Goal: Information Seeking & Learning: Learn about a topic

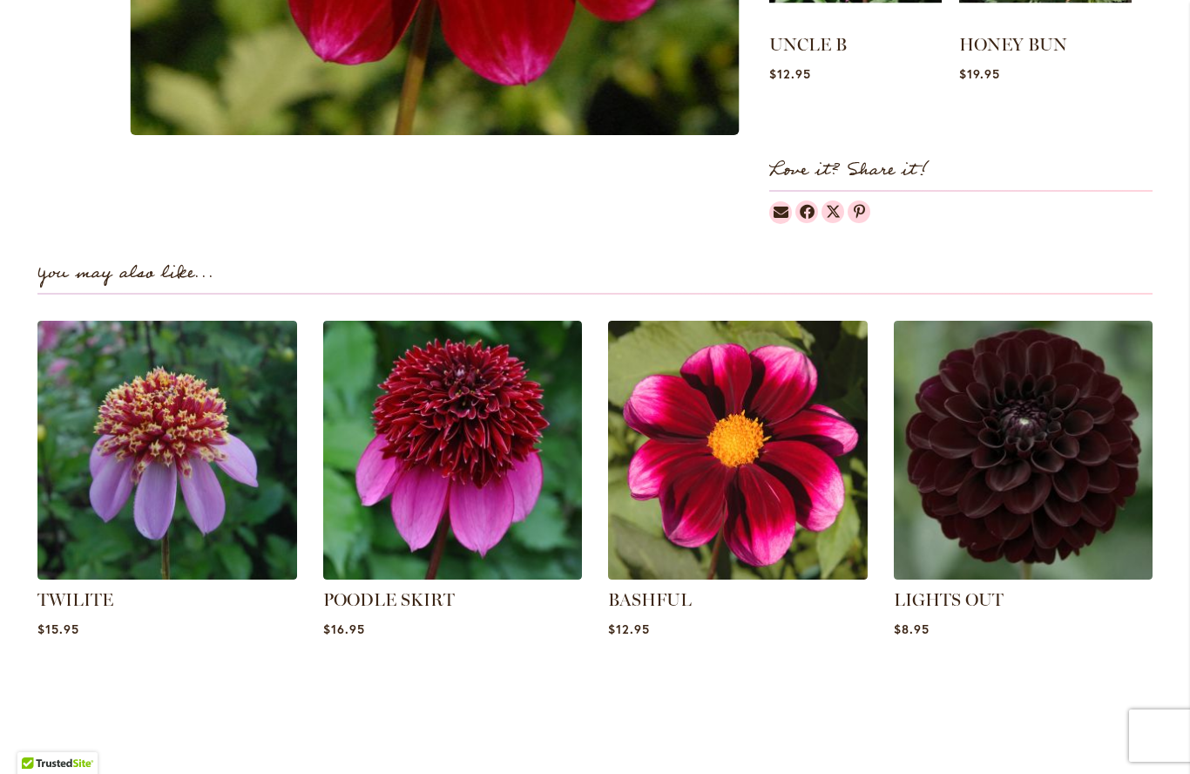
scroll to position [995, 0]
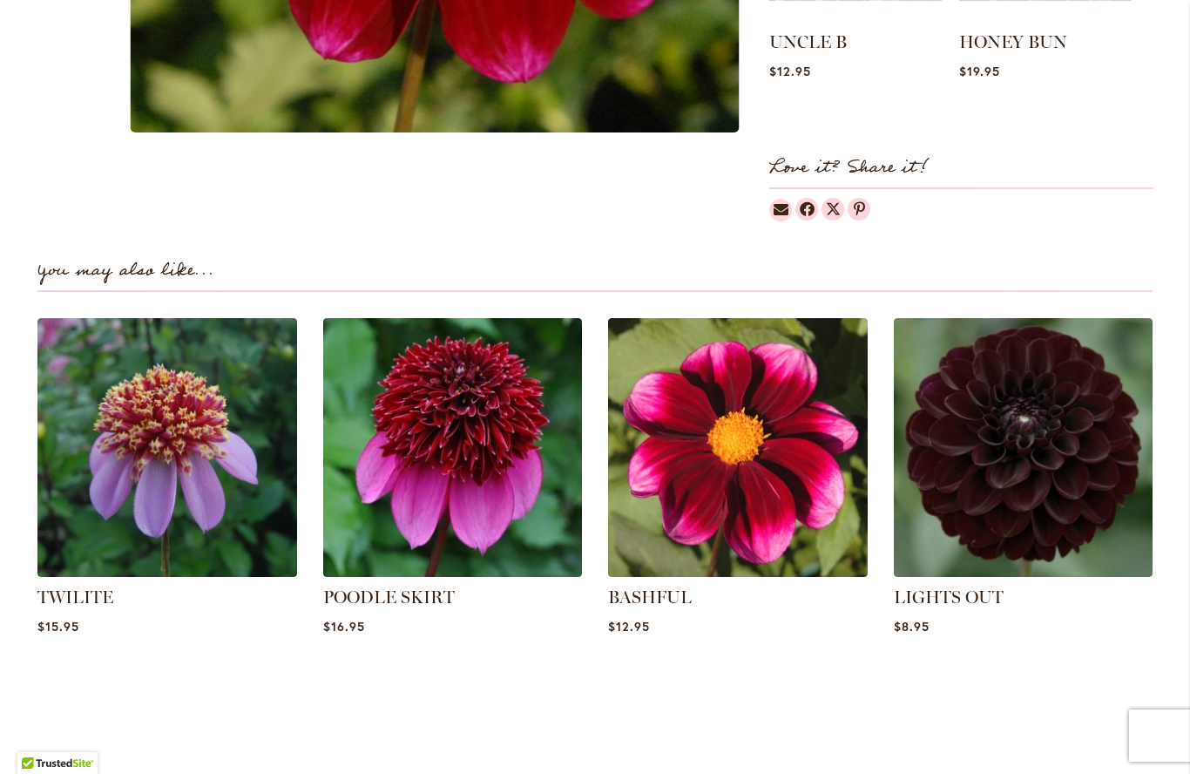
click at [436, 511] on img at bounding box center [453, 448] width 260 height 260
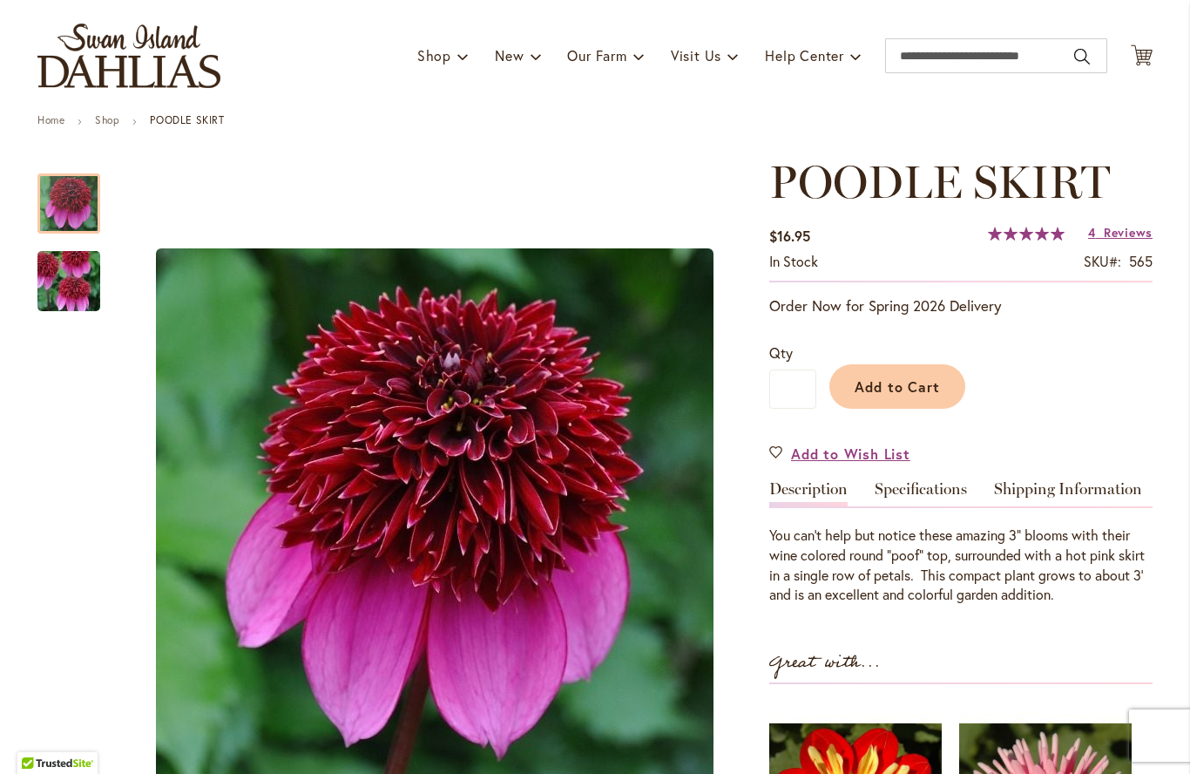
scroll to position [95, 0]
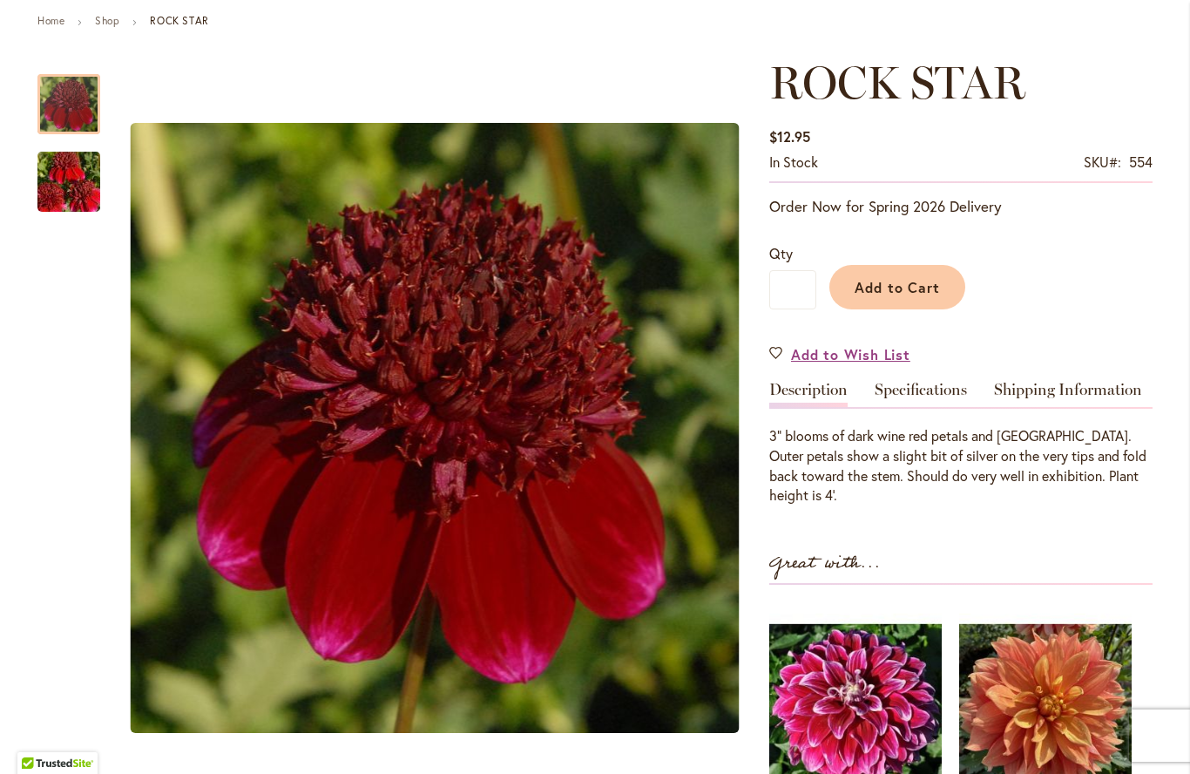
scroll to position [195, 0]
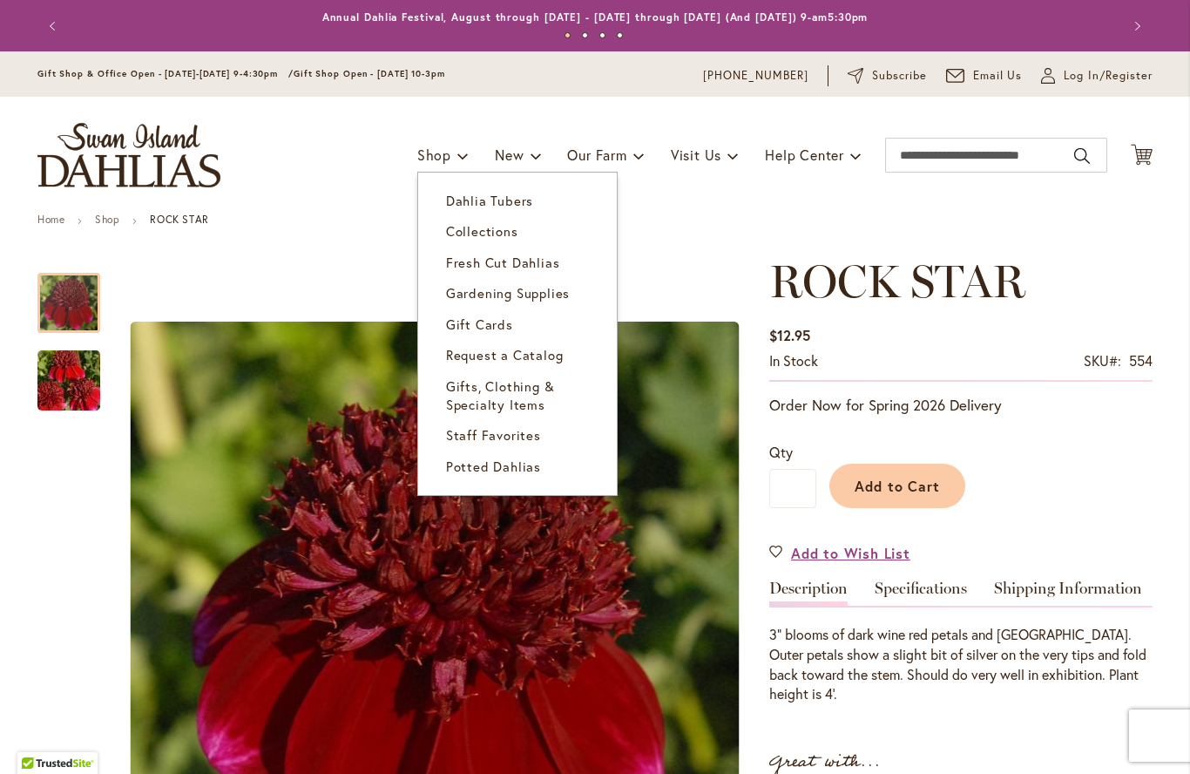
click at [478, 194] on span "Dahlia Tubers" at bounding box center [489, 200] width 87 height 17
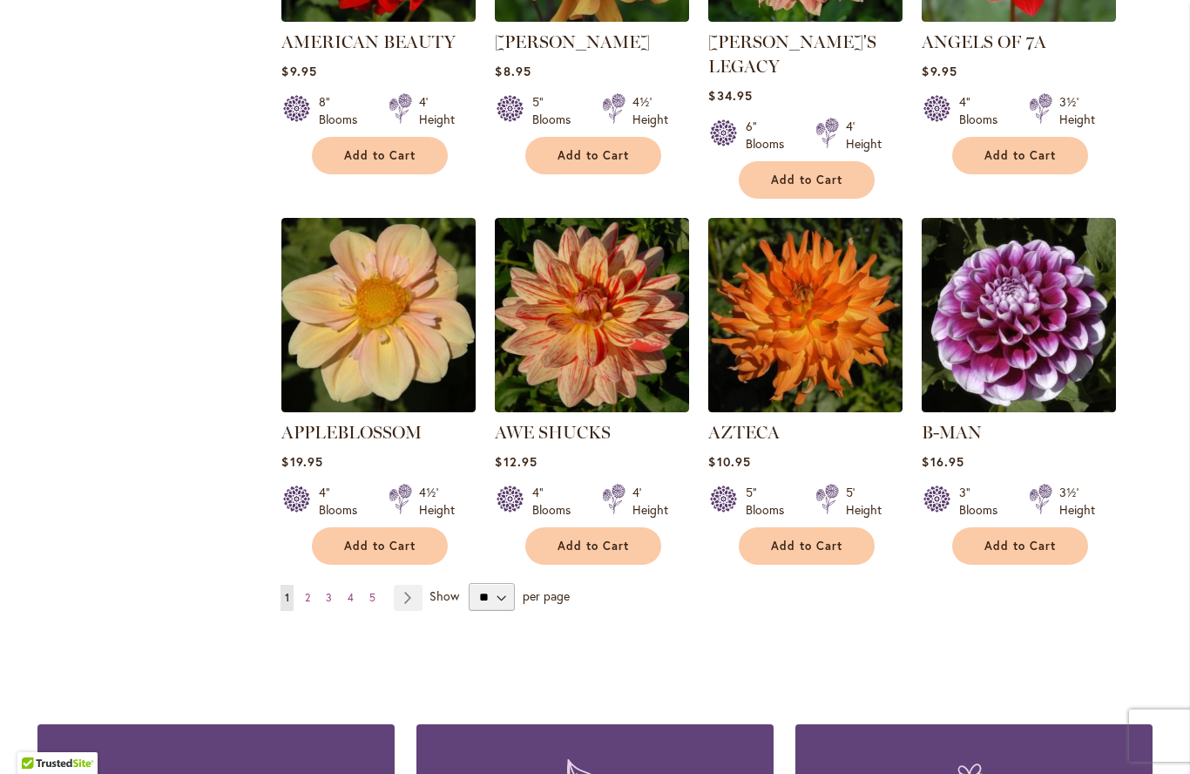
scroll to position [1340, 0]
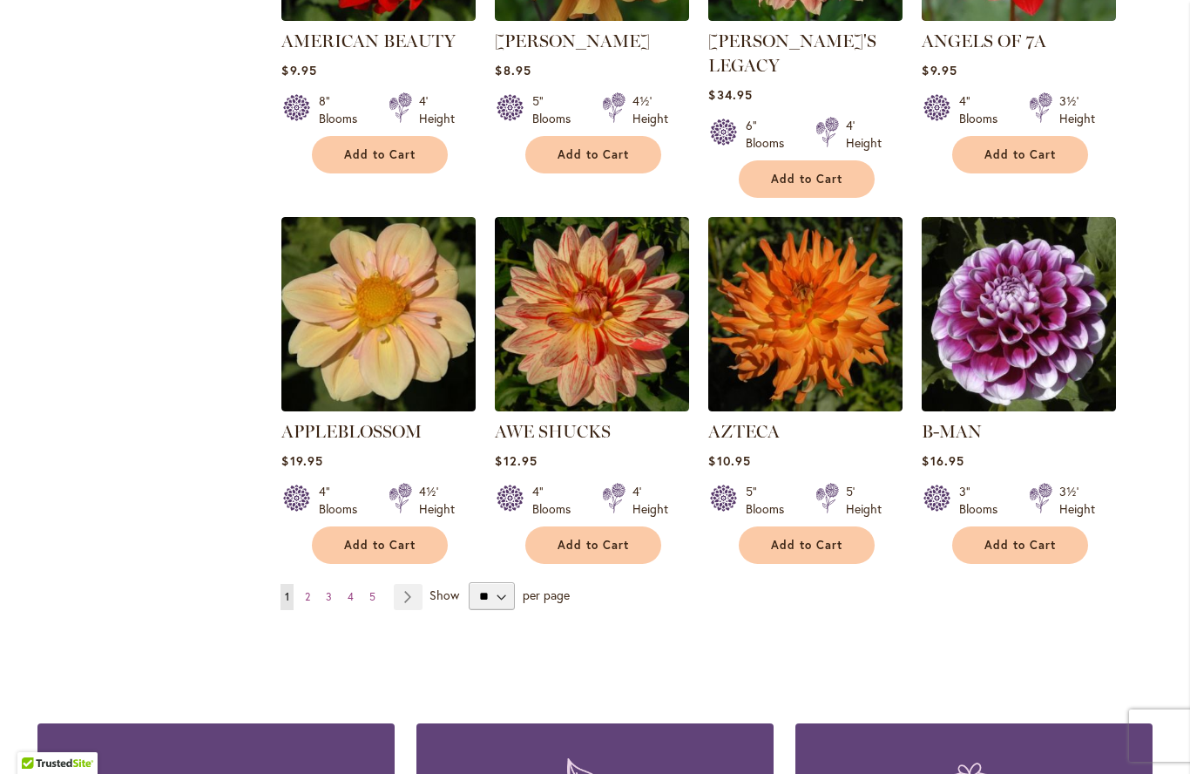
click at [310, 590] on span "2" at bounding box center [307, 596] width 5 height 13
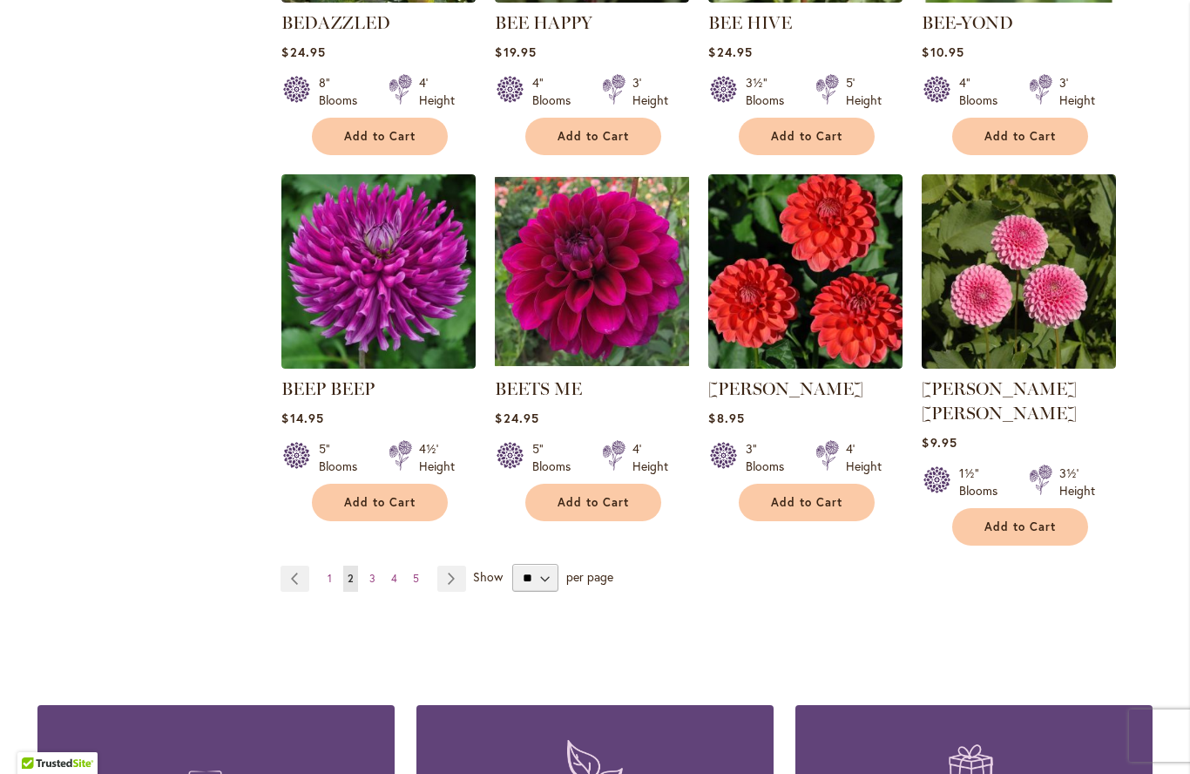
scroll to position [1359, 0]
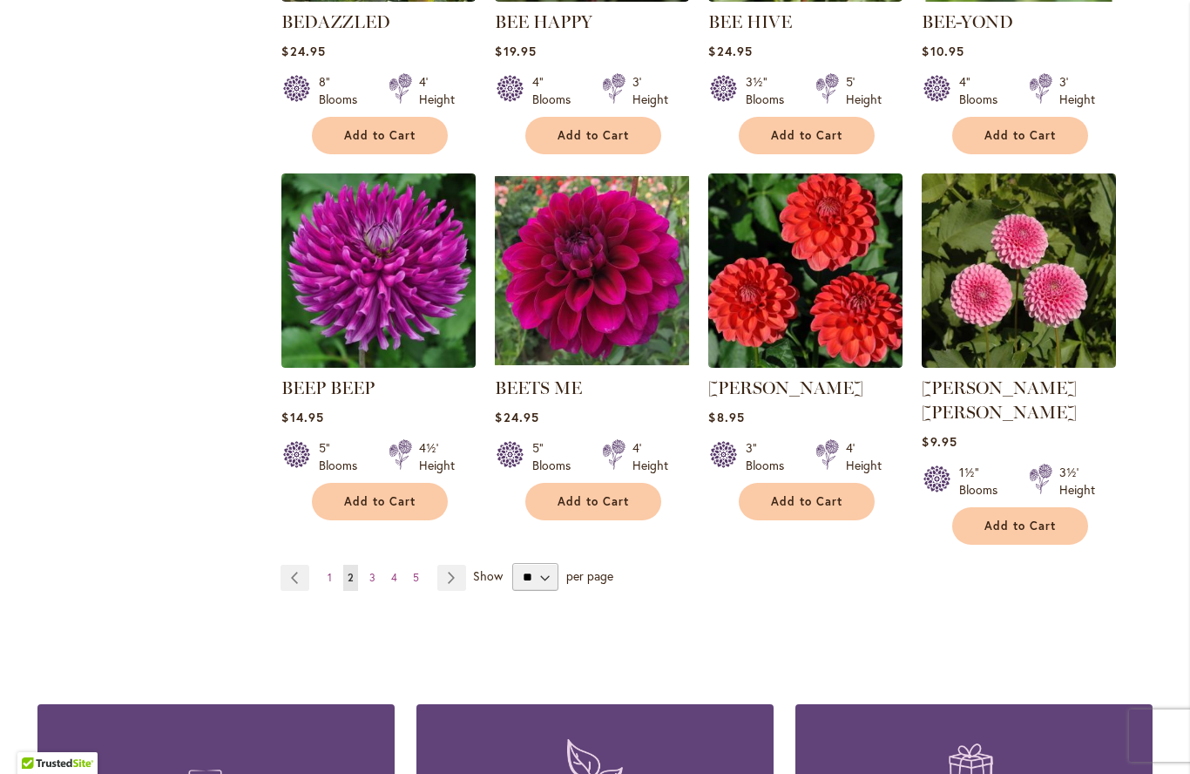
click at [376, 565] on link "Page 3" at bounding box center [372, 578] width 15 height 26
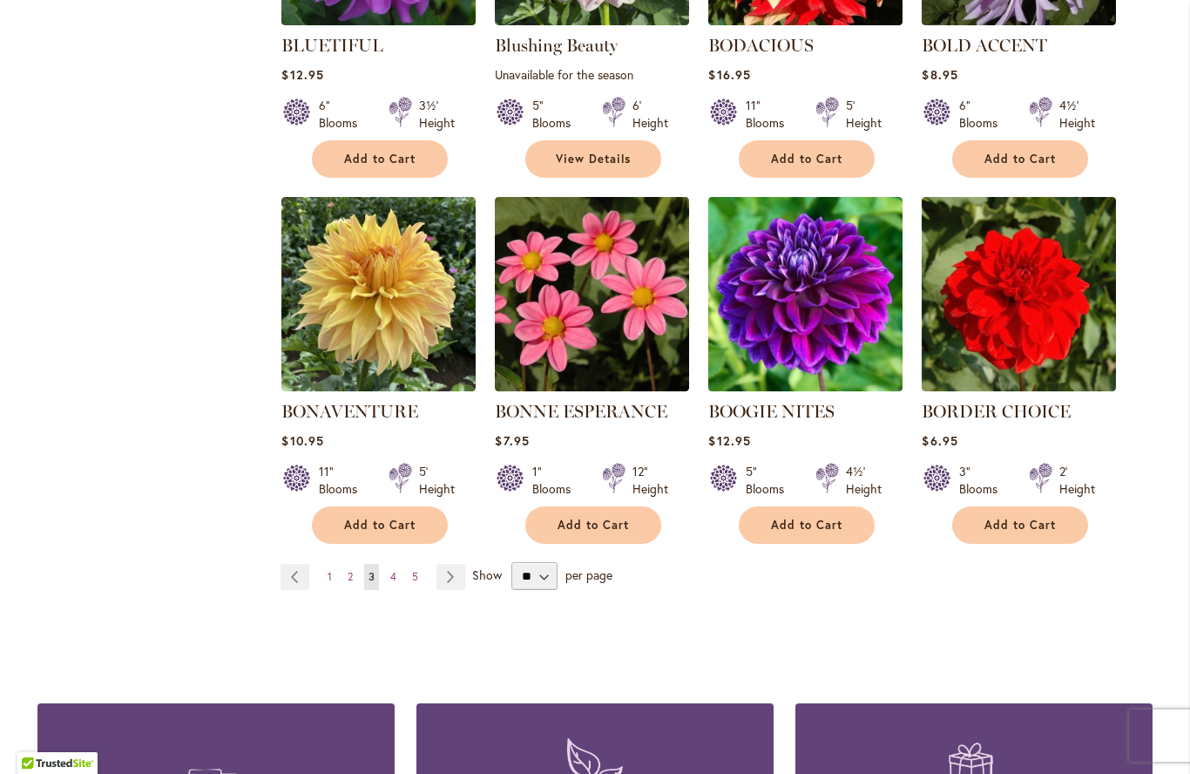
scroll to position [1330, 0]
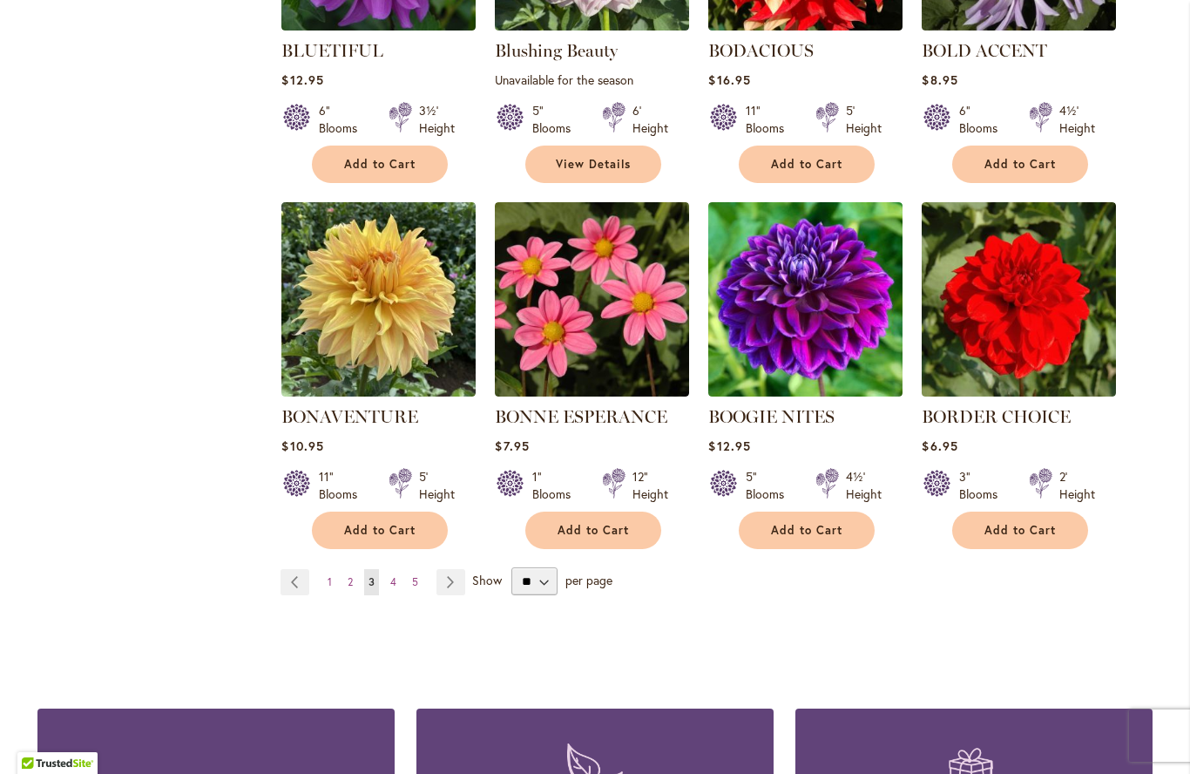
click at [398, 583] on link "Page 4" at bounding box center [393, 582] width 15 height 26
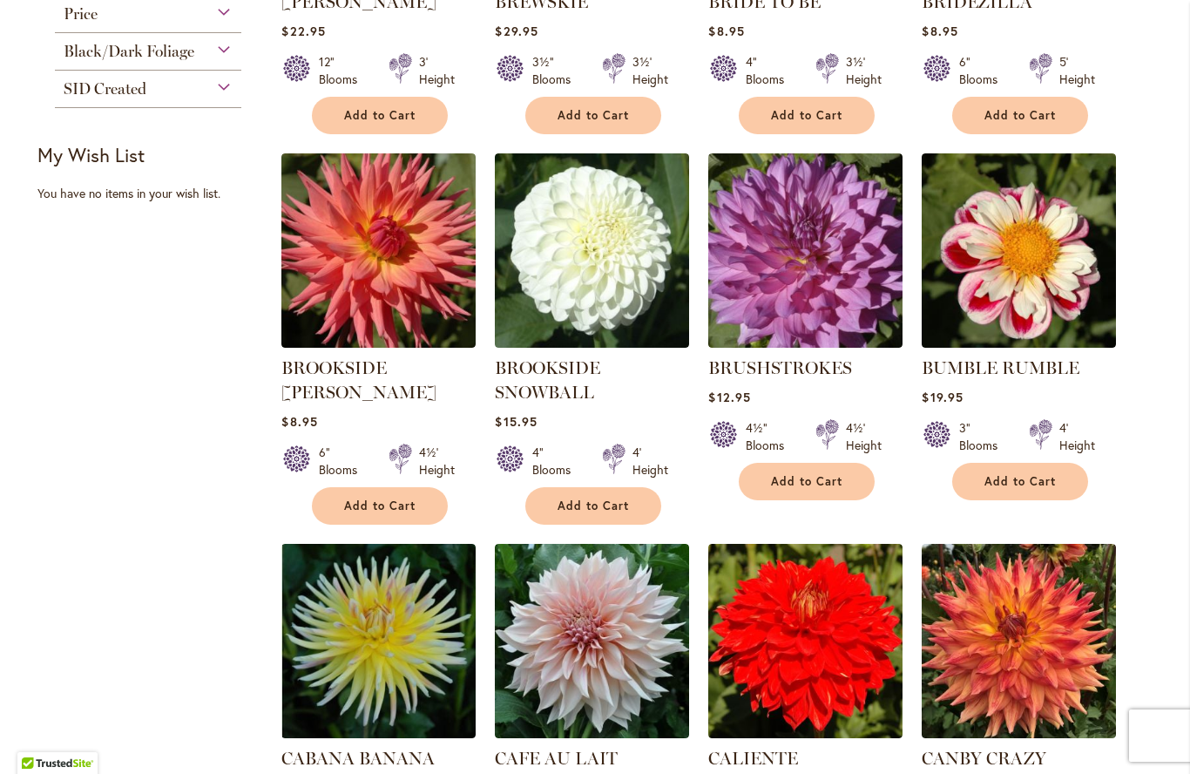
scroll to position [648, 0]
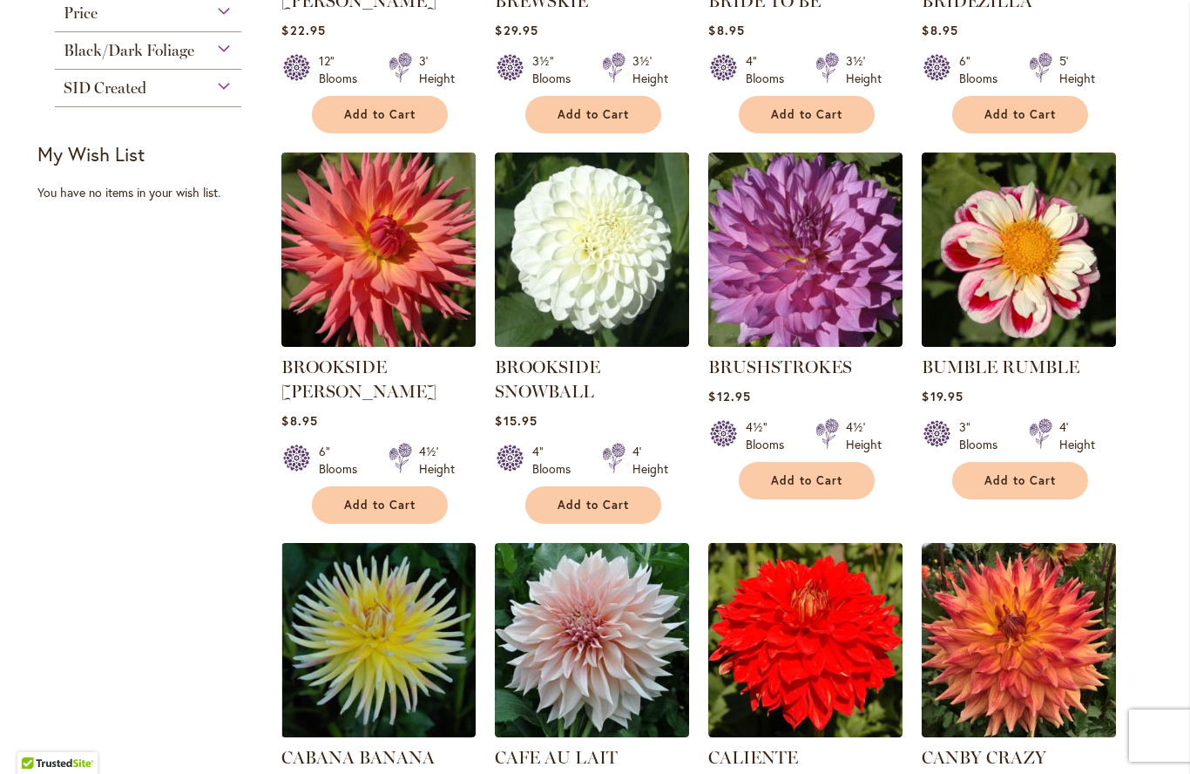
click at [1008, 267] on img at bounding box center [1019, 249] width 194 height 194
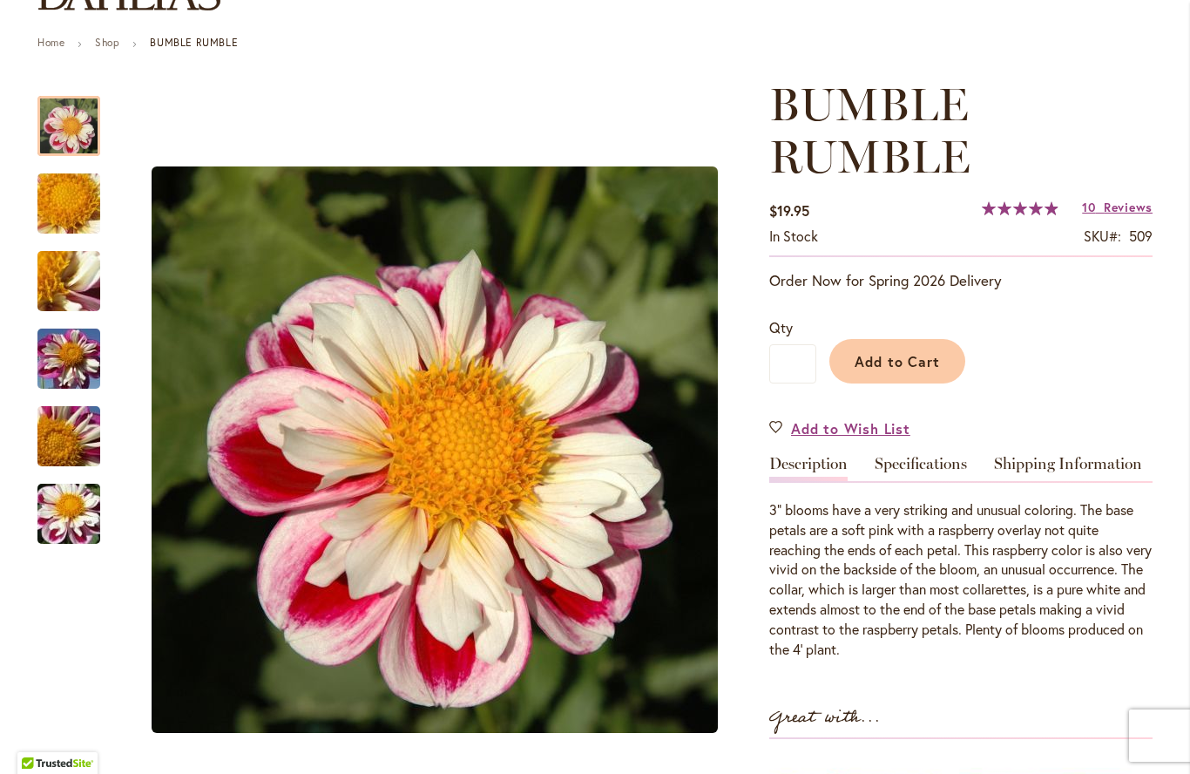
scroll to position [175, 0]
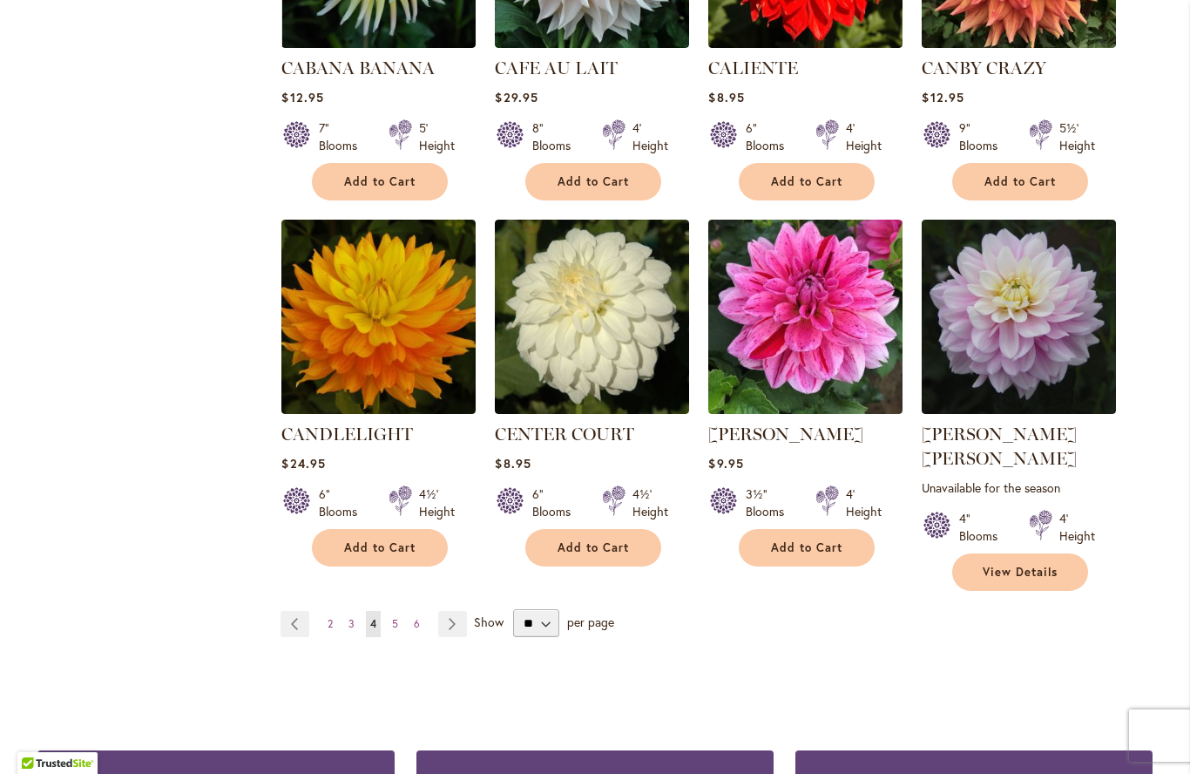
scroll to position [1337, 0]
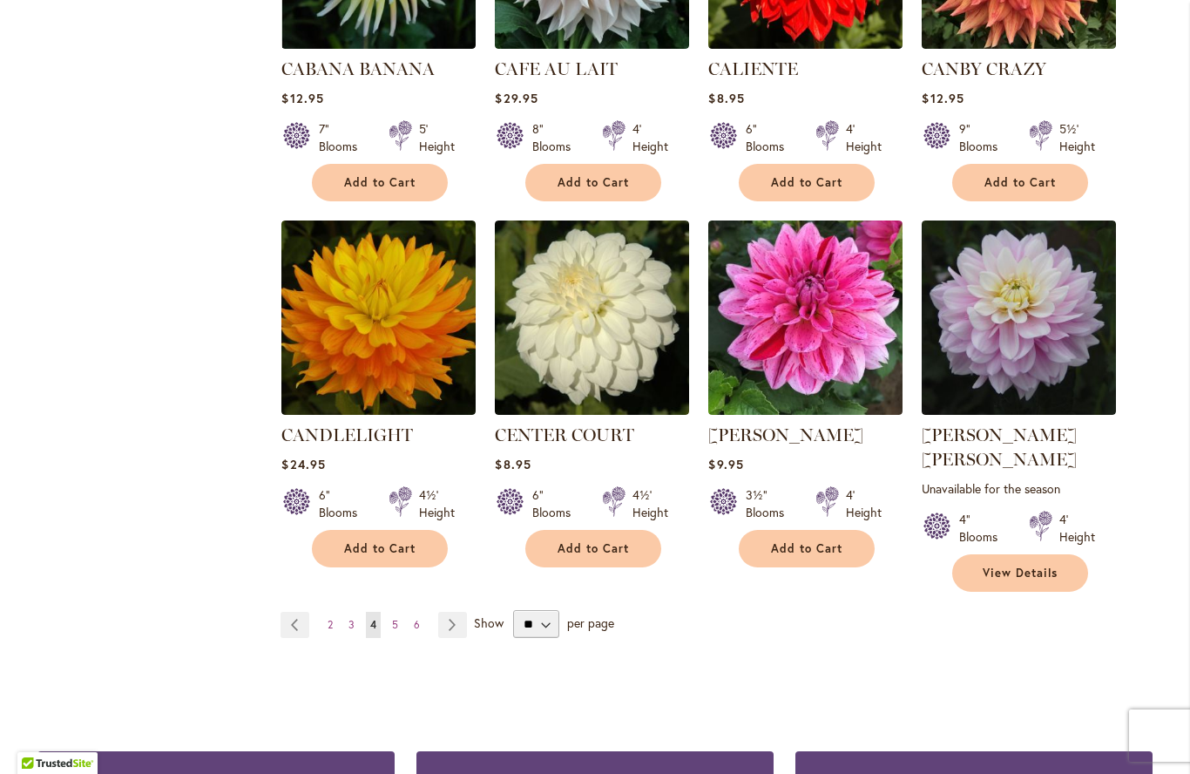
click at [396, 618] on span "5" at bounding box center [395, 624] width 6 height 13
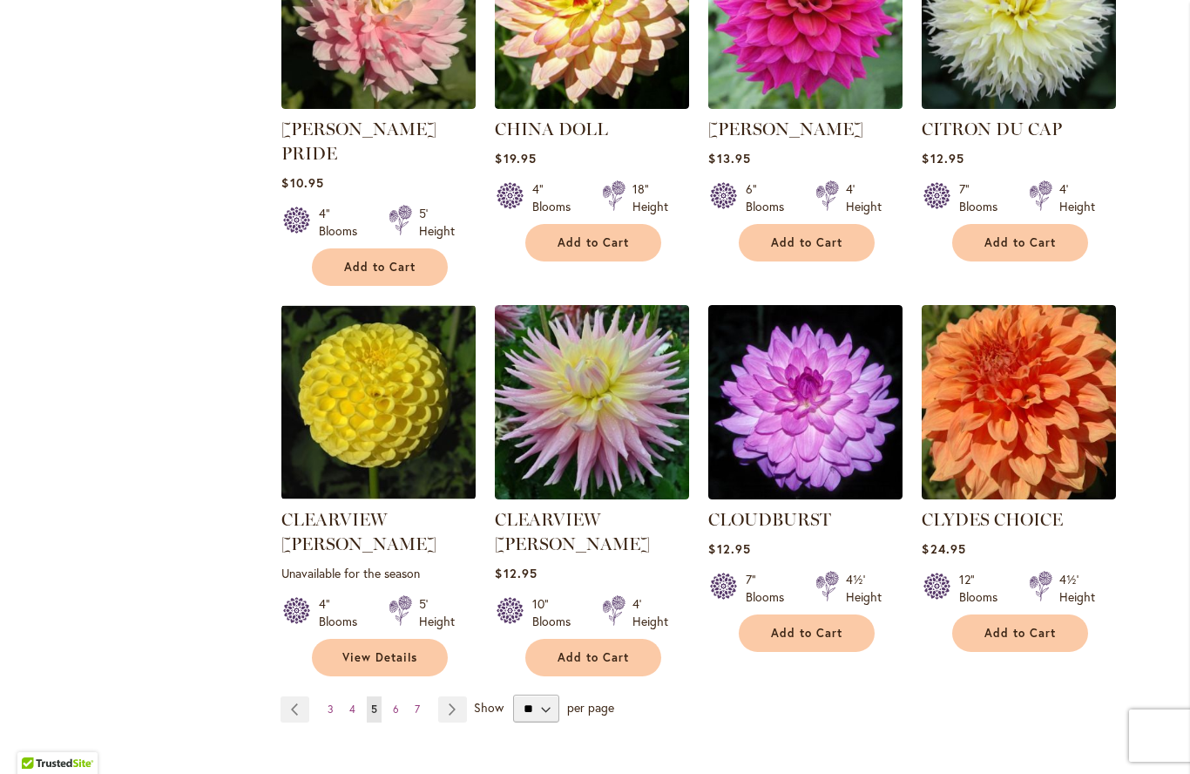
scroll to position [1279, 0]
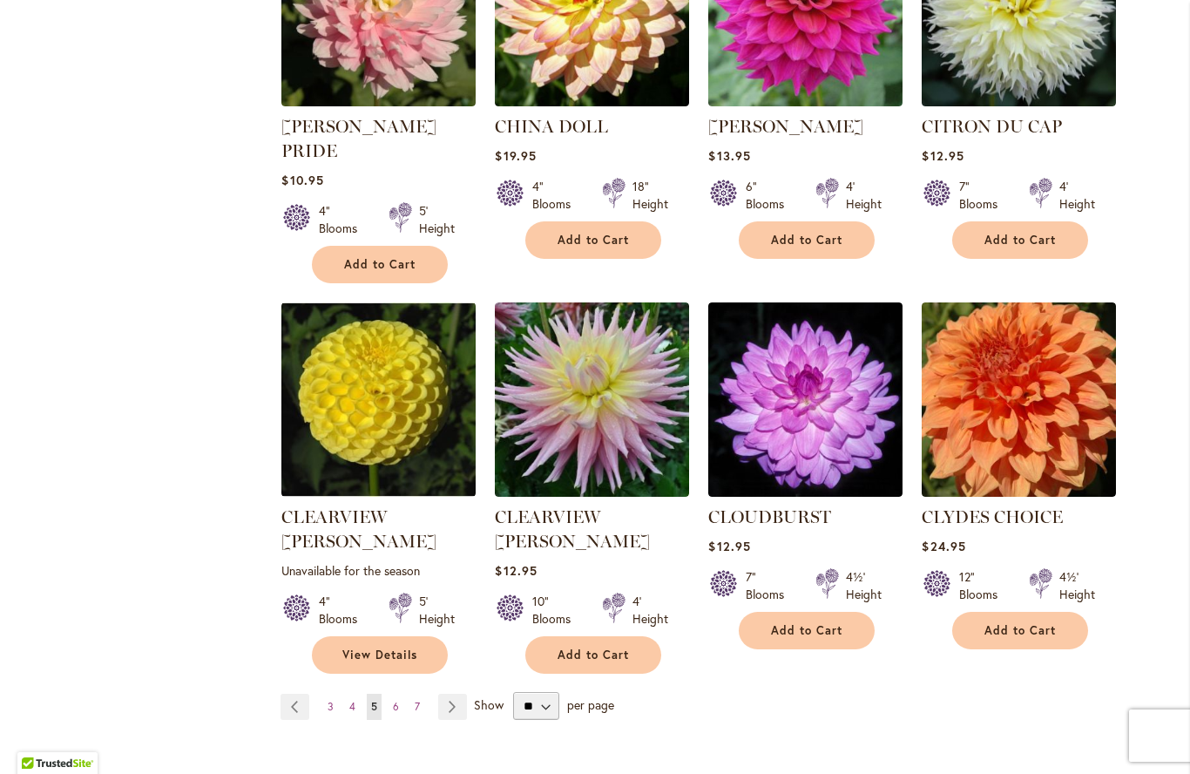
click at [399, 694] on link "Page 6" at bounding box center [396, 707] width 15 height 26
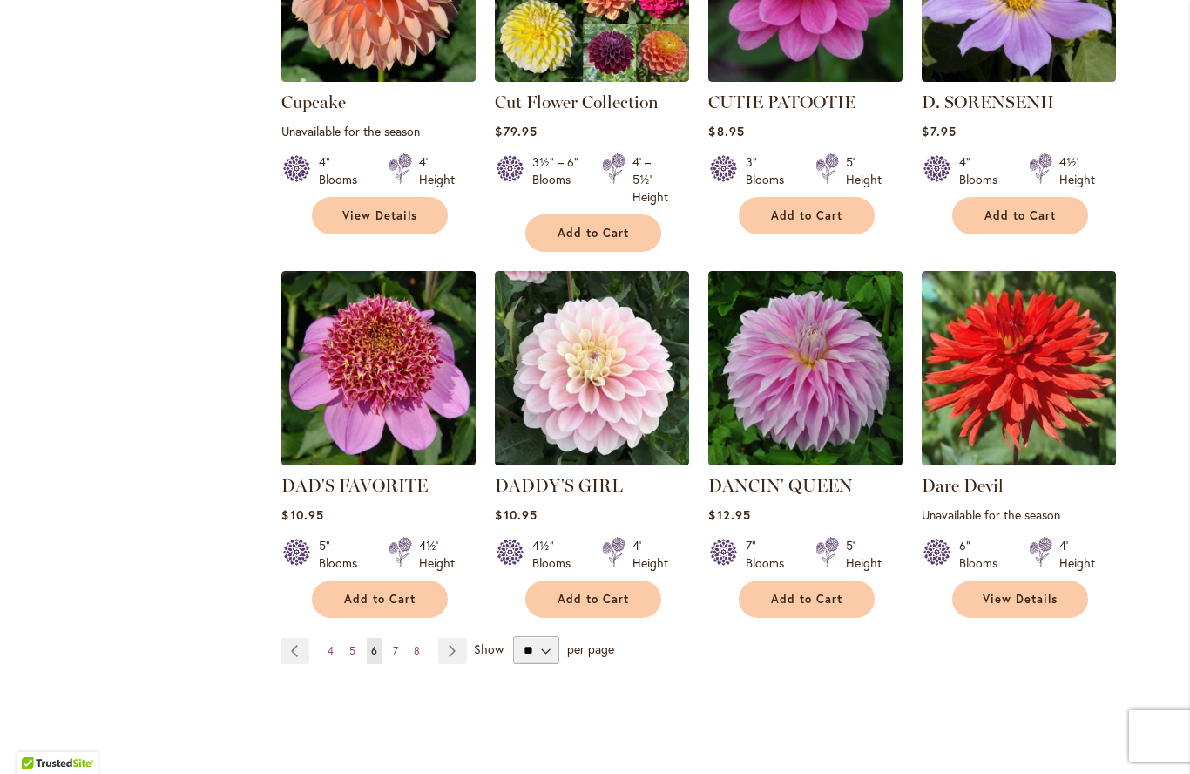
scroll to position [1329, 0]
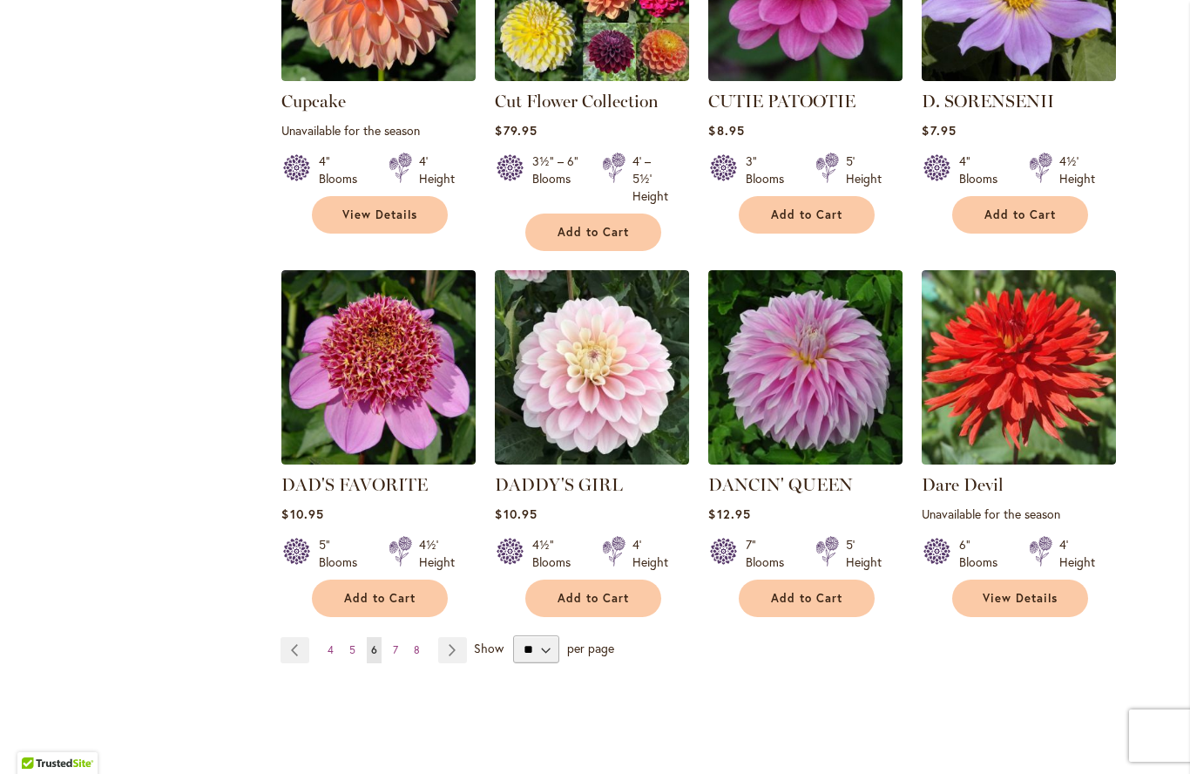
click at [397, 643] on span "7" at bounding box center [395, 649] width 5 height 13
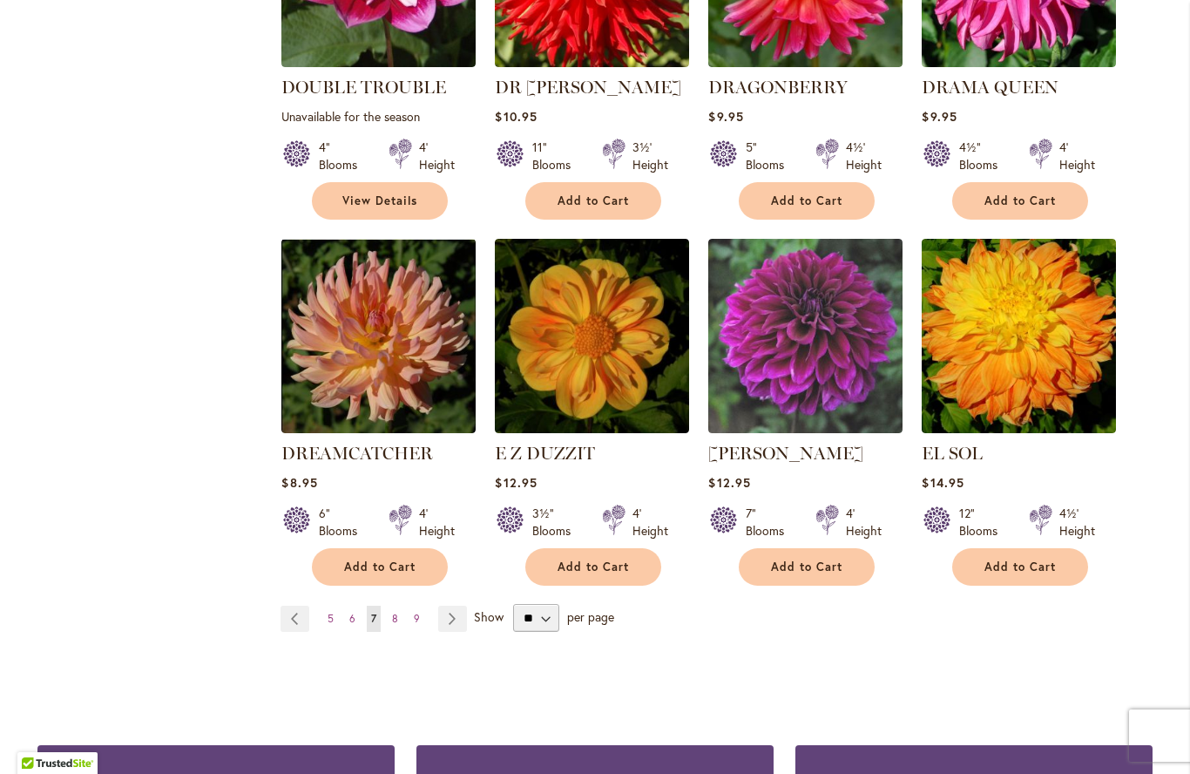
scroll to position [1351, 0]
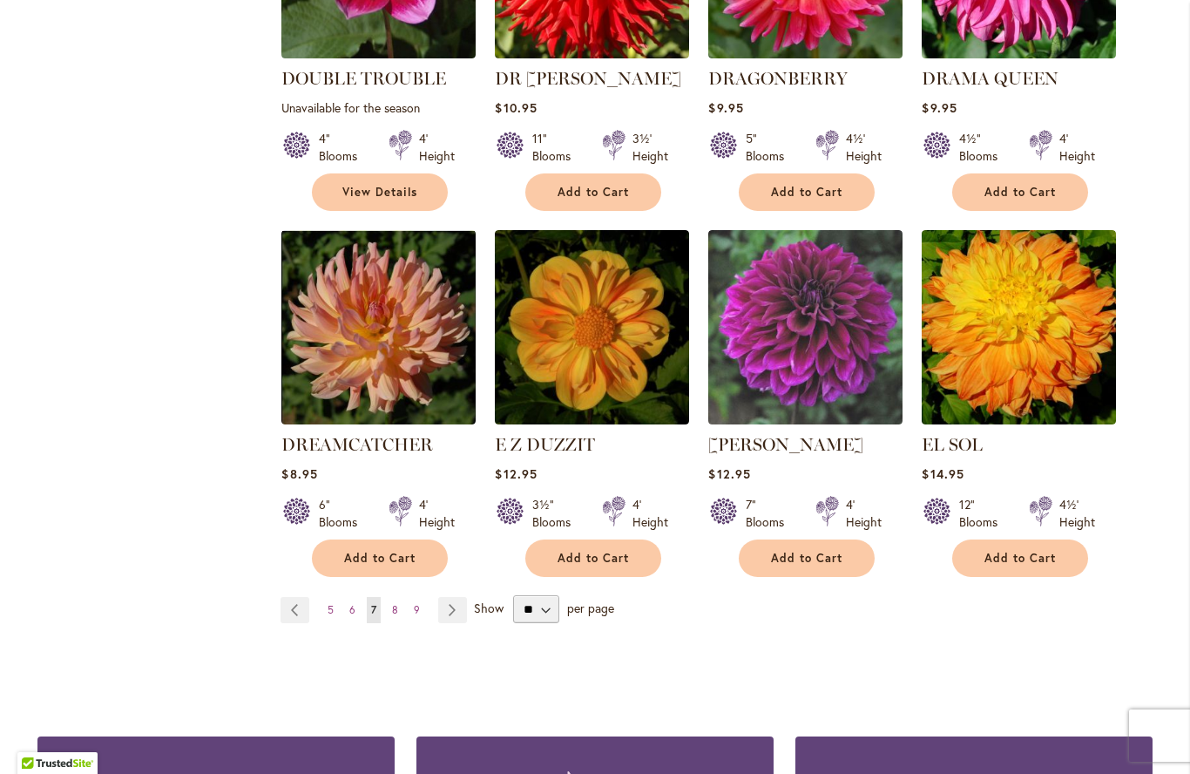
click at [393, 603] on span "8" at bounding box center [395, 609] width 6 height 13
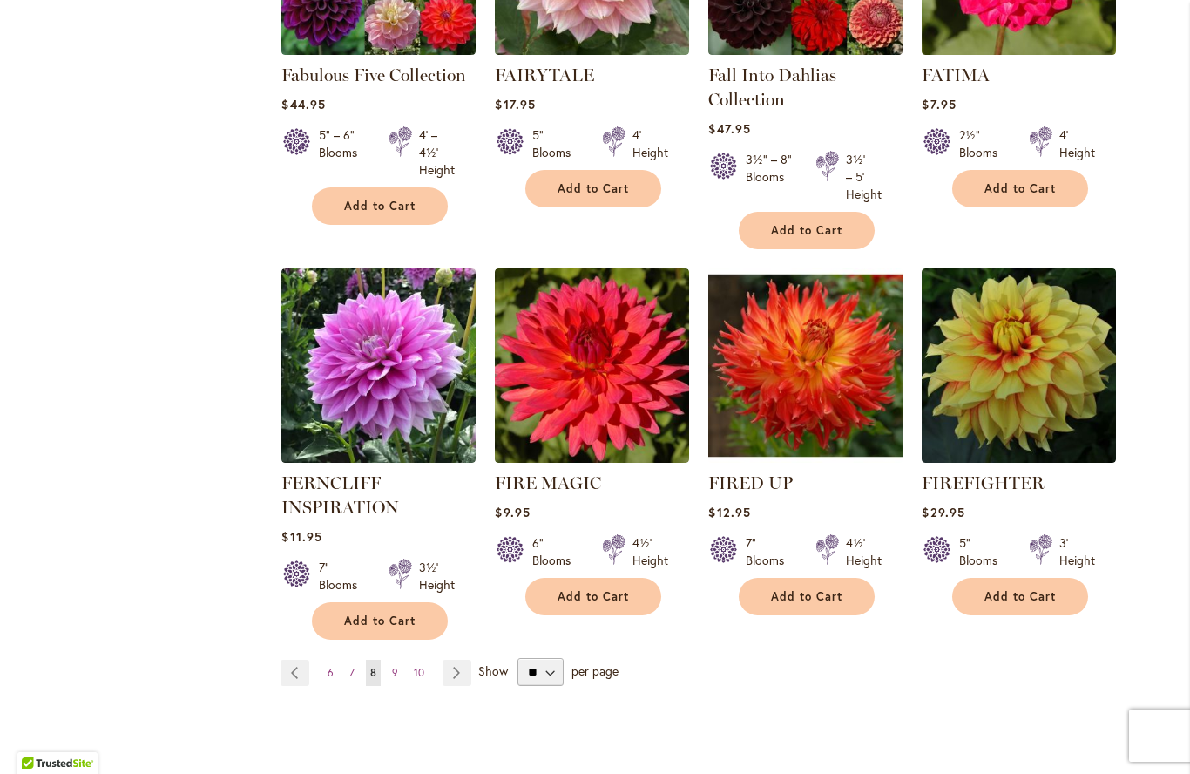
scroll to position [1309, 0]
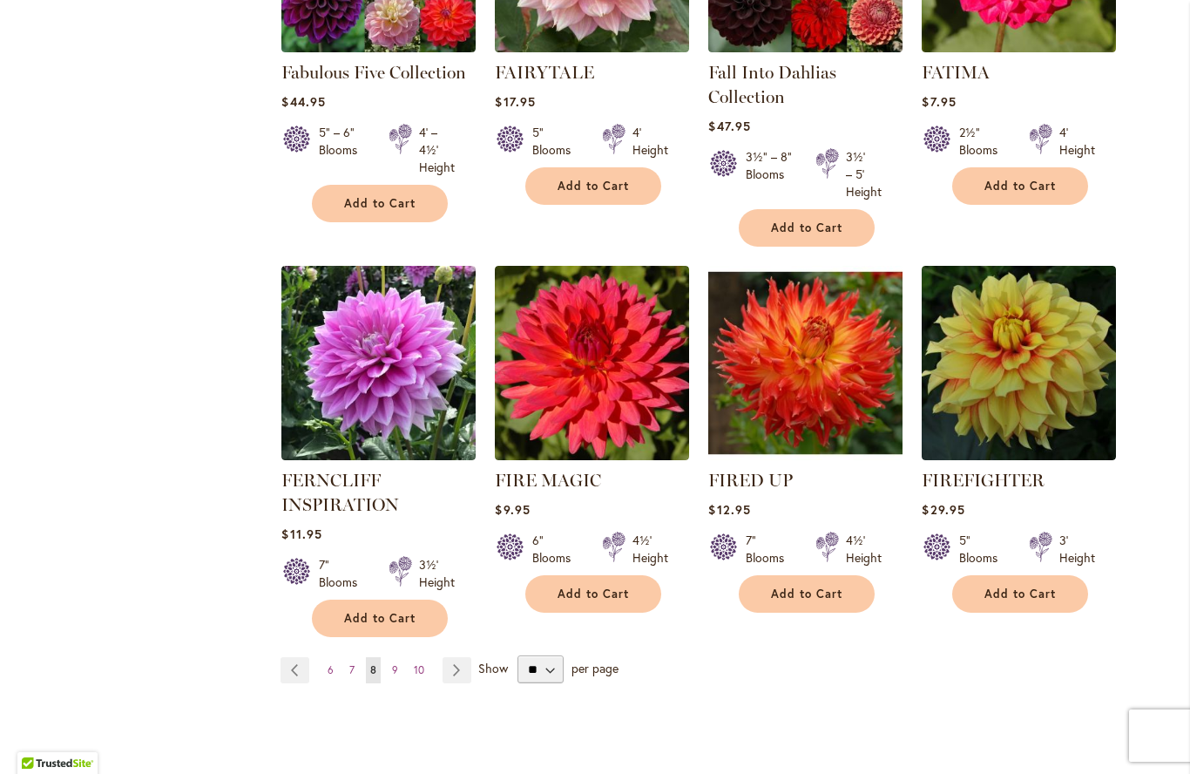
click at [396, 673] on span "9" at bounding box center [395, 669] width 6 height 13
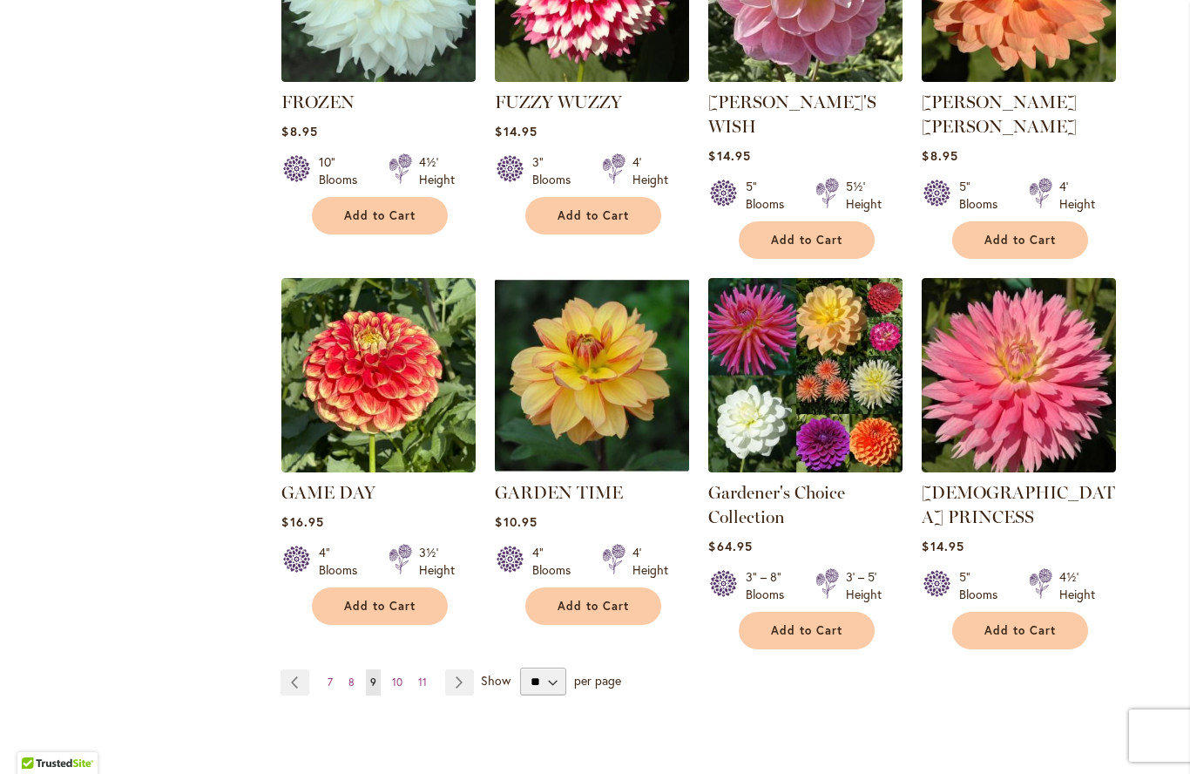
scroll to position [1329, 0]
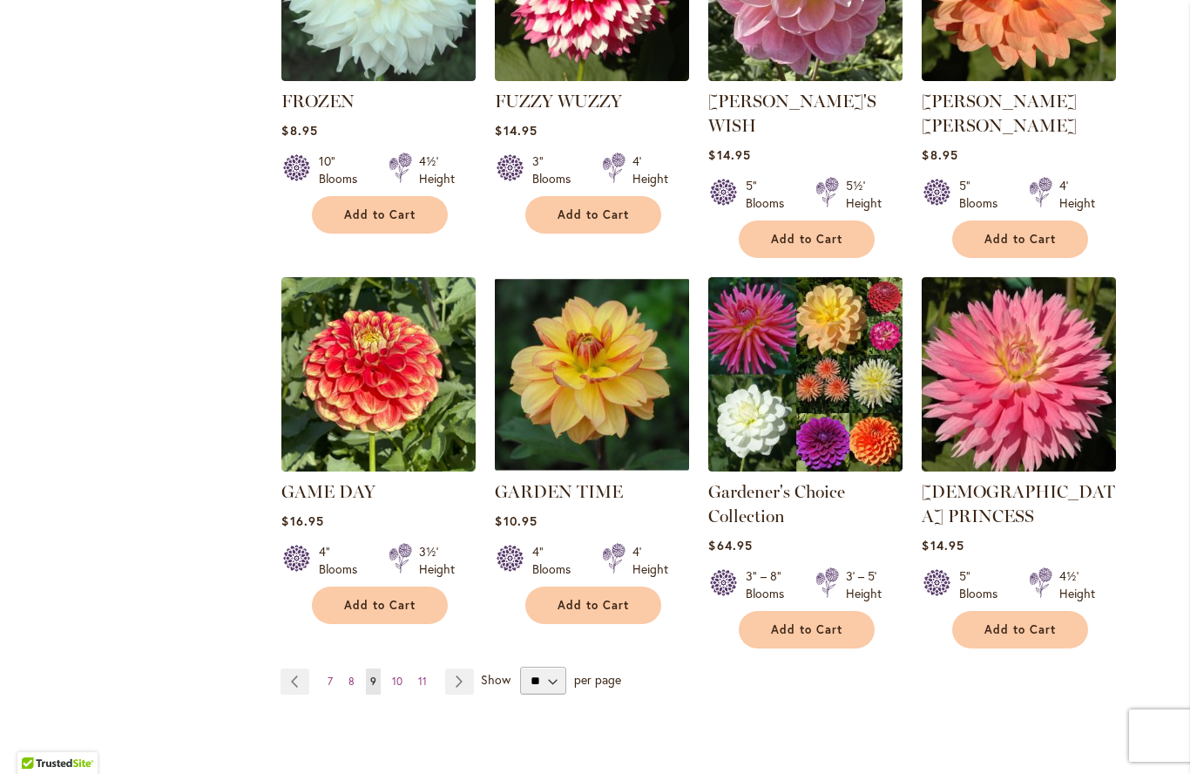
click at [403, 668] on link "Page 10" at bounding box center [397, 681] width 19 height 26
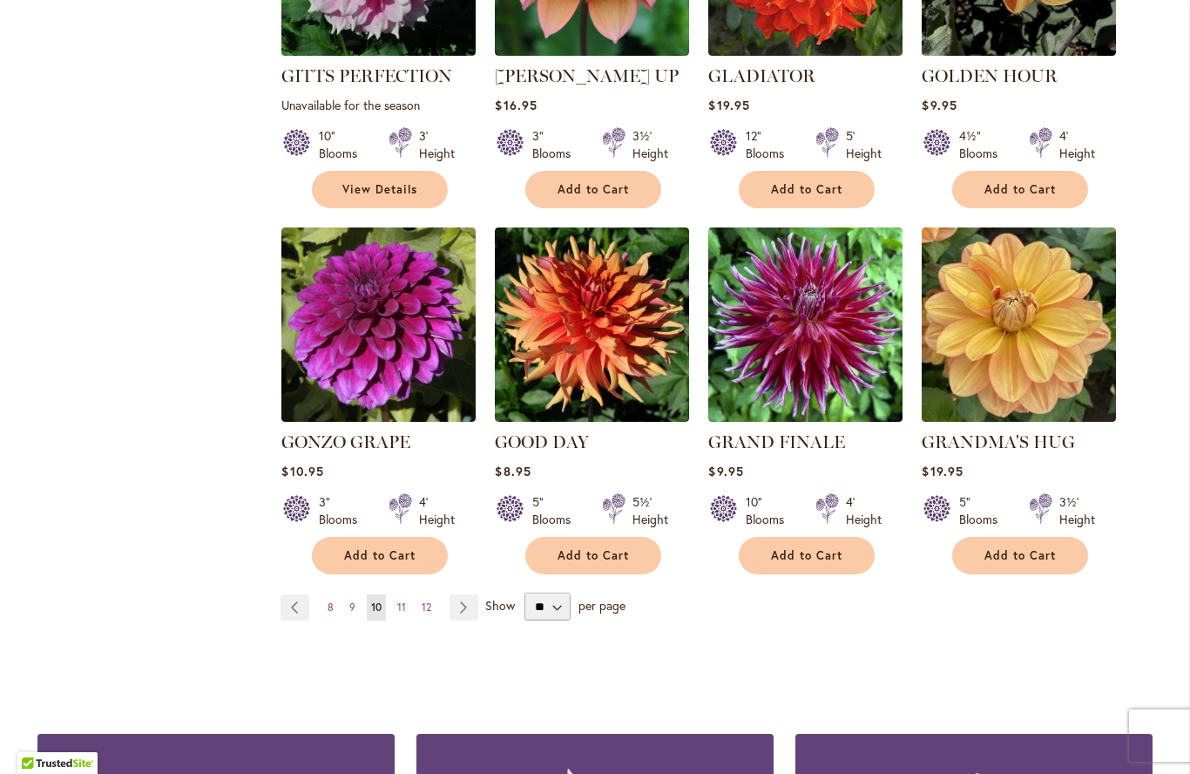
scroll to position [1330, 0]
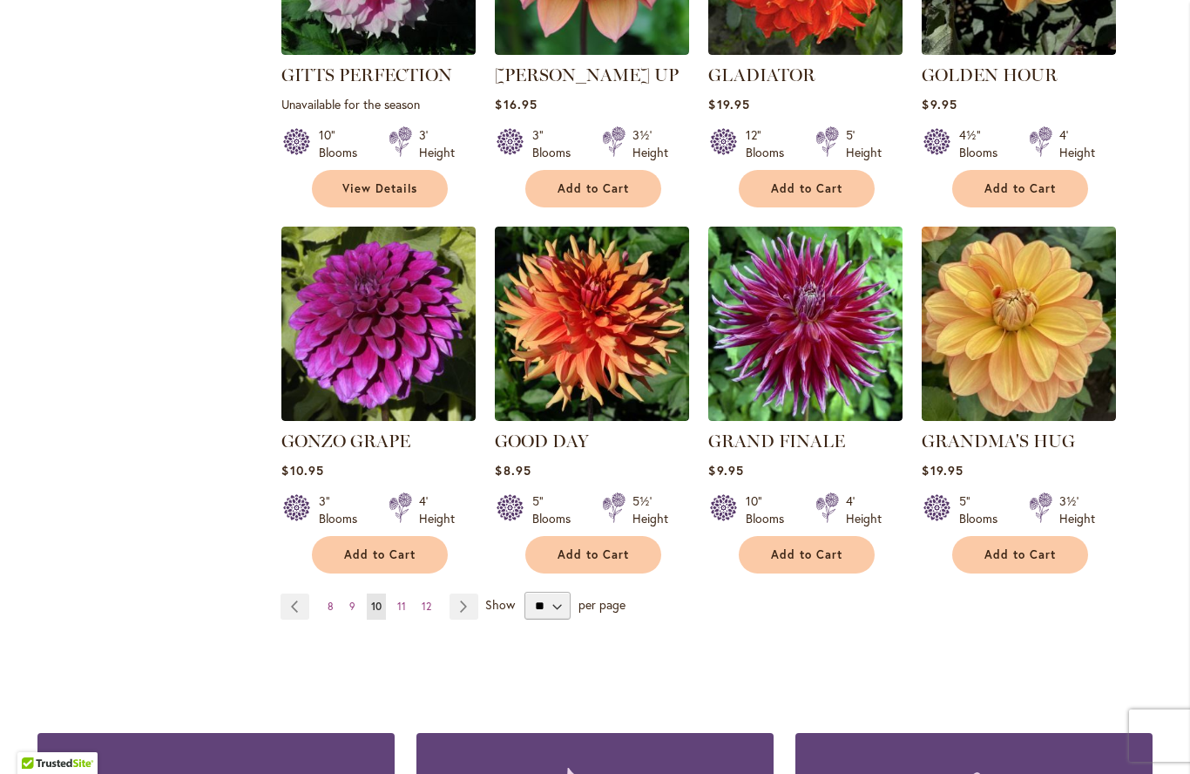
click at [407, 593] on link "Page 11" at bounding box center [401, 606] width 17 height 26
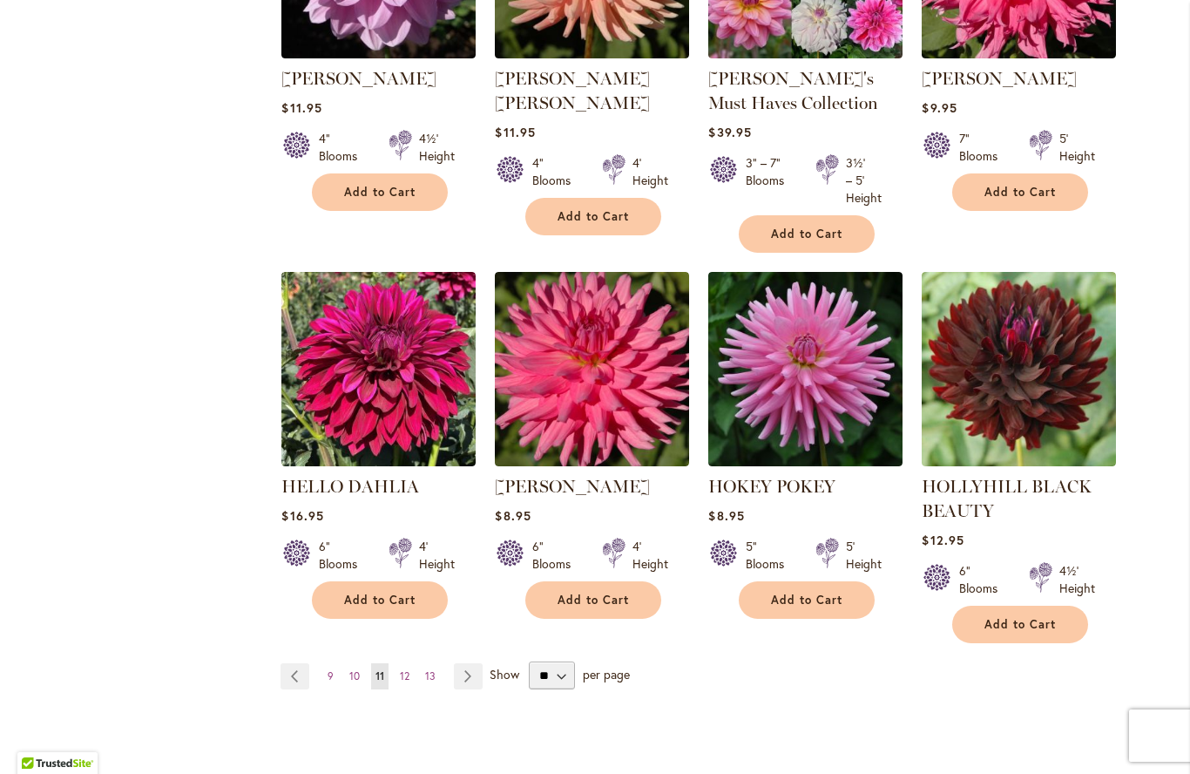
scroll to position [1328, 0]
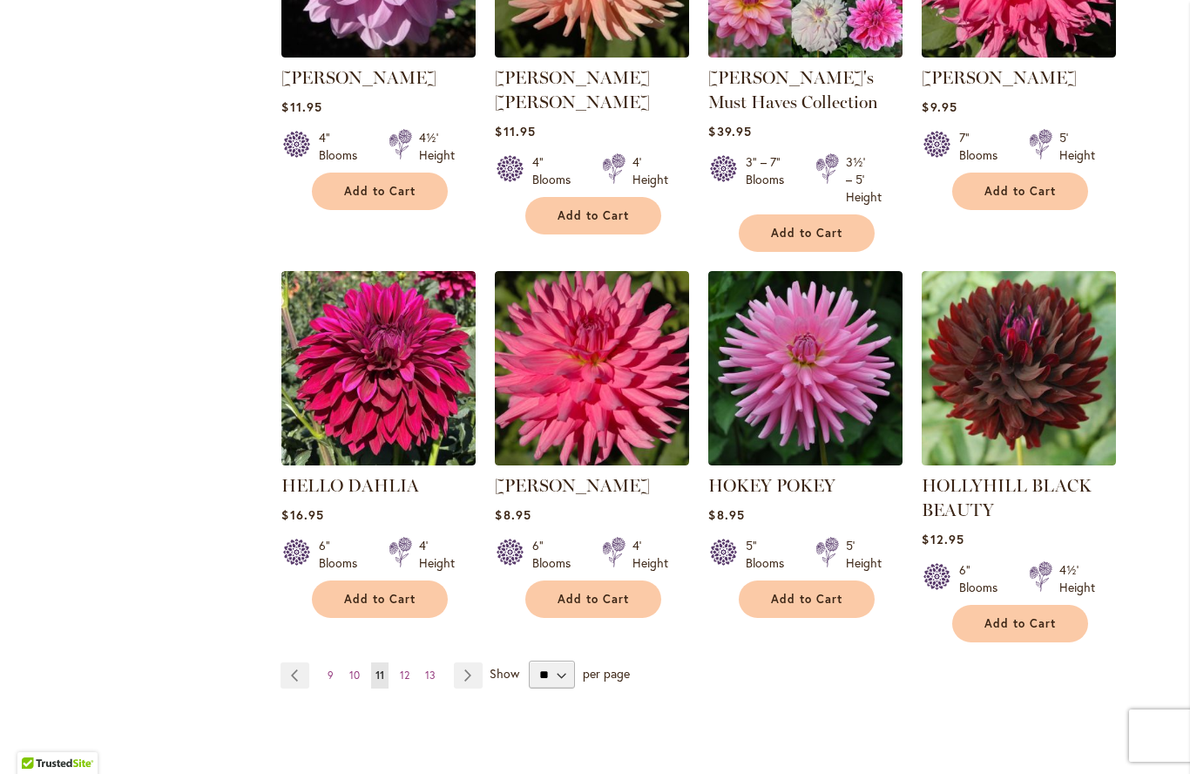
click at [353, 379] on img at bounding box center [378, 368] width 194 height 194
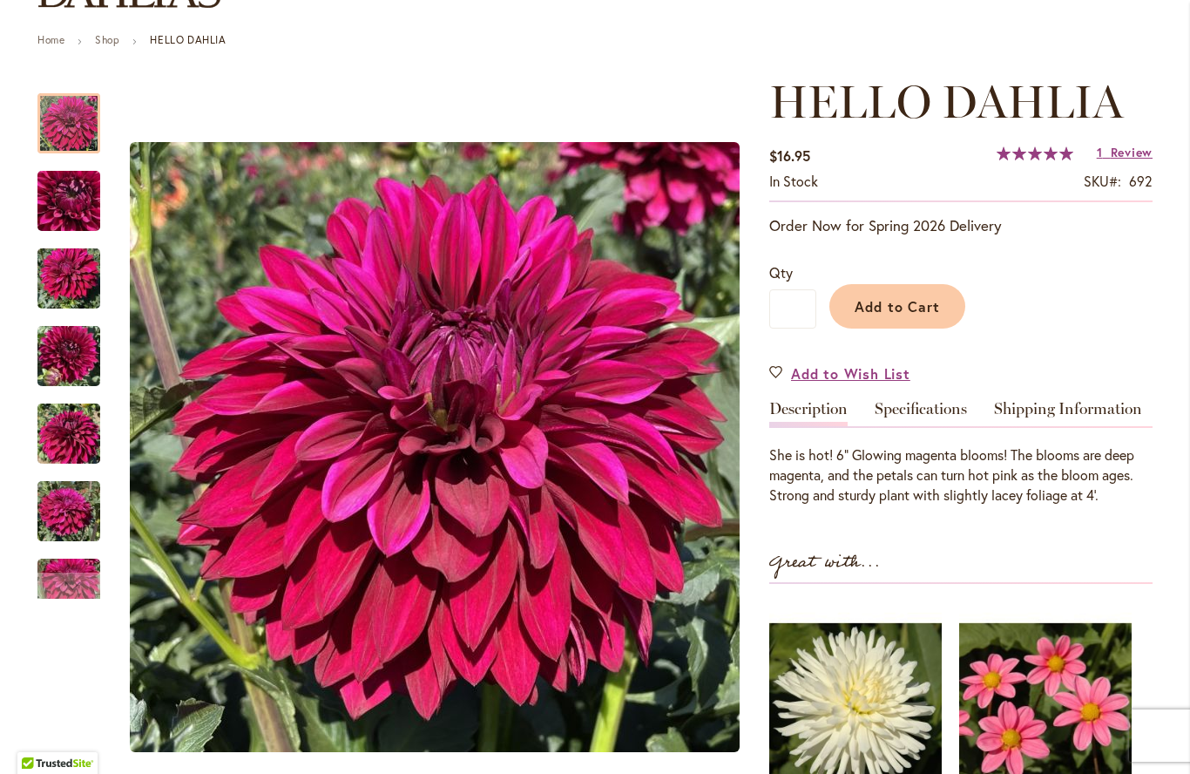
scroll to position [177, 0]
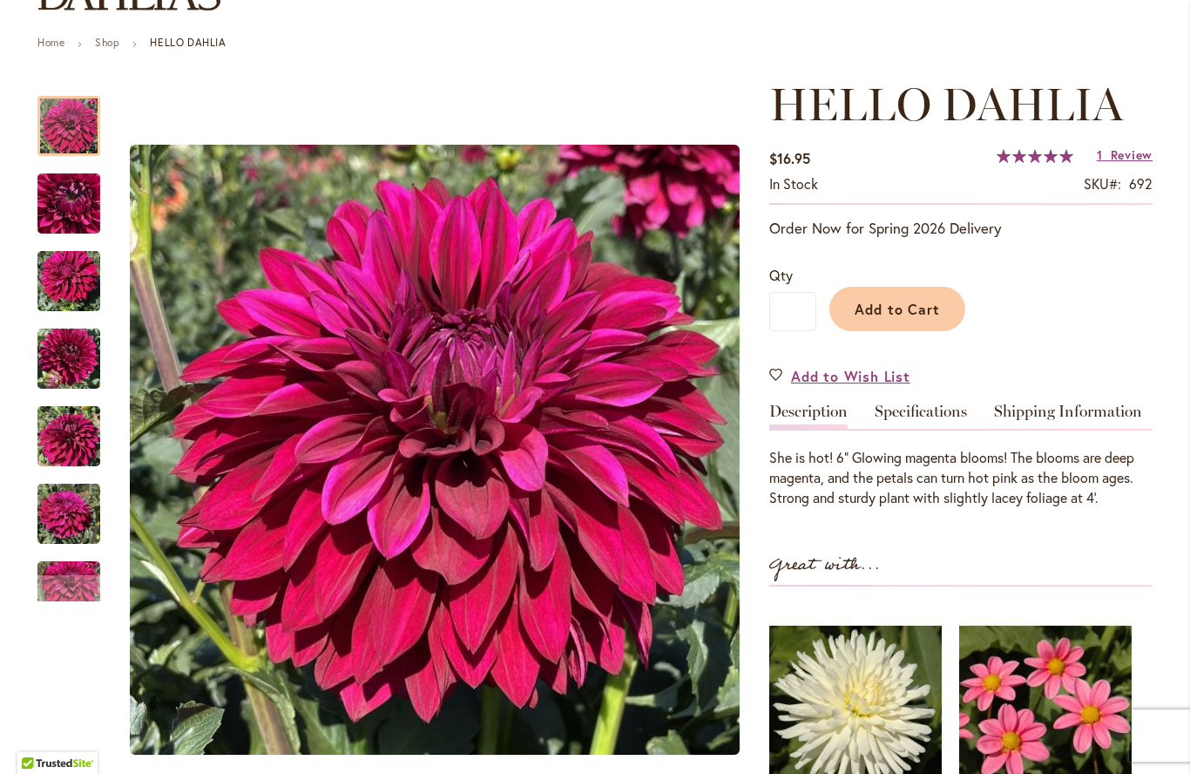
click at [72, 259] on img "Hello Dahlia" at bounding box center [68, 282] width 63 height 84
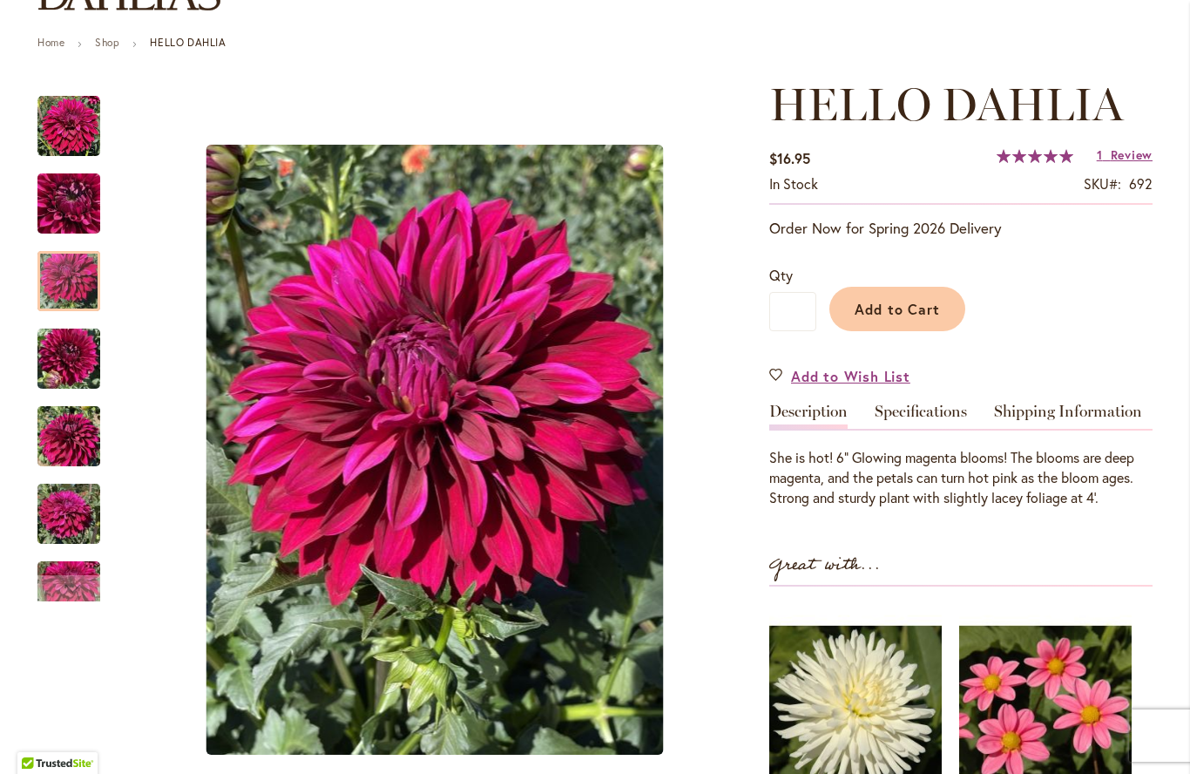
click at [64, 504] on img "Hello Dahlia" at bounding box center [68, 514] width 63 height 84
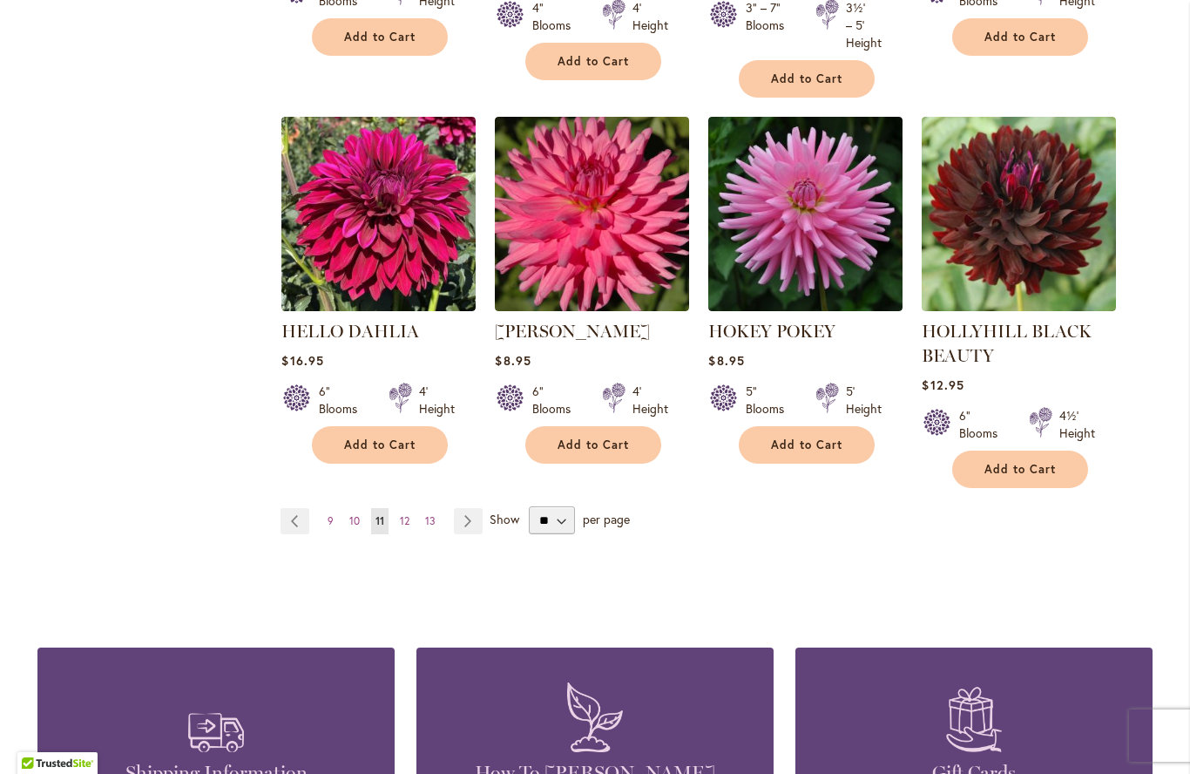
scroll to position [1478, 0]
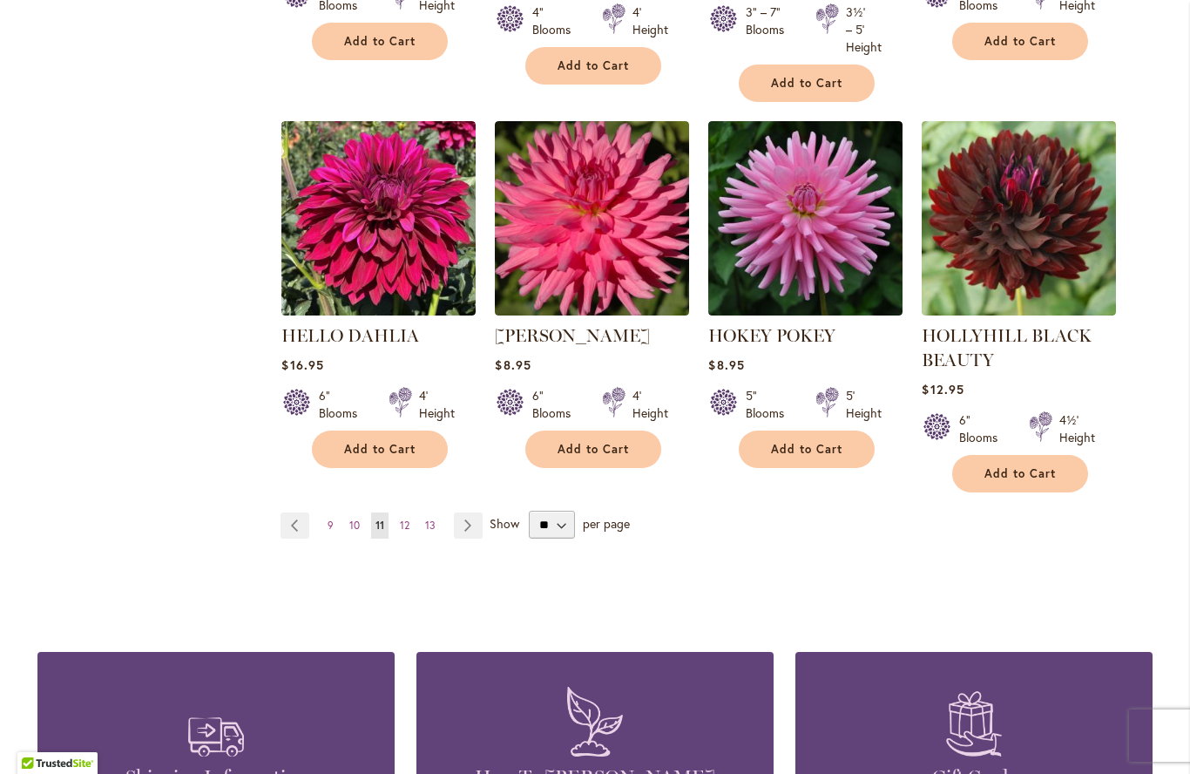
click at [409, 530] on span "12" at bounding box center [405, 524] width 10 height 13
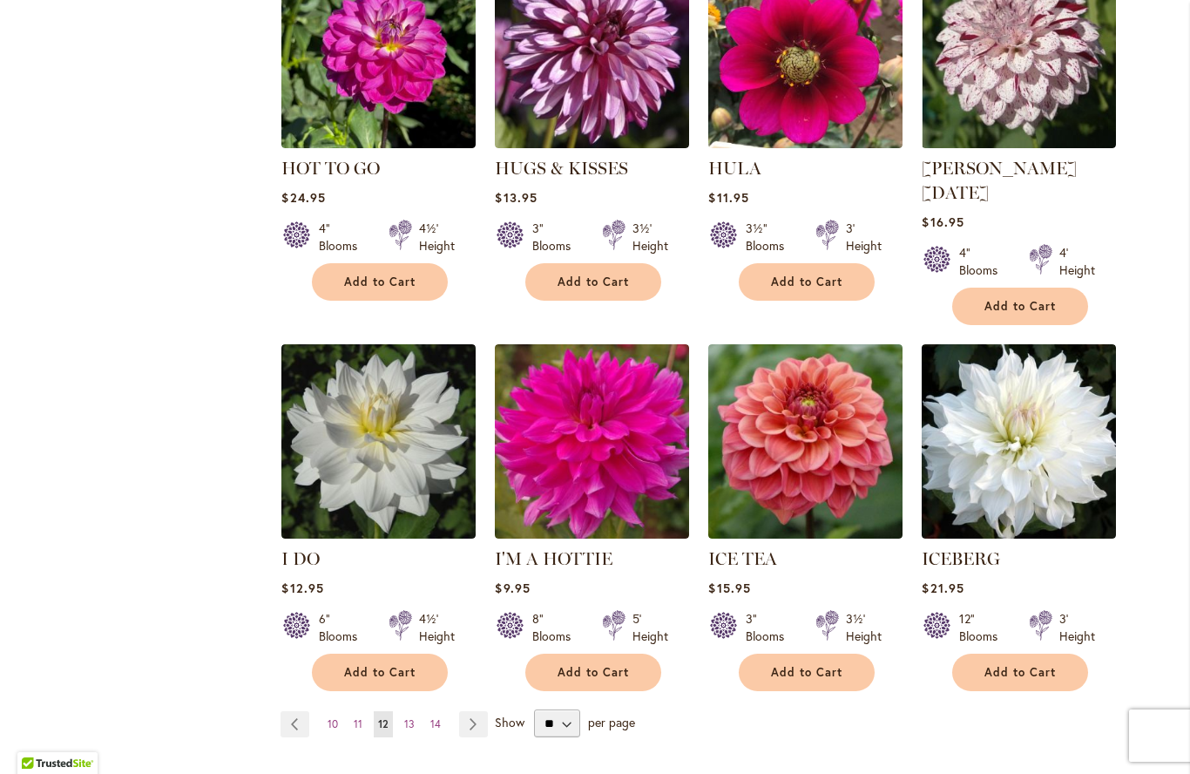
scroll to position [1214, 0]
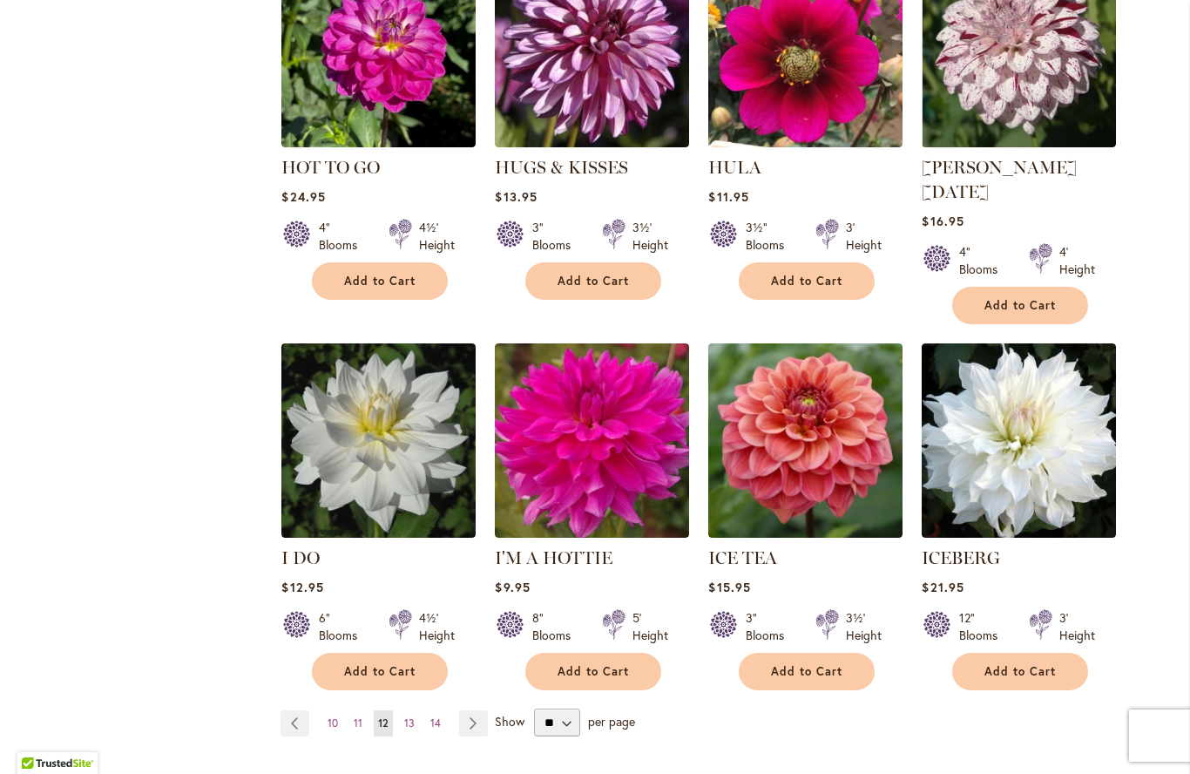
click at [407, 716] on span "13" at bounding box center [409, 722] width 10 height 13
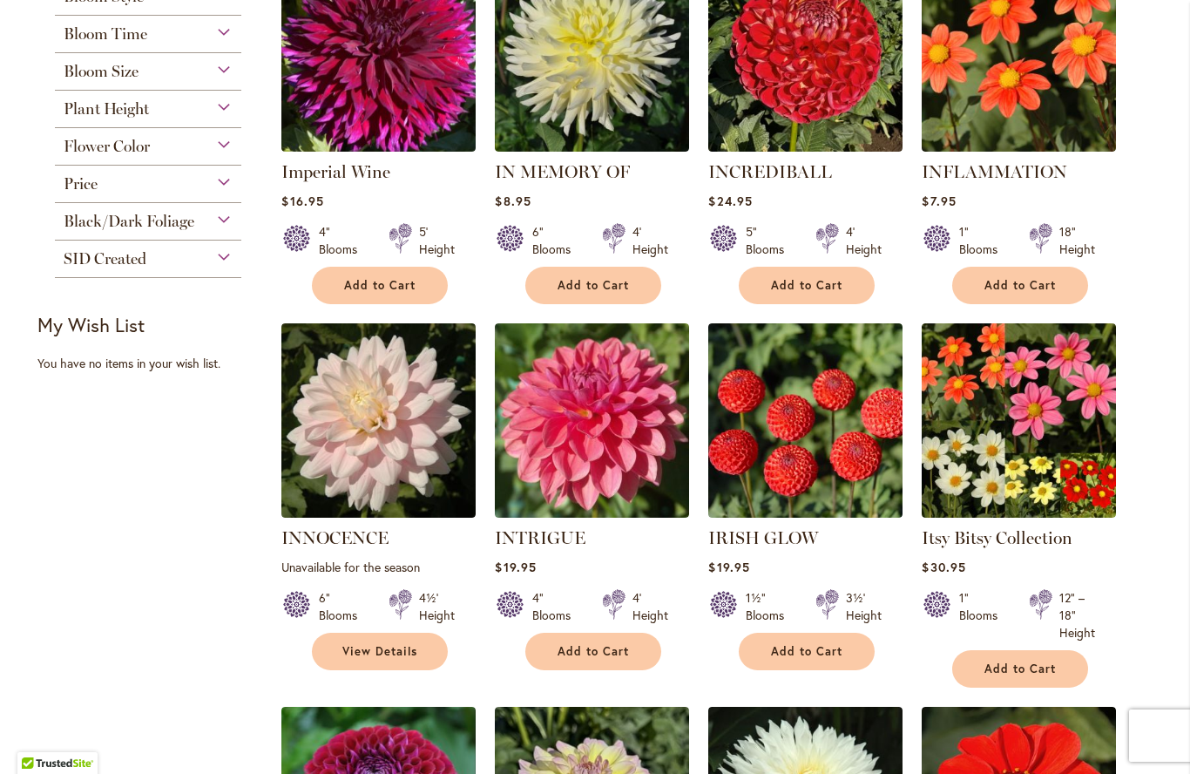
scroll to position [479, 0]
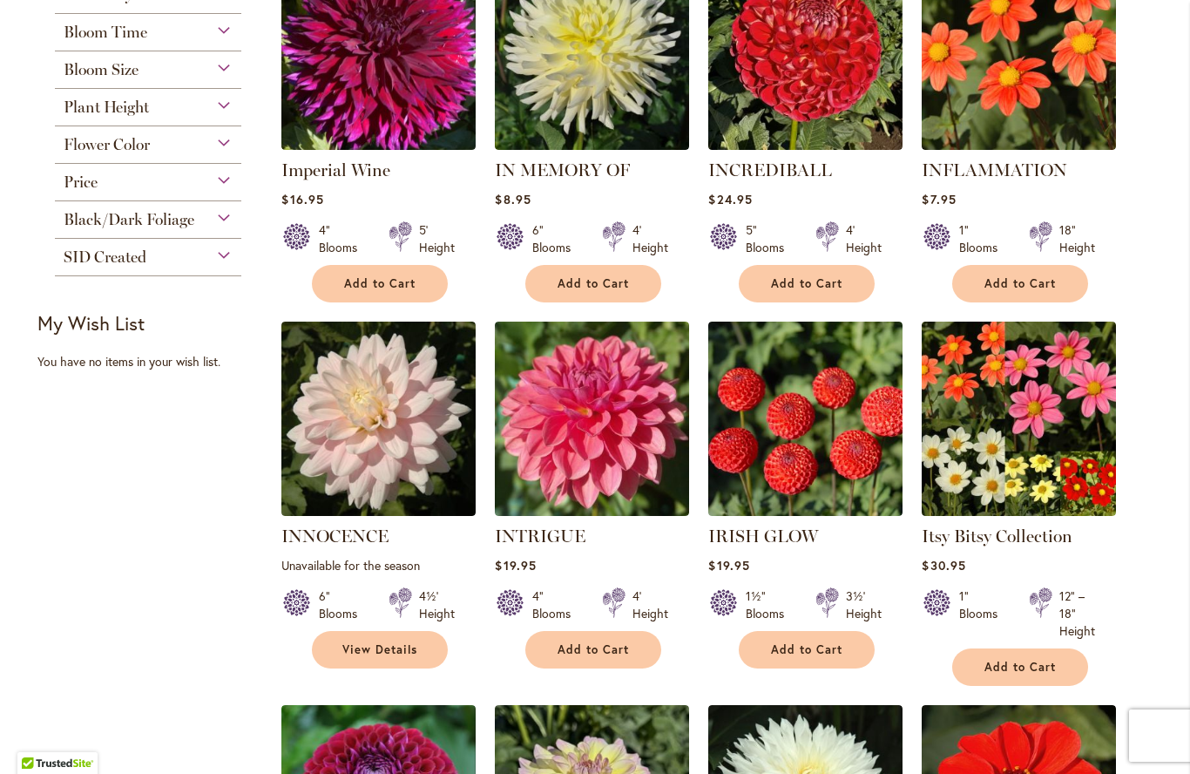
click at [354, 454] on img at bounding box center [378, 418] width 194 height 194
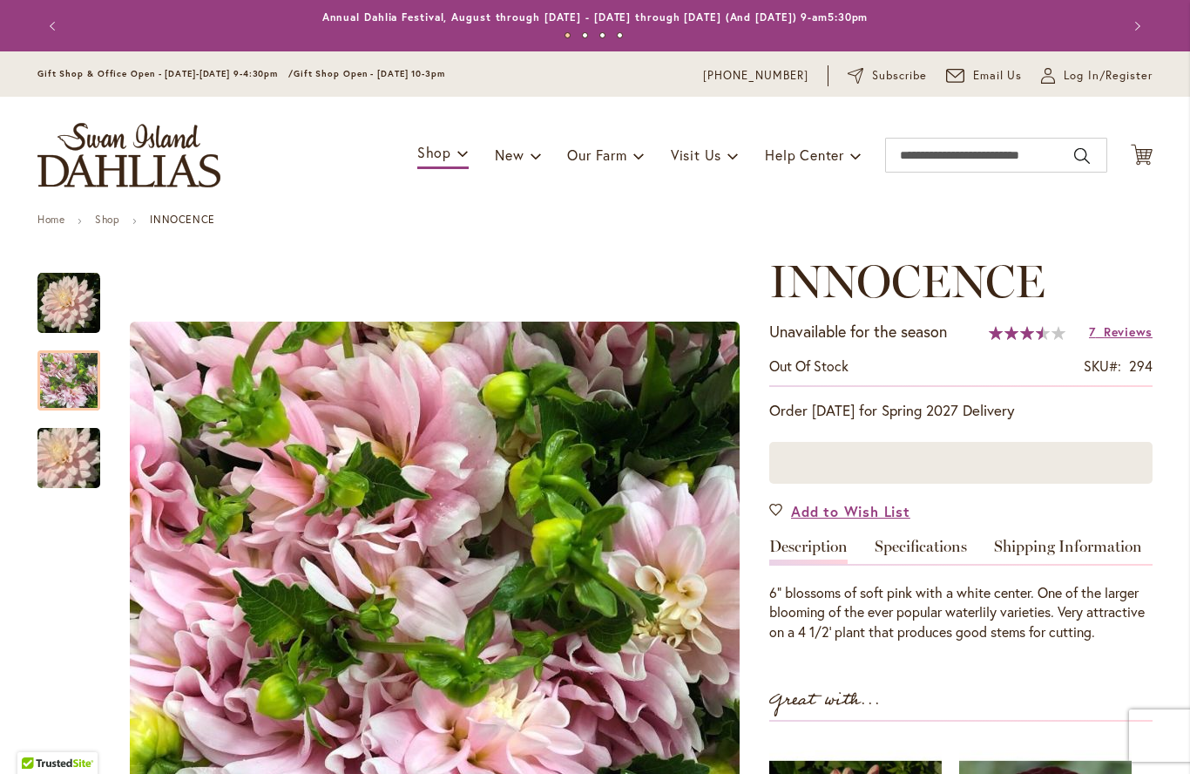
click at [68, 384] on img "INNOCENCE" at bounding box center [68, 380] width 63 height 63
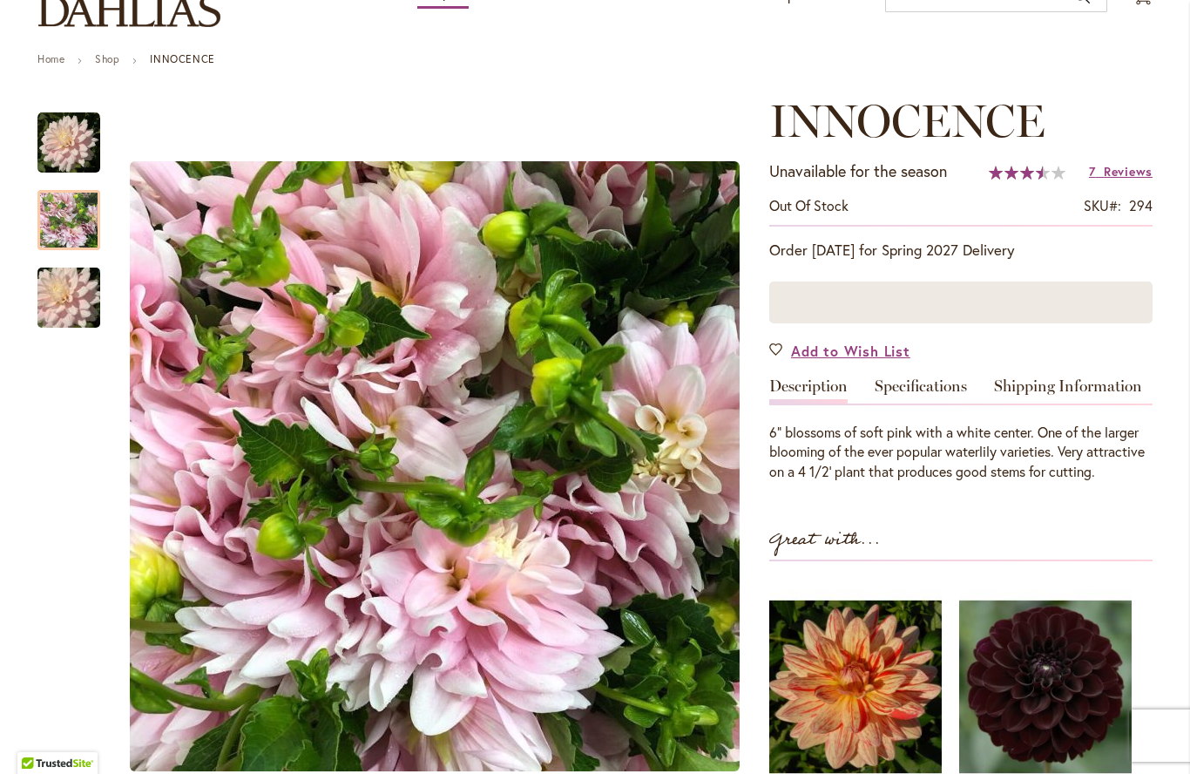
scroll to position [163, 0]
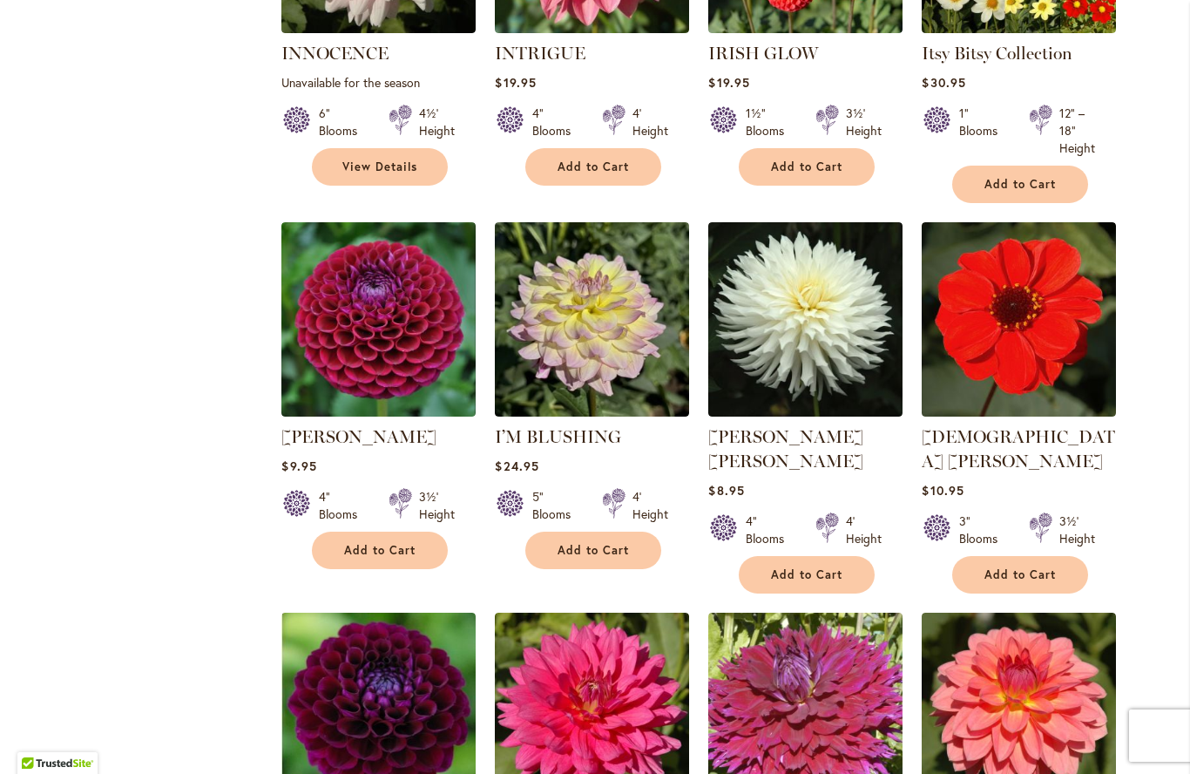
scroll to position [964, 0]
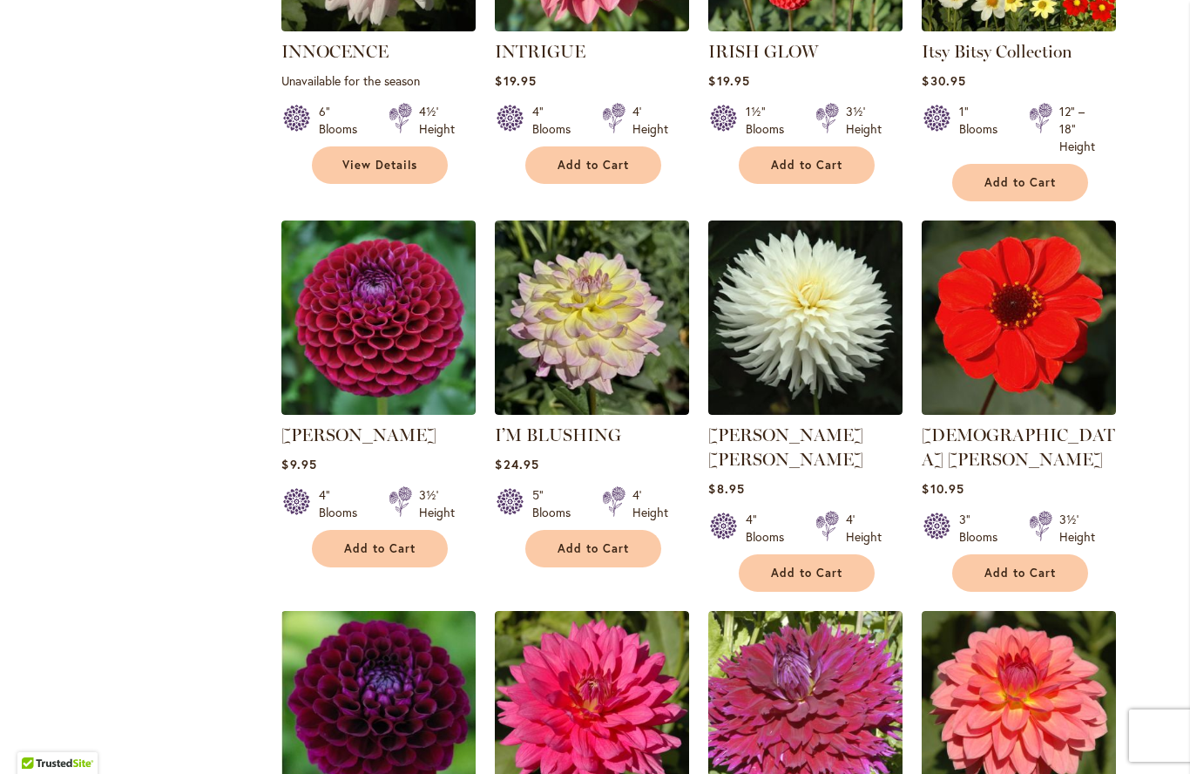
click at [335, 363] on img at bounding box center [378, 317] width 194 height 194
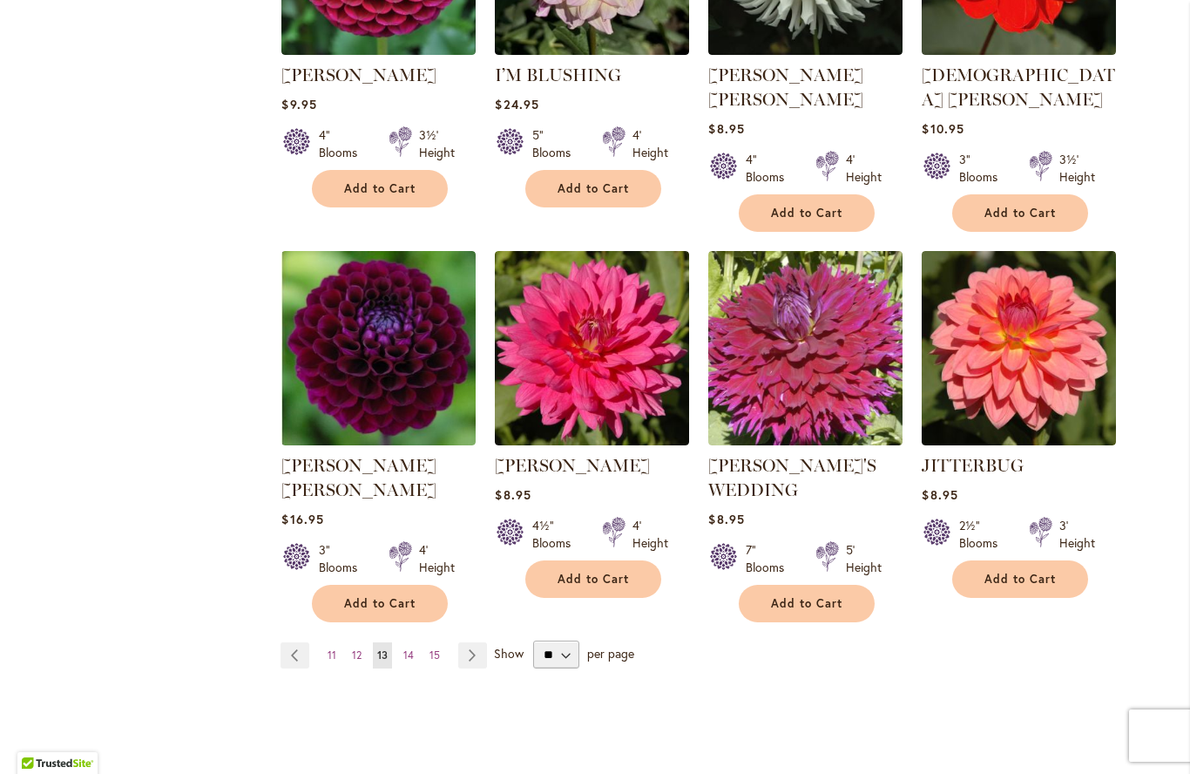
scroll to position [1328, 0]
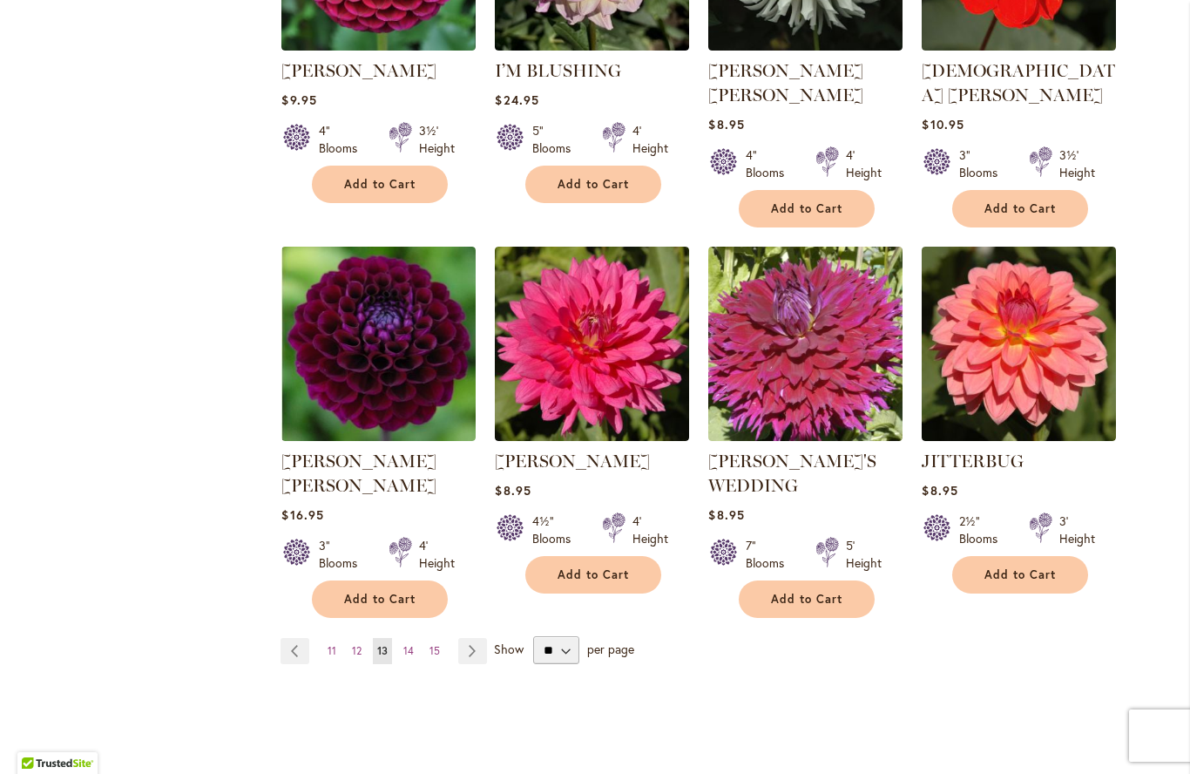
click at [784, 342] on img at bounding box center [805, 344] width 194 height 194
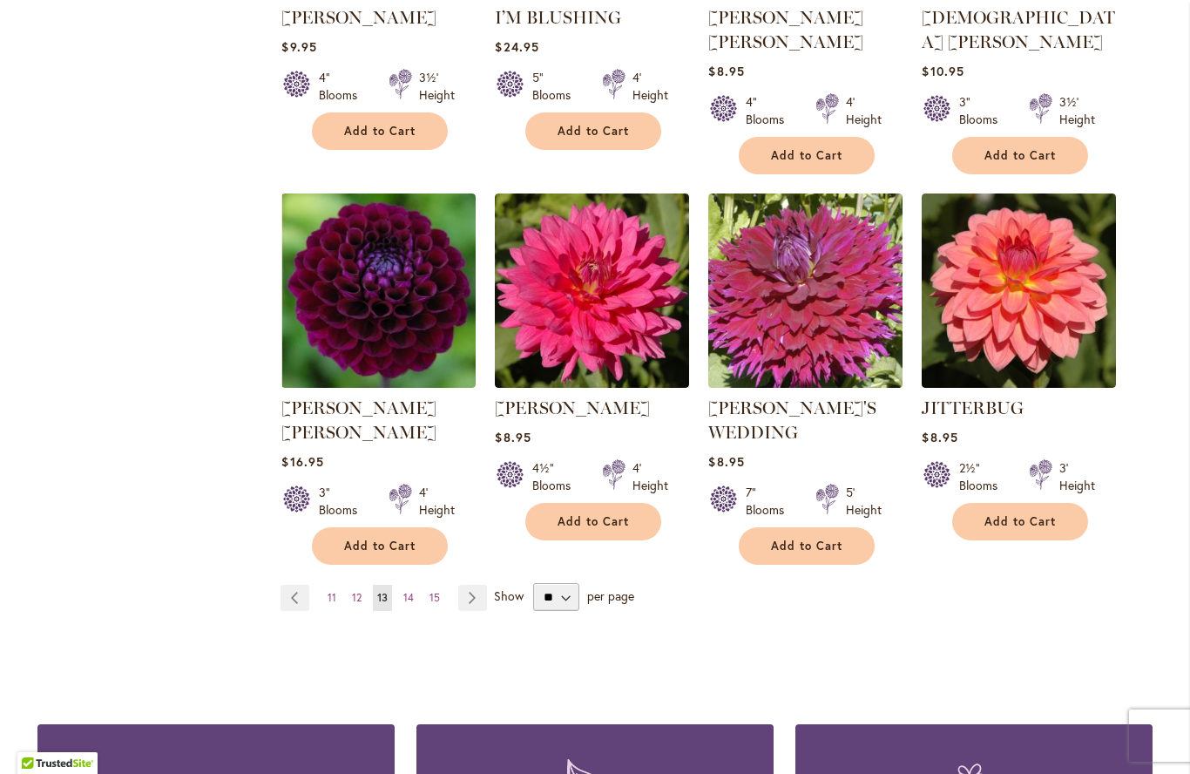
scroll to position [1377, 0]
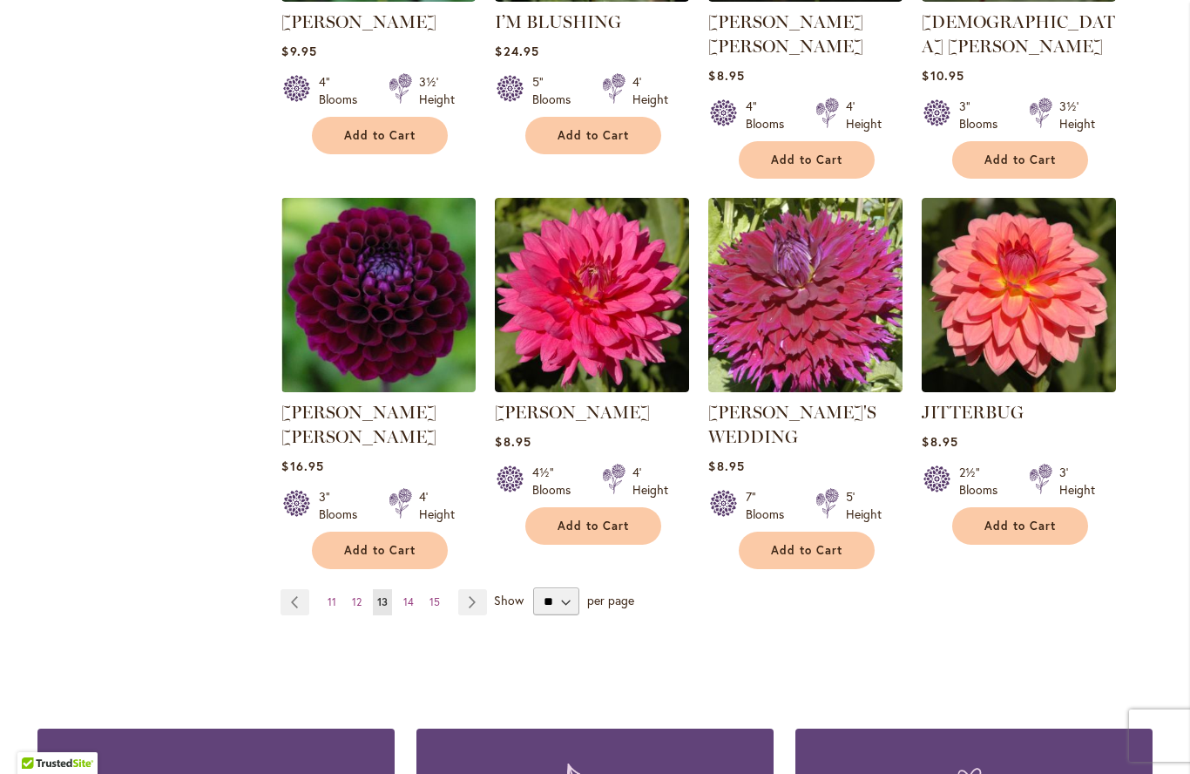
click at [412, 595] on span "14" at bounding box center [408, 601] width 10 height 13
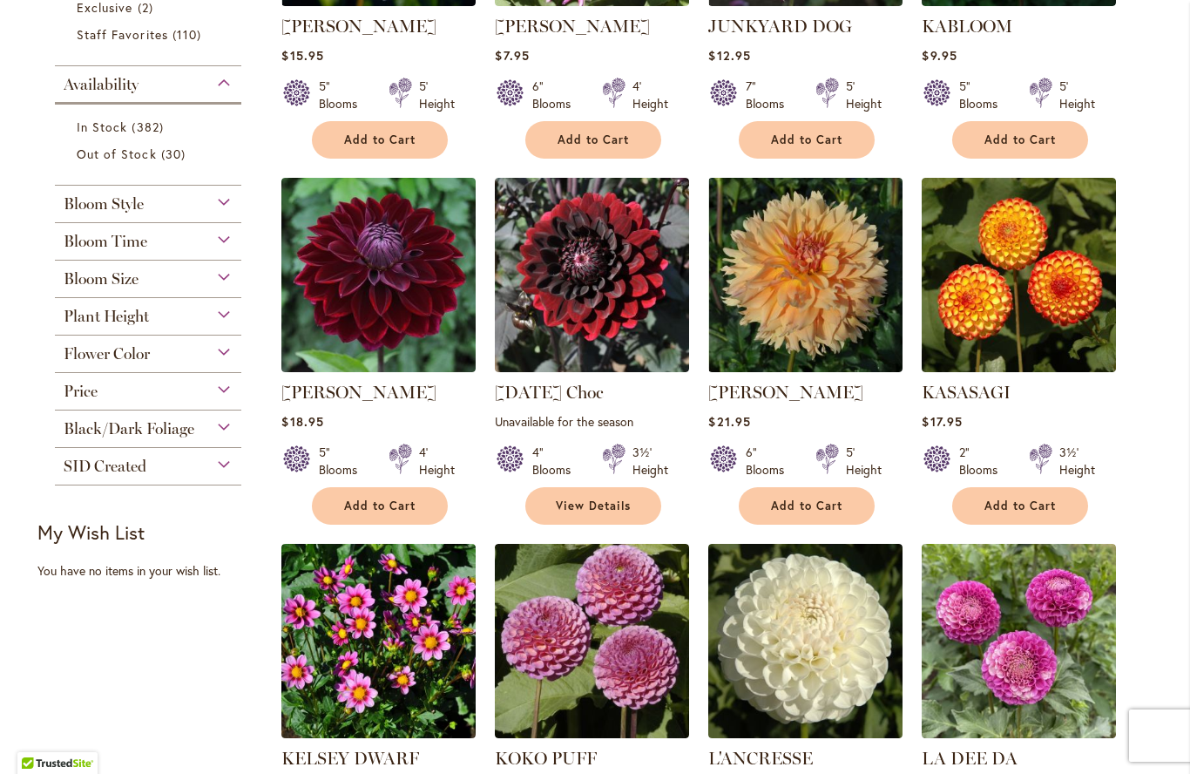
scroll to position [622, 0]
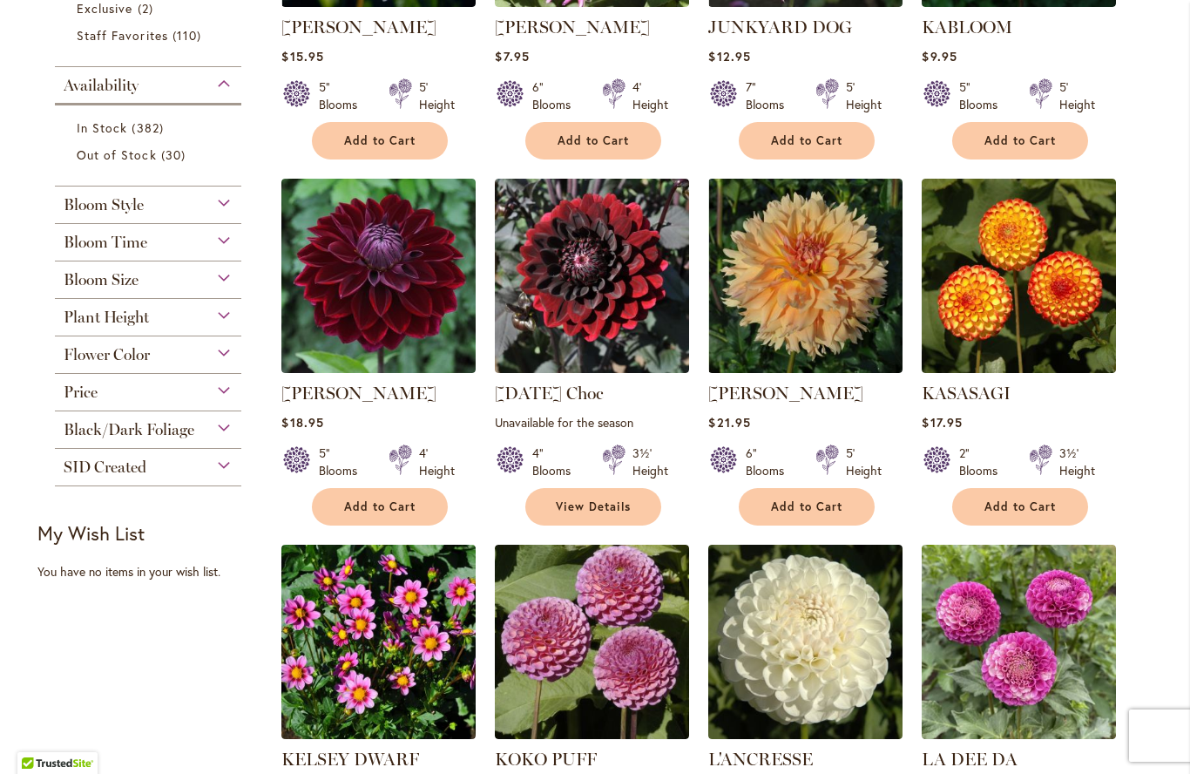
click at [356, 301] on img at bounding box center [378, 276] width 194 height 194
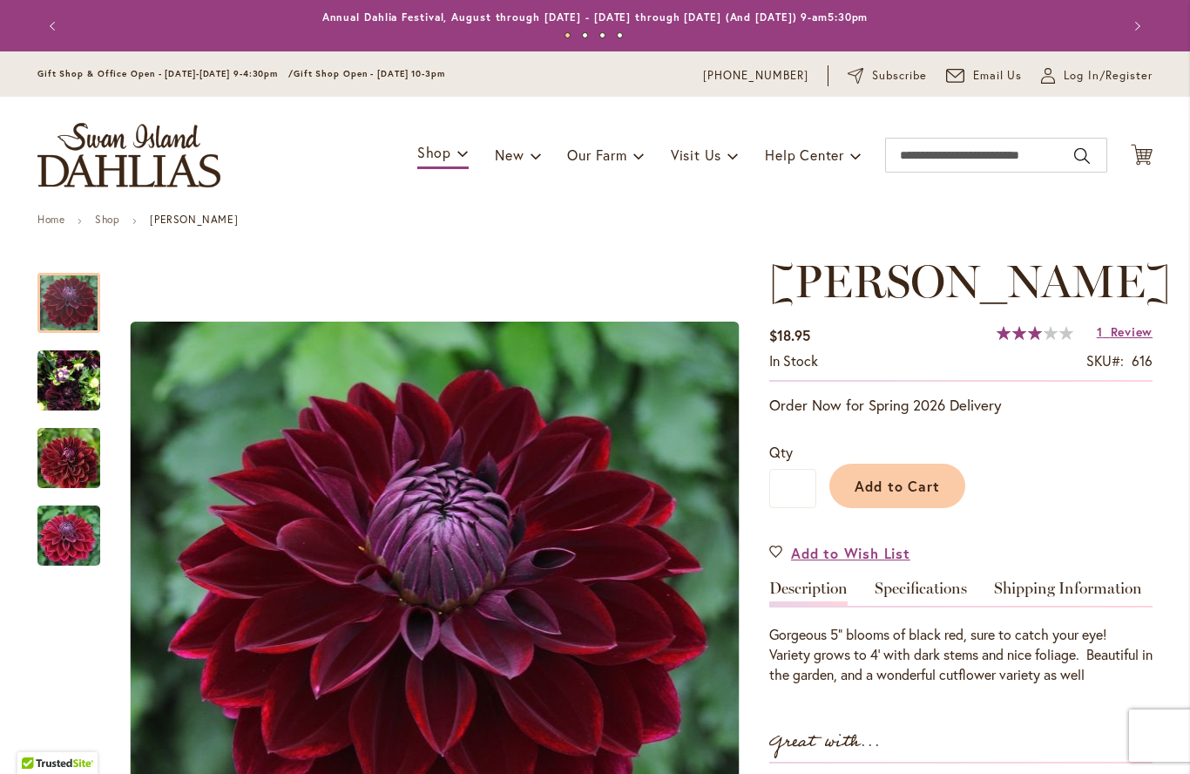
click at [76, 389] on img "Kaisha Lea" at bounding box center [68, 381] width 63 height 84
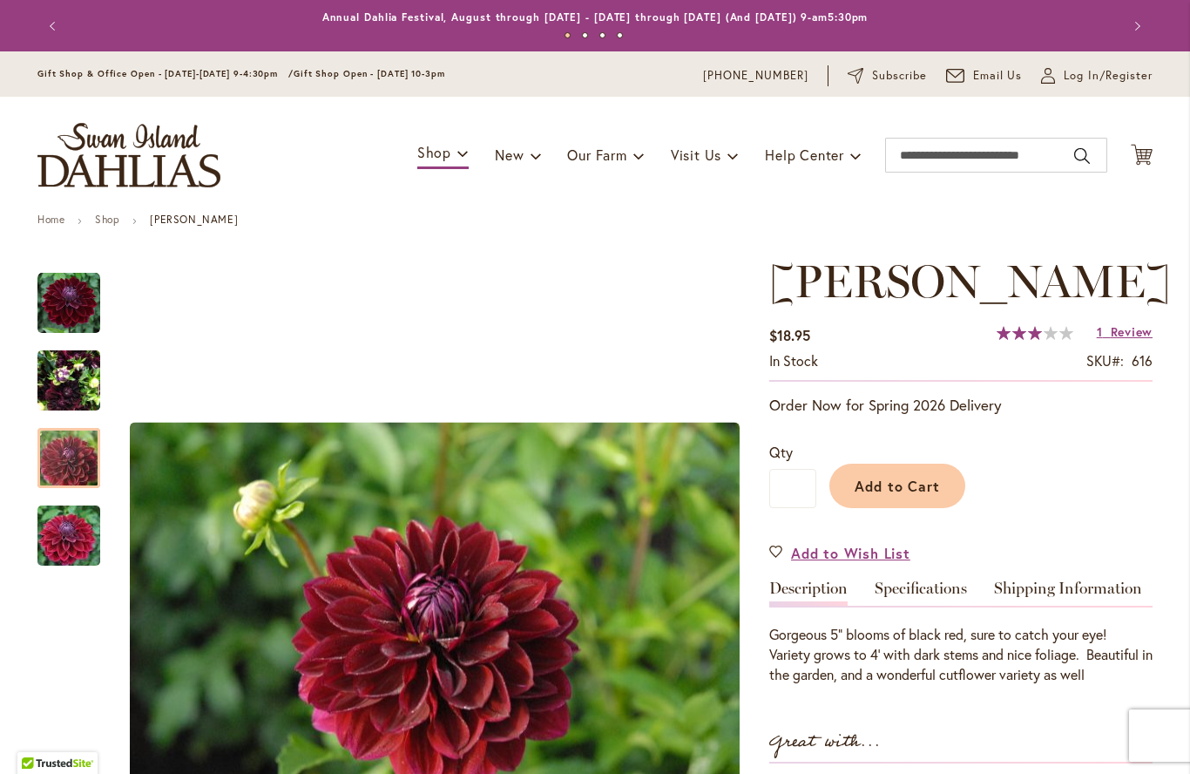
click at [81, 472] on img "Kaisha Lea" at bounding box center [68, 458] width 125 height 84
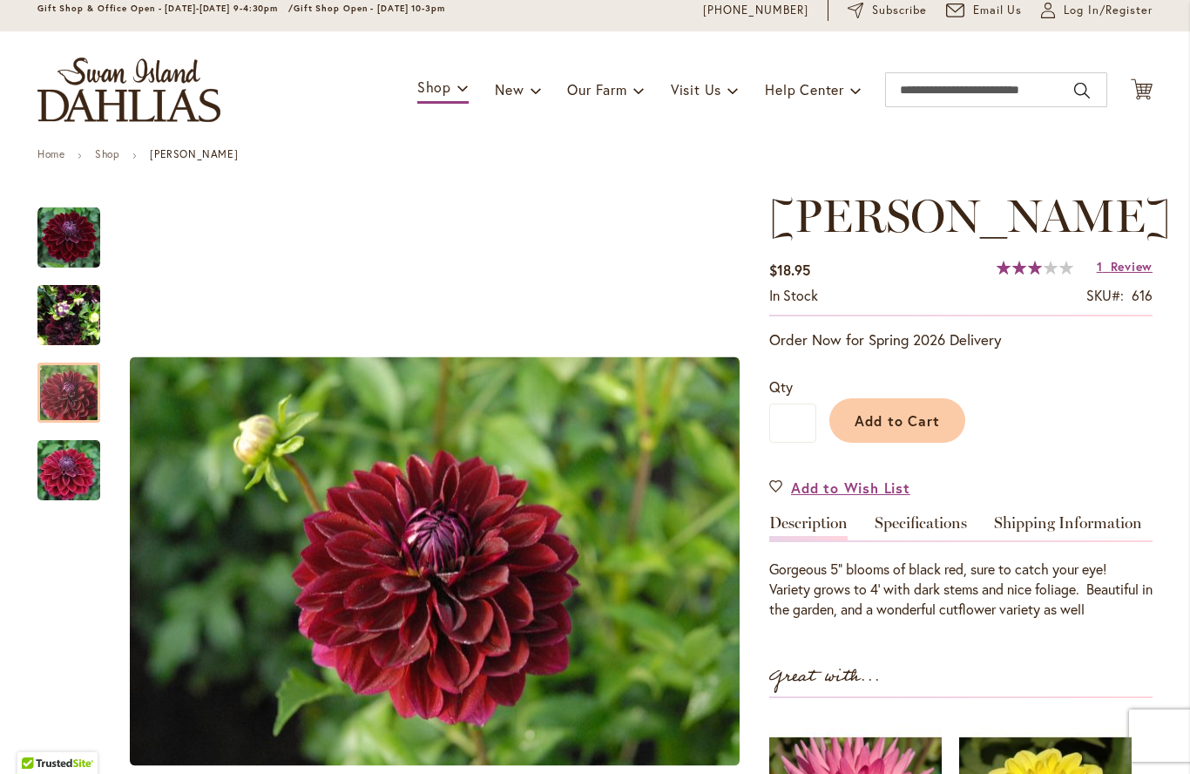
scroll to position [56, 0]
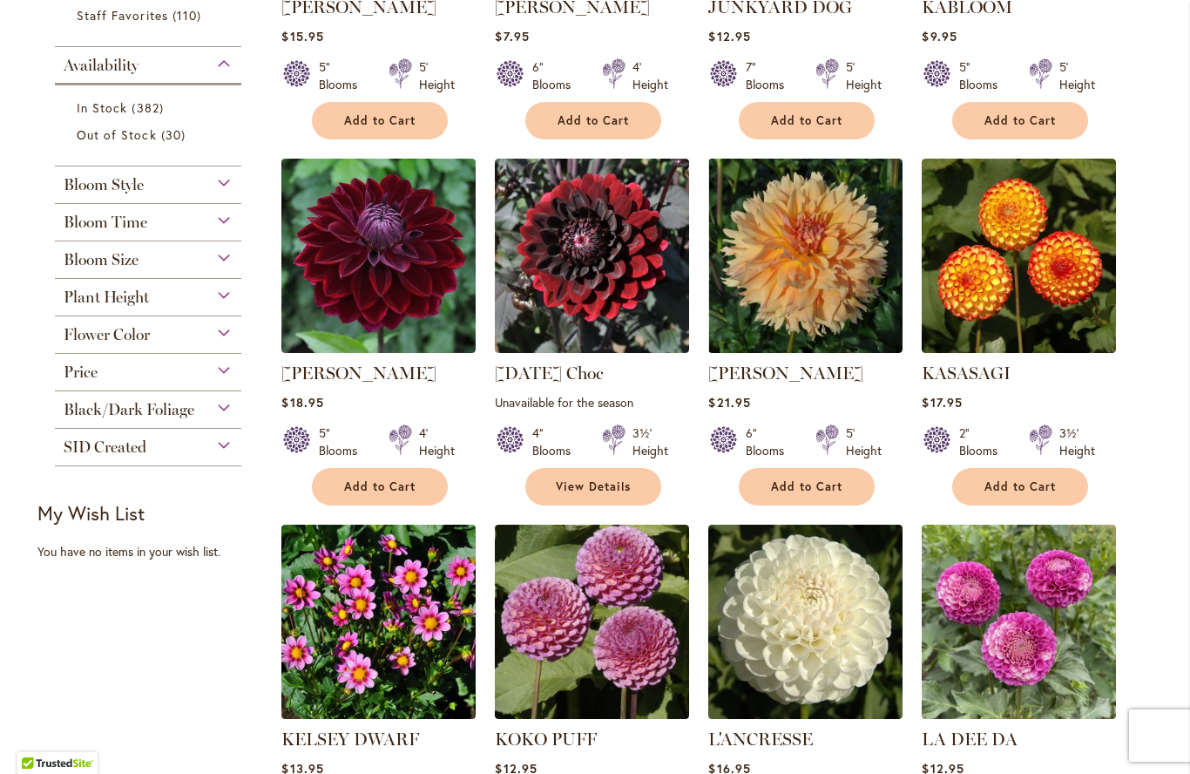
scroll to position [643, 0]
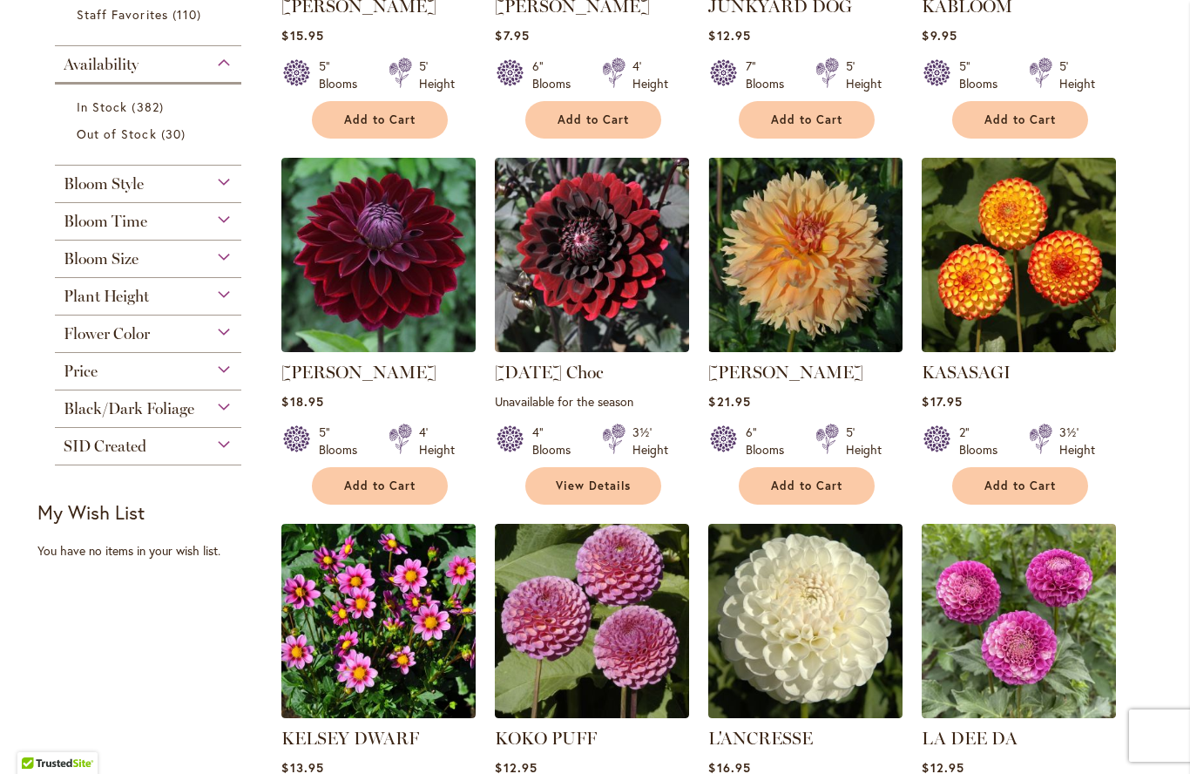
click at [568, 298] on img at bounding box center [592, 255] width 194 height 194
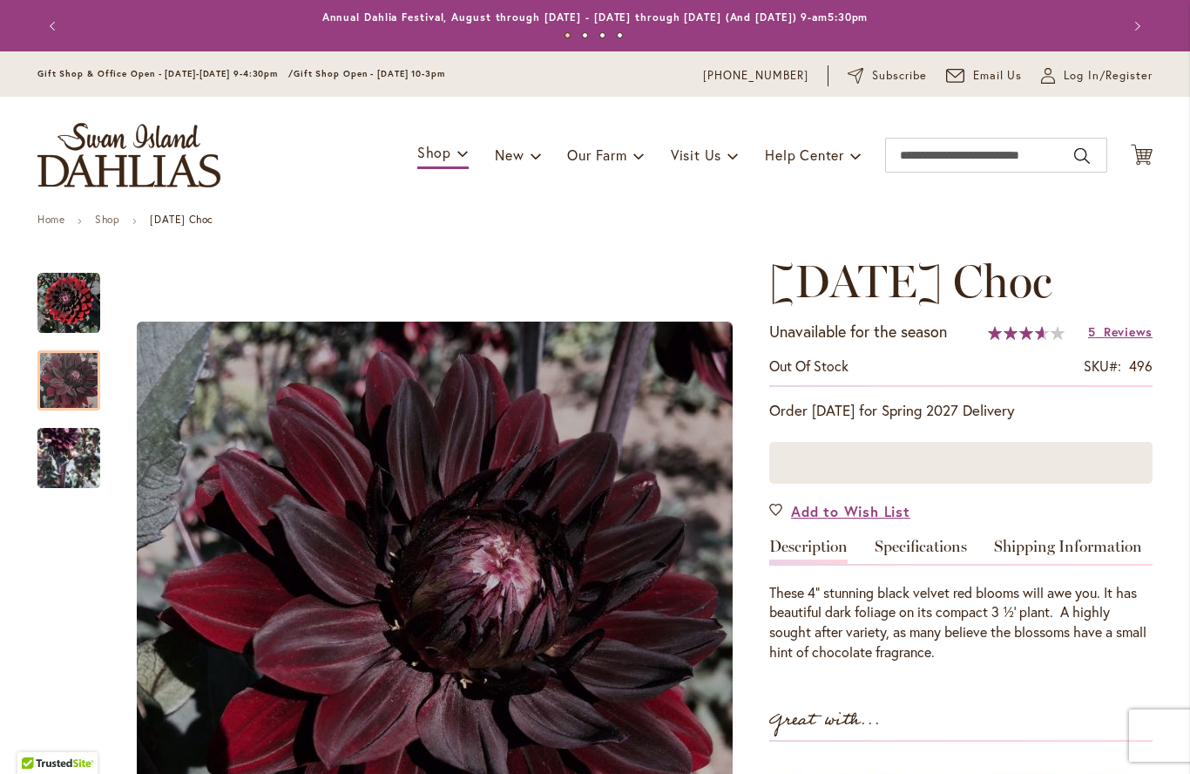
click at [70, 382] on img "Karma Choc" at bounding box center [68, 381] width 63 height 64
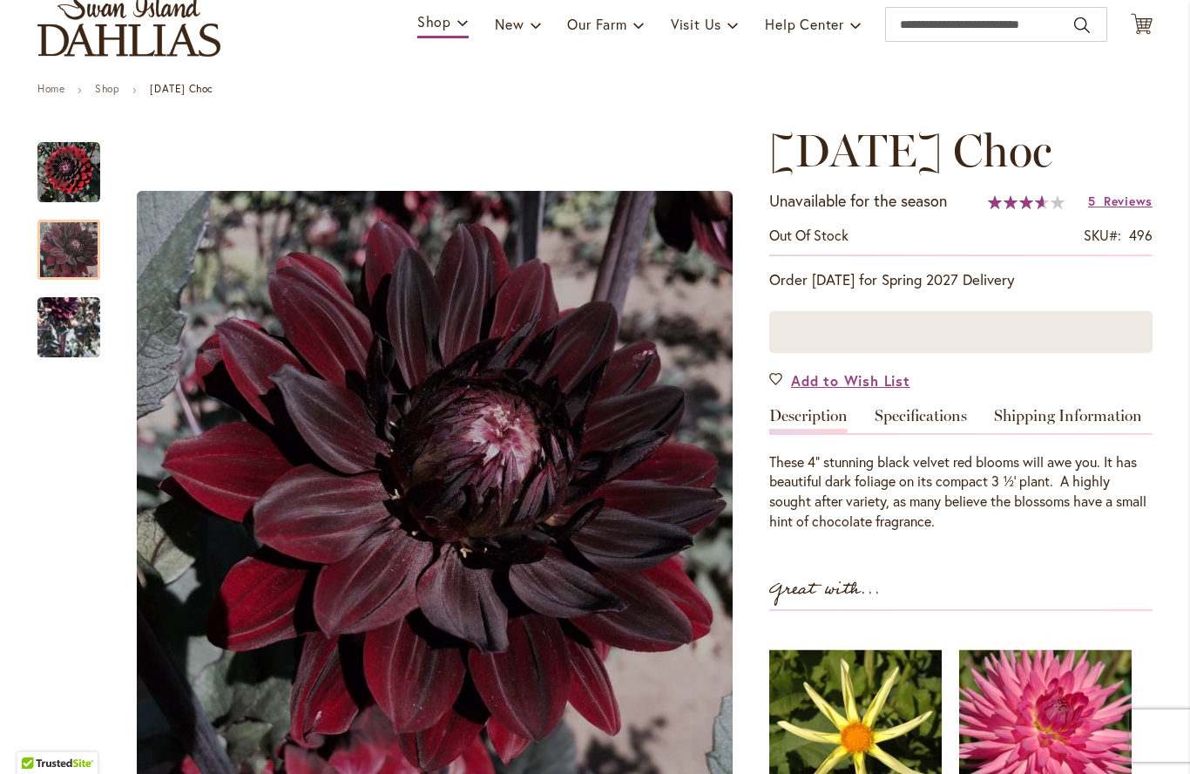
scroll to position [132, 0]
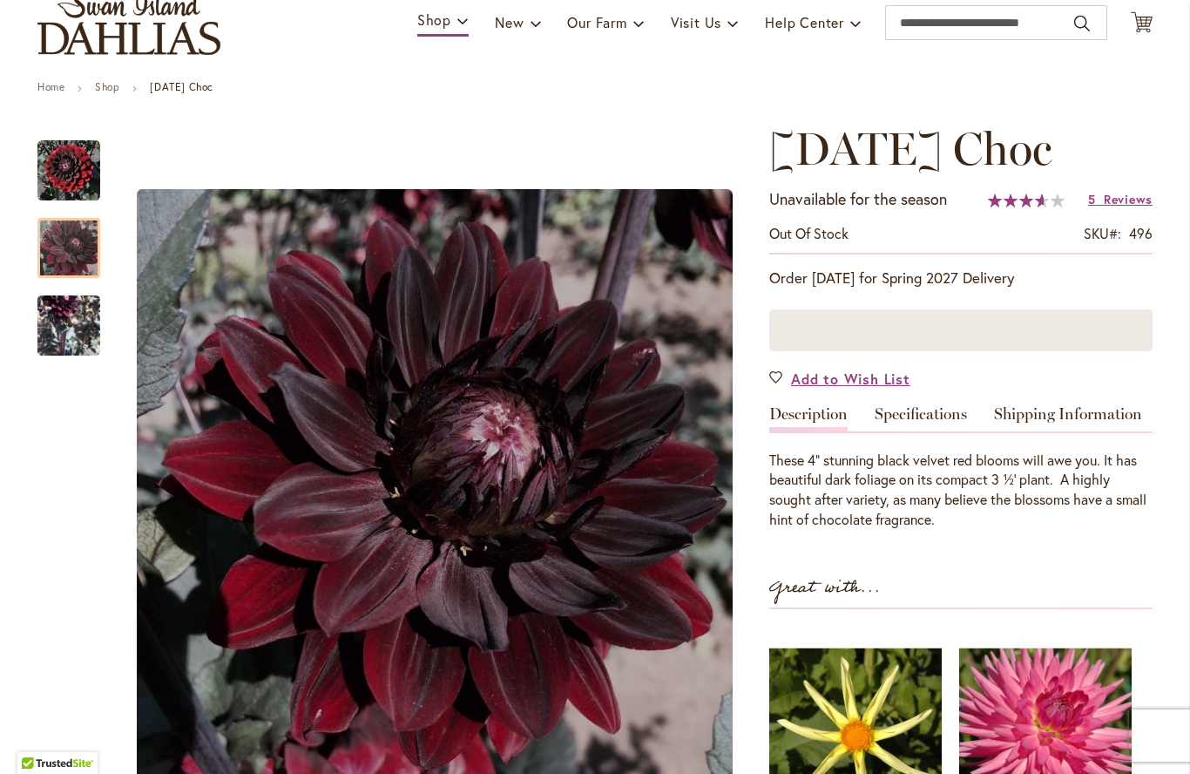
click at [68, 317] on img "Karma Choc" at bounding box center [68, 324] width 63 height 127
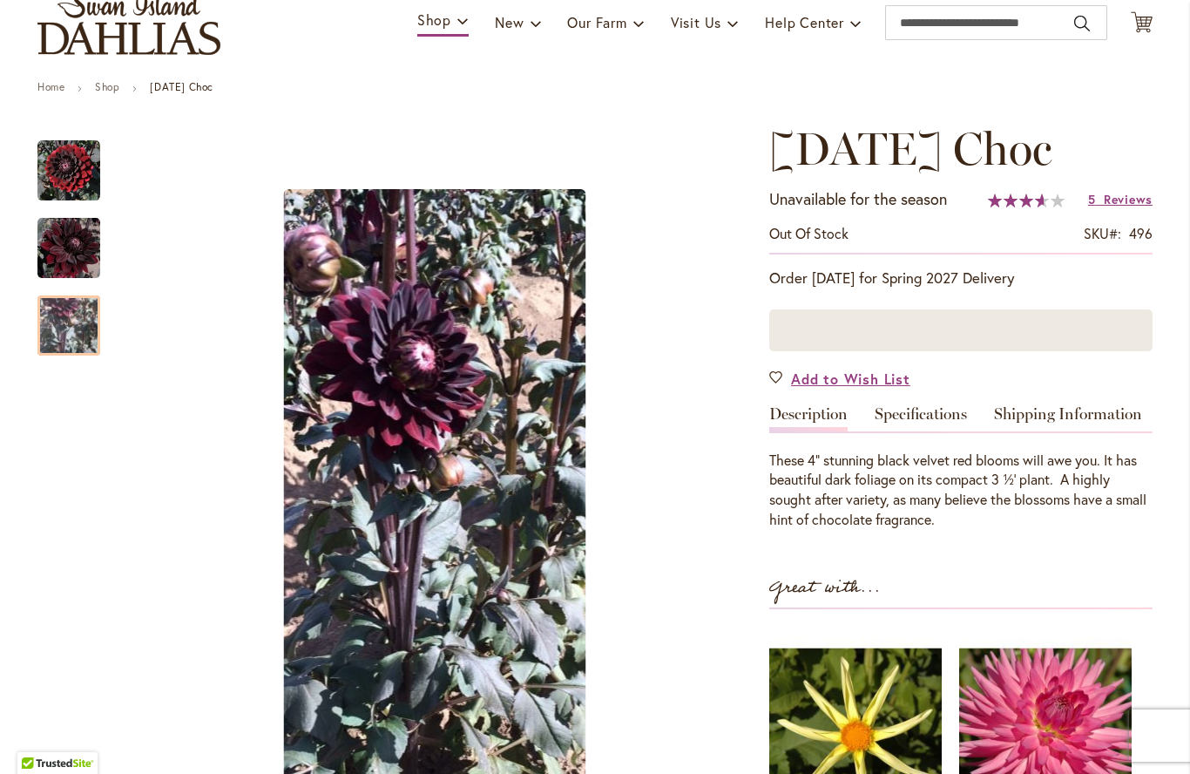
click at [64, 253] on img "Karma Choc" at bounding box center [68, 248] width 63 height 64
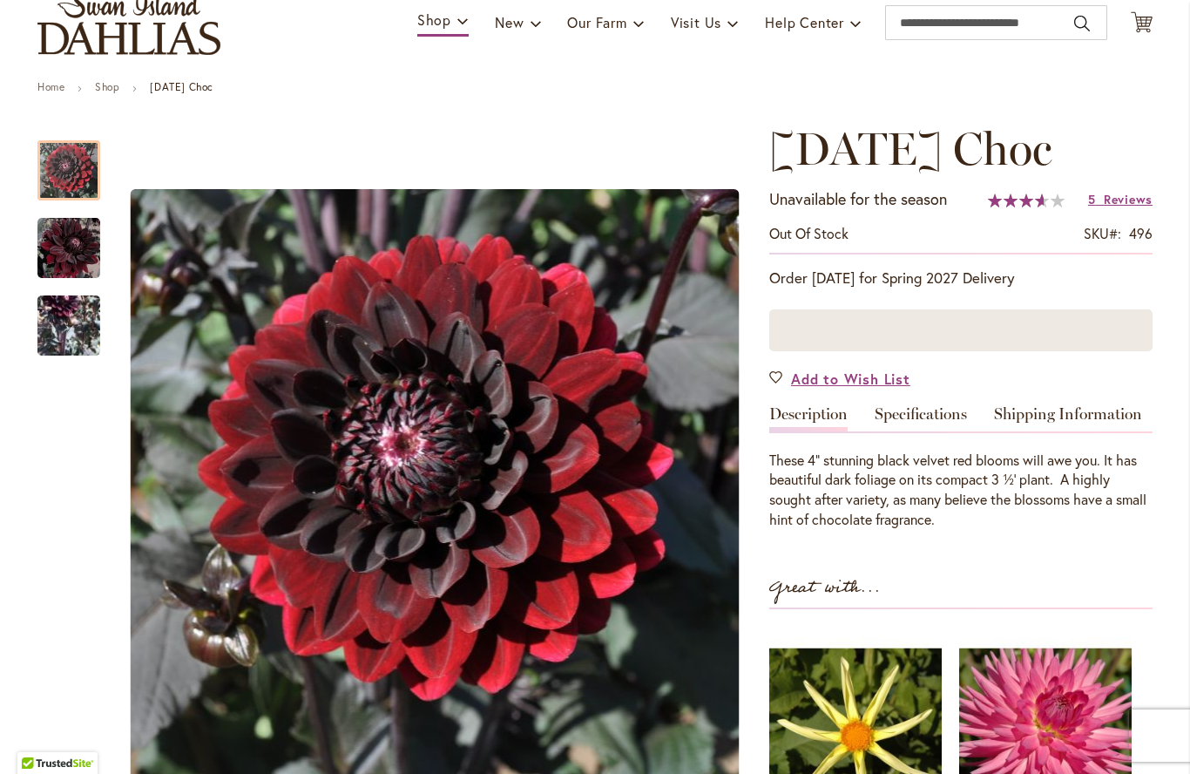
click at [58, 173] on img "Karma Choc" at bounding box center [68, 170] width 63 height 63
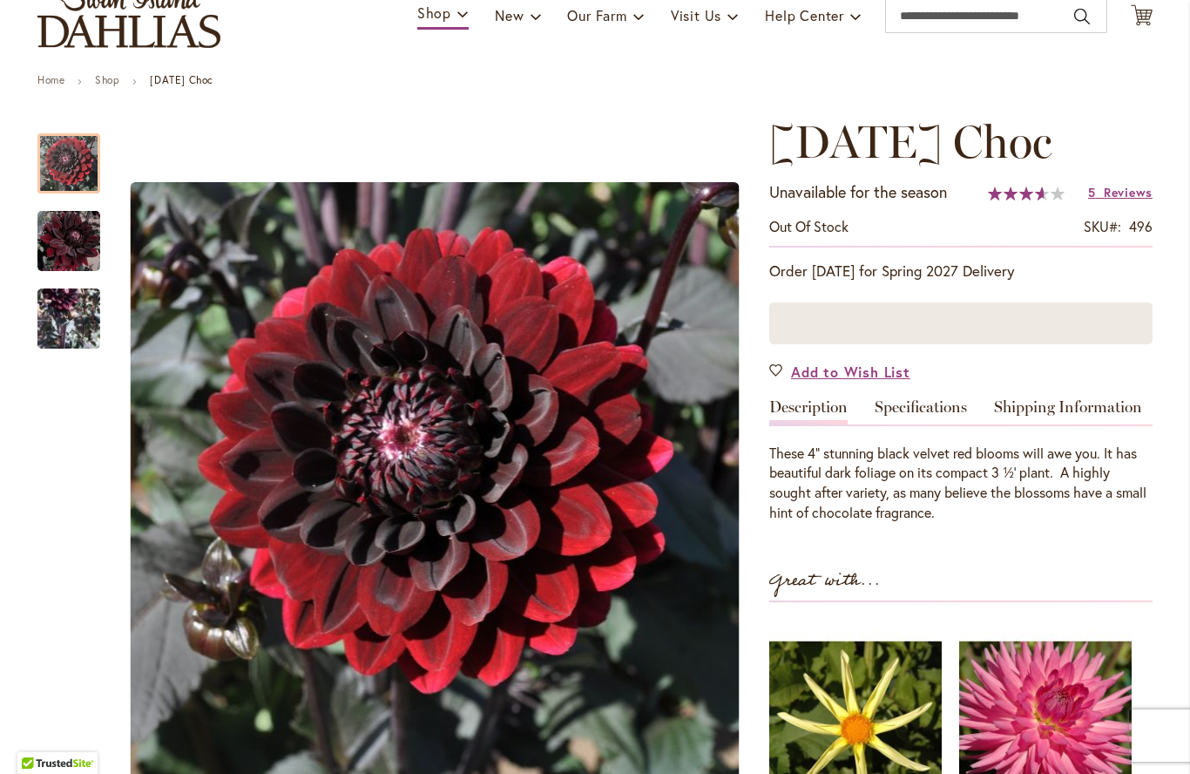
scroll to position [124, 0]
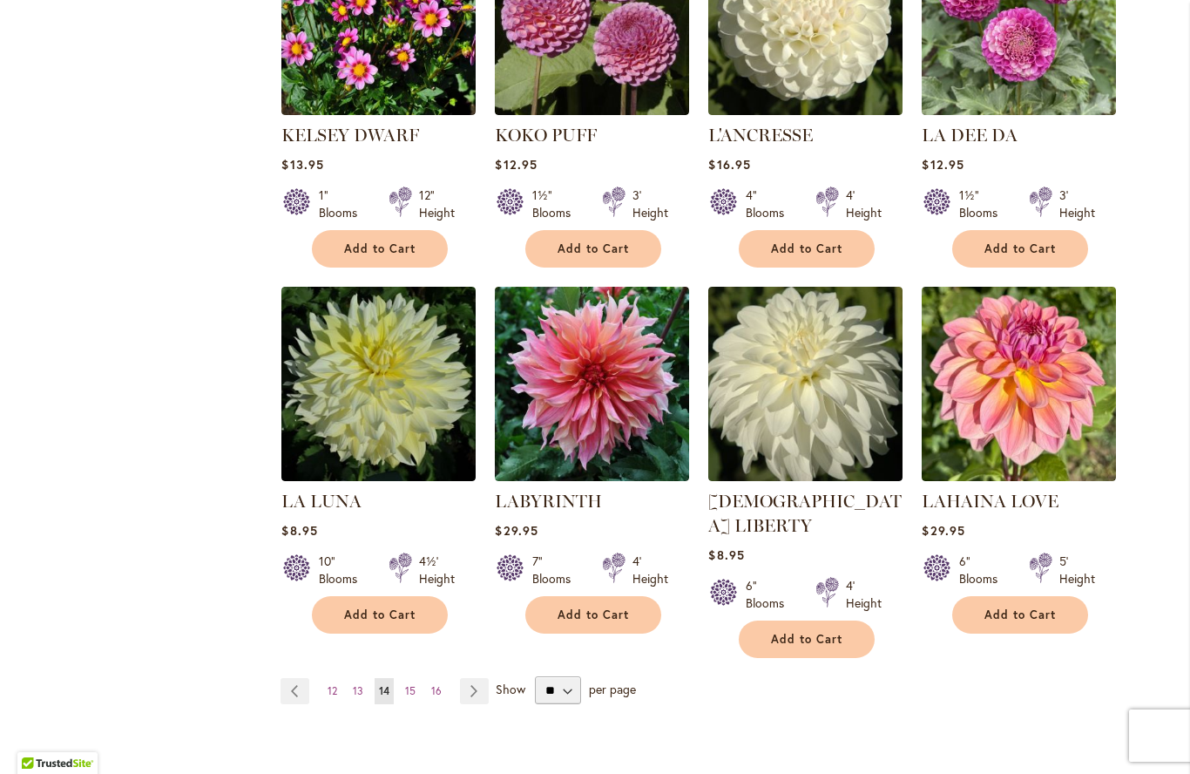
scroll to position [1265, 0]
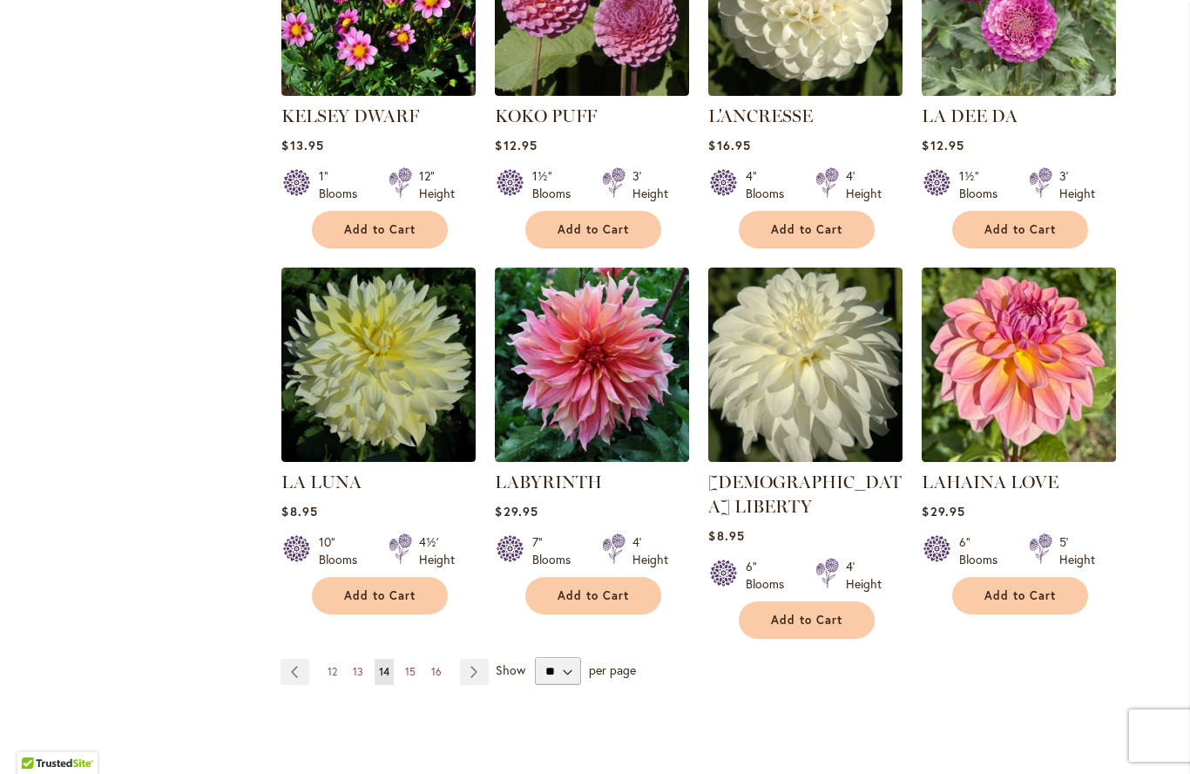
click at [413, 659] on link "Page 15" at bounding box center [410, 672] width 19 height 26
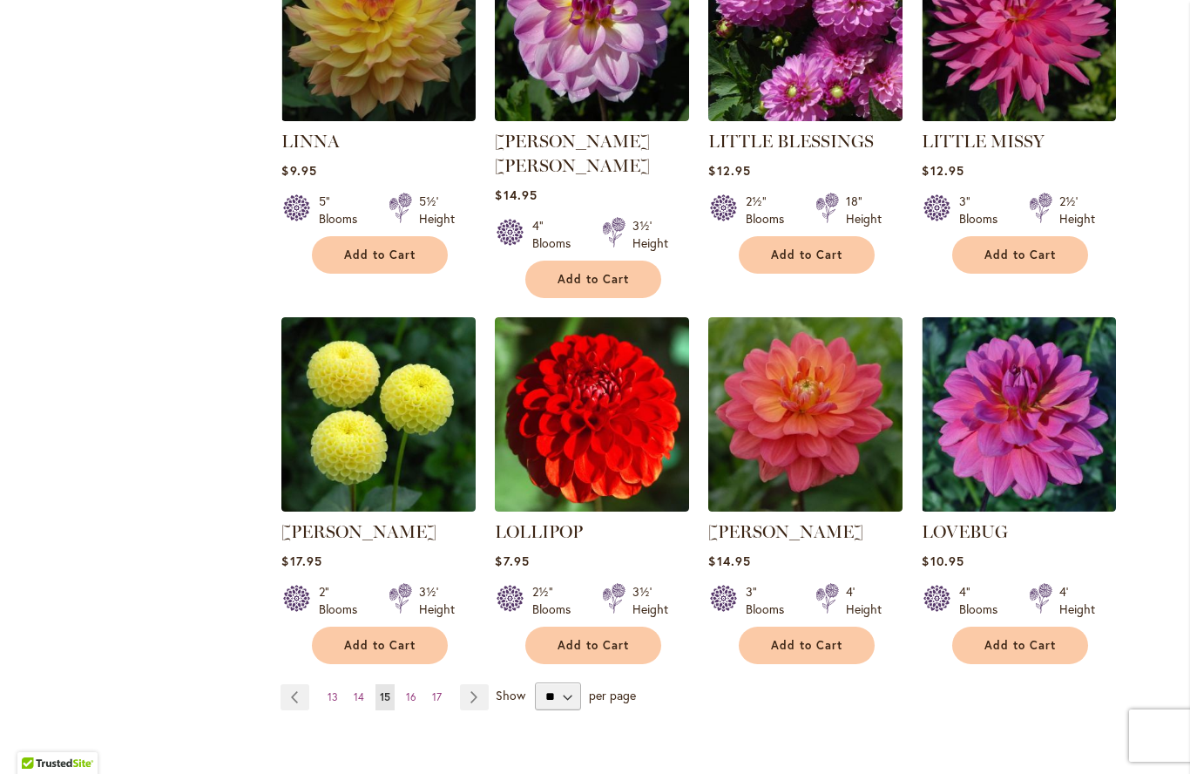
scroll to position [1284, 0]
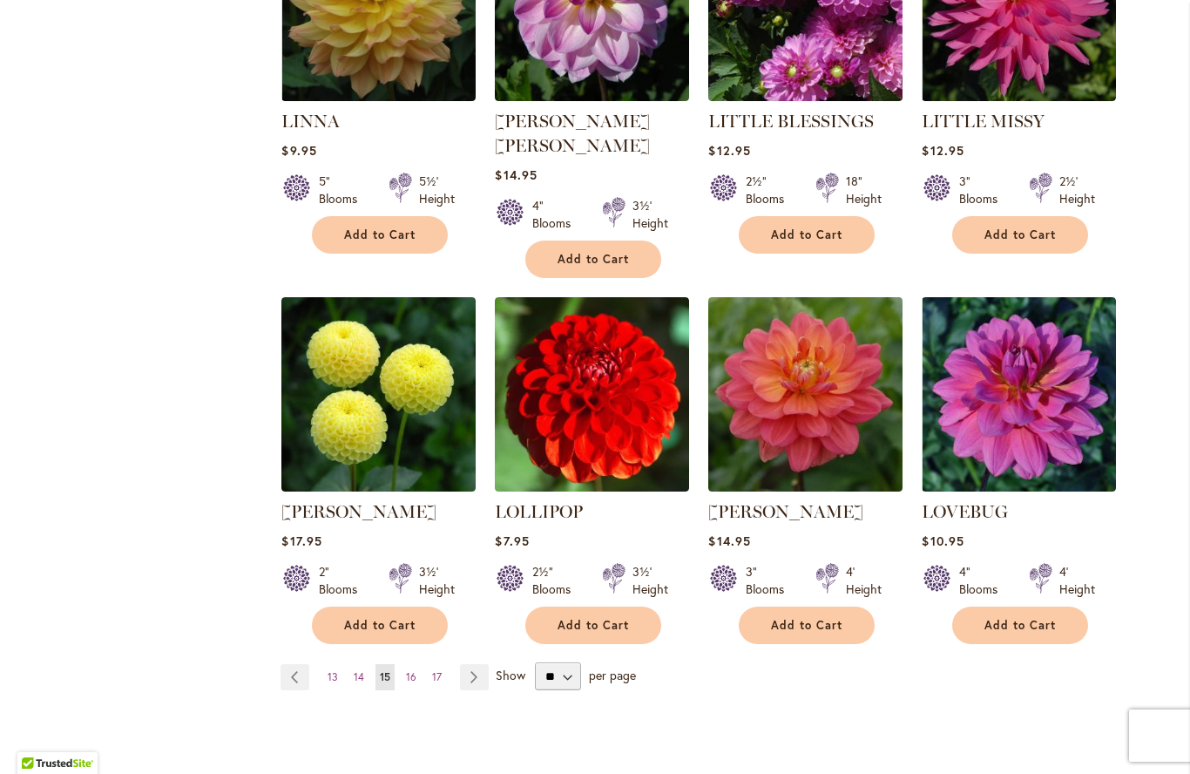
click at [416, 670] on span "16" at bounding box center [411, 676] width 10 height 13
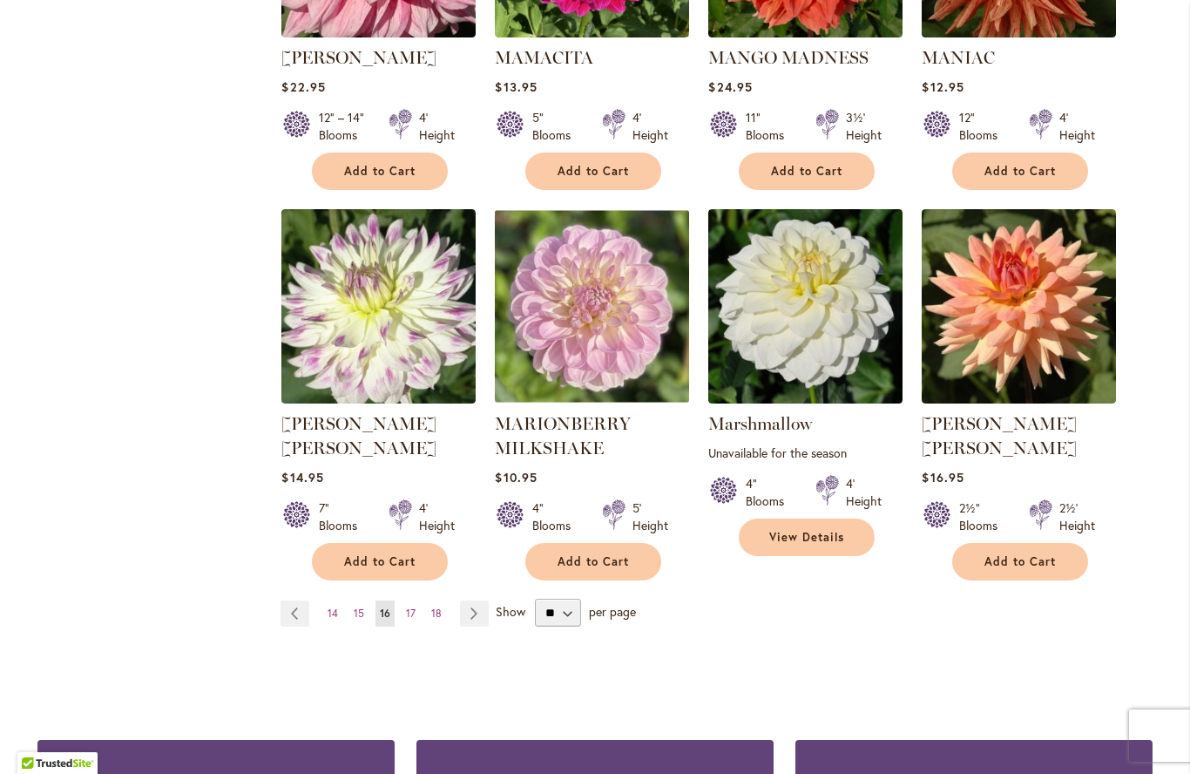
scroll to position [1366, 0]
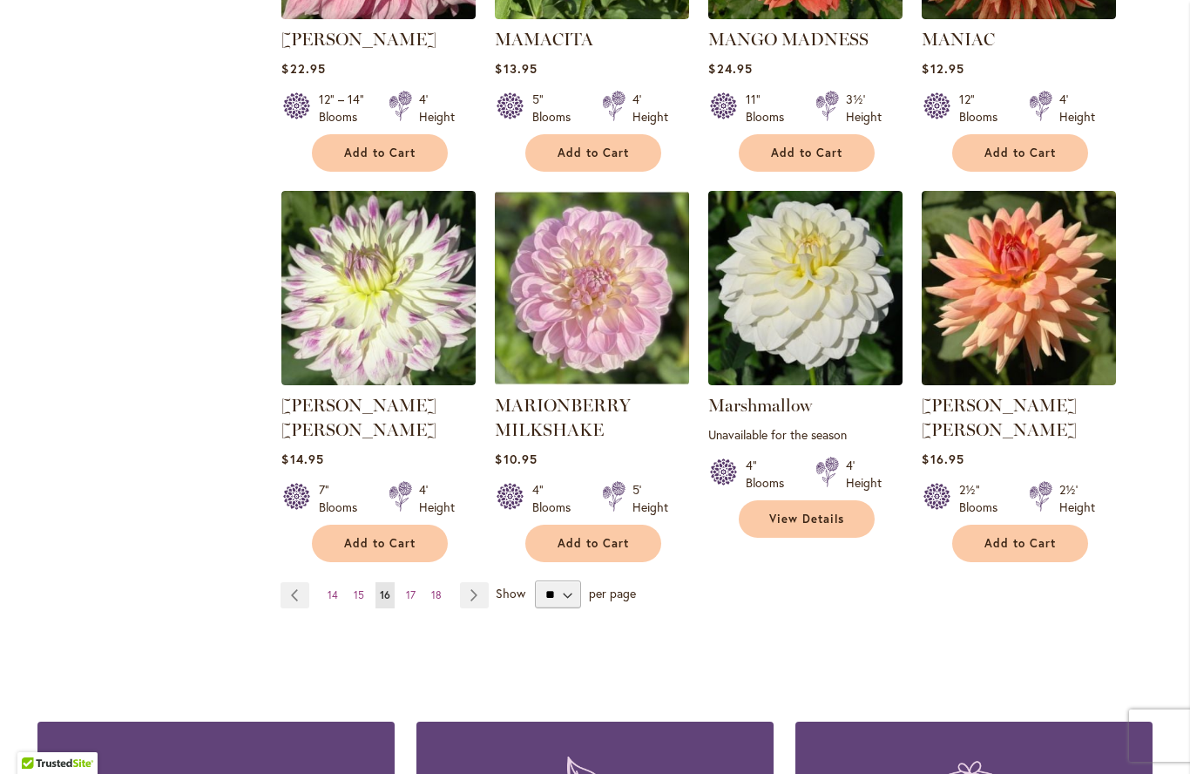
click at [413, 588] on span "17" at bounding box center [411, 594] width 10 height 13
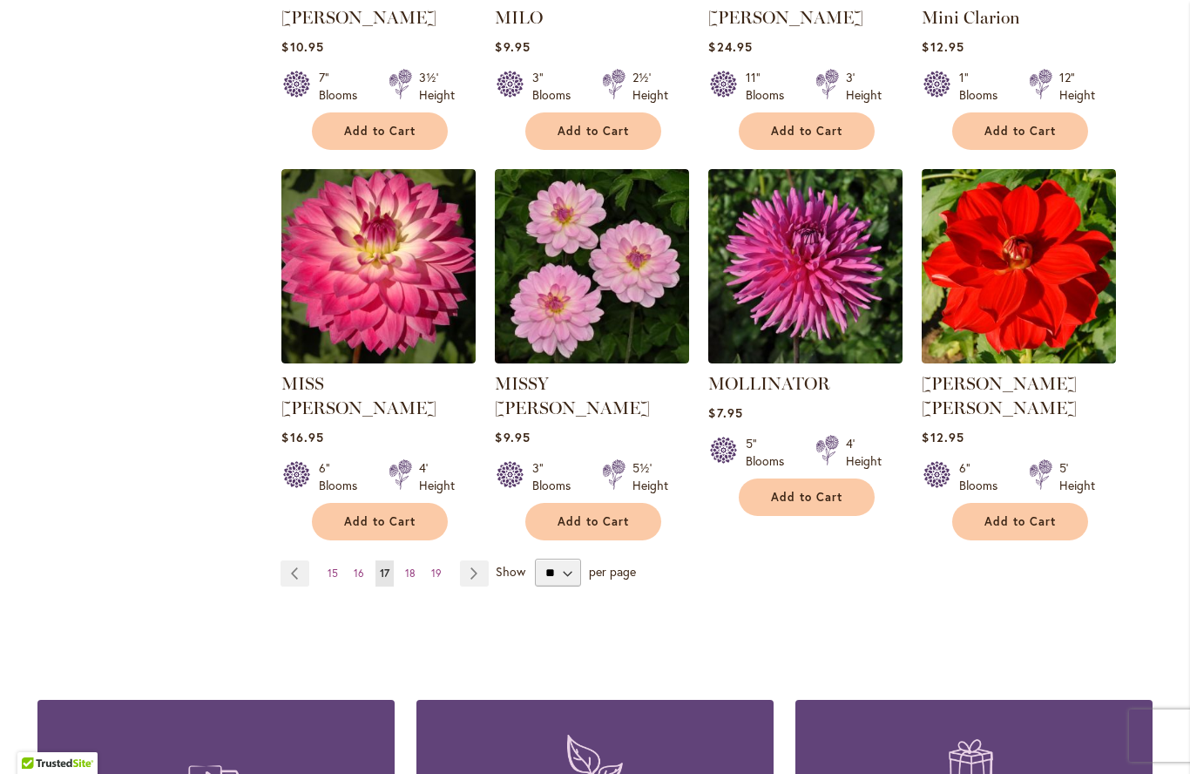
scroll to position [1368, 0]
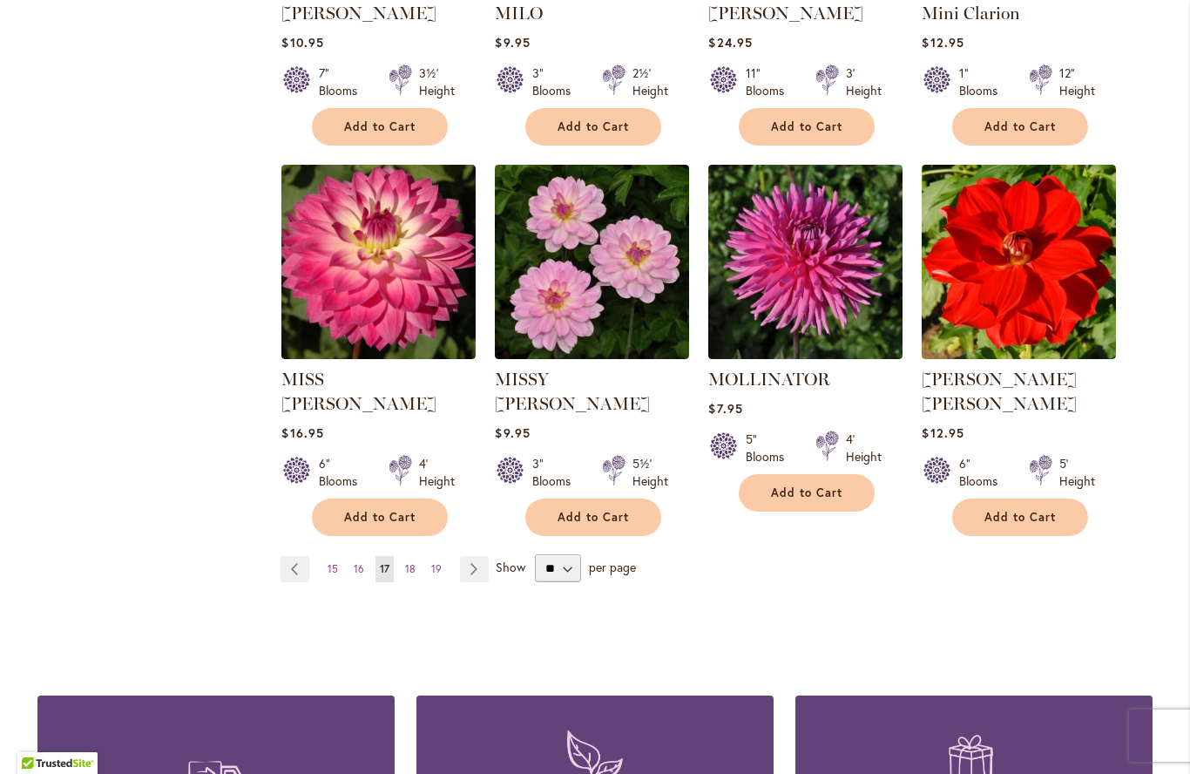
click at [413, 562] on span "18" at bounding box center [410, 568] width 10 height 13
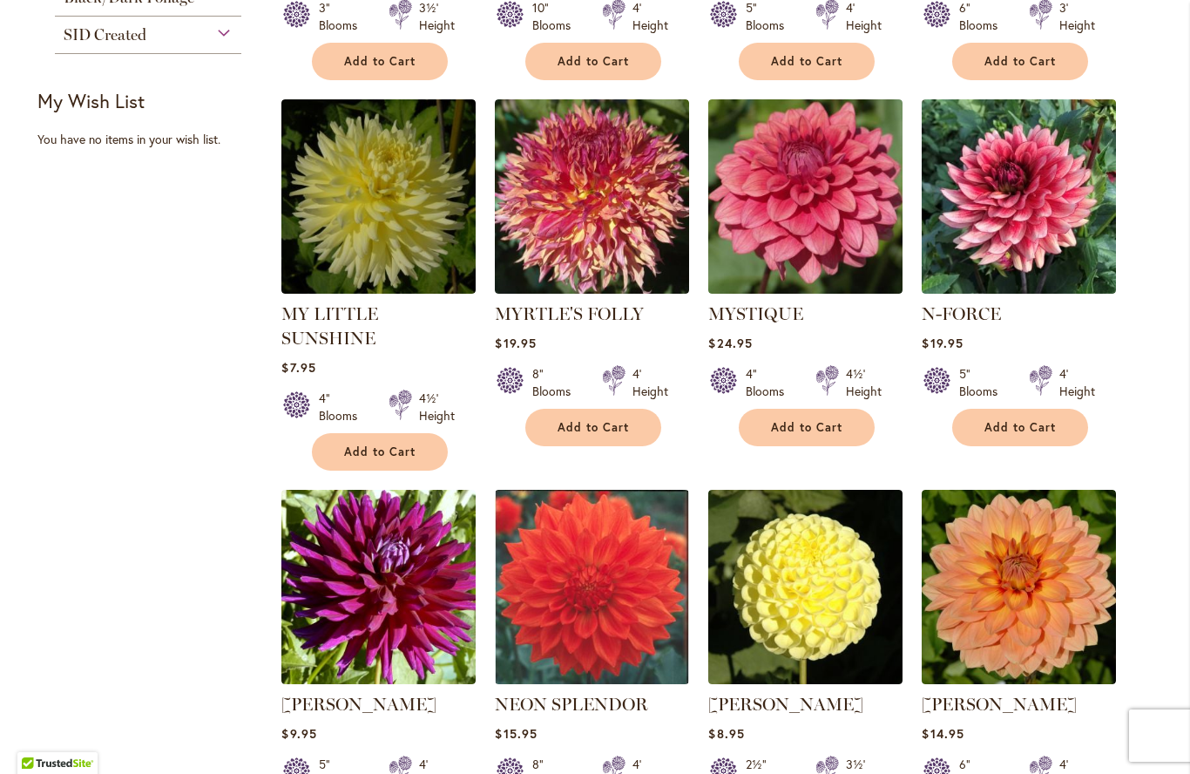
scroll to position [702, 0]
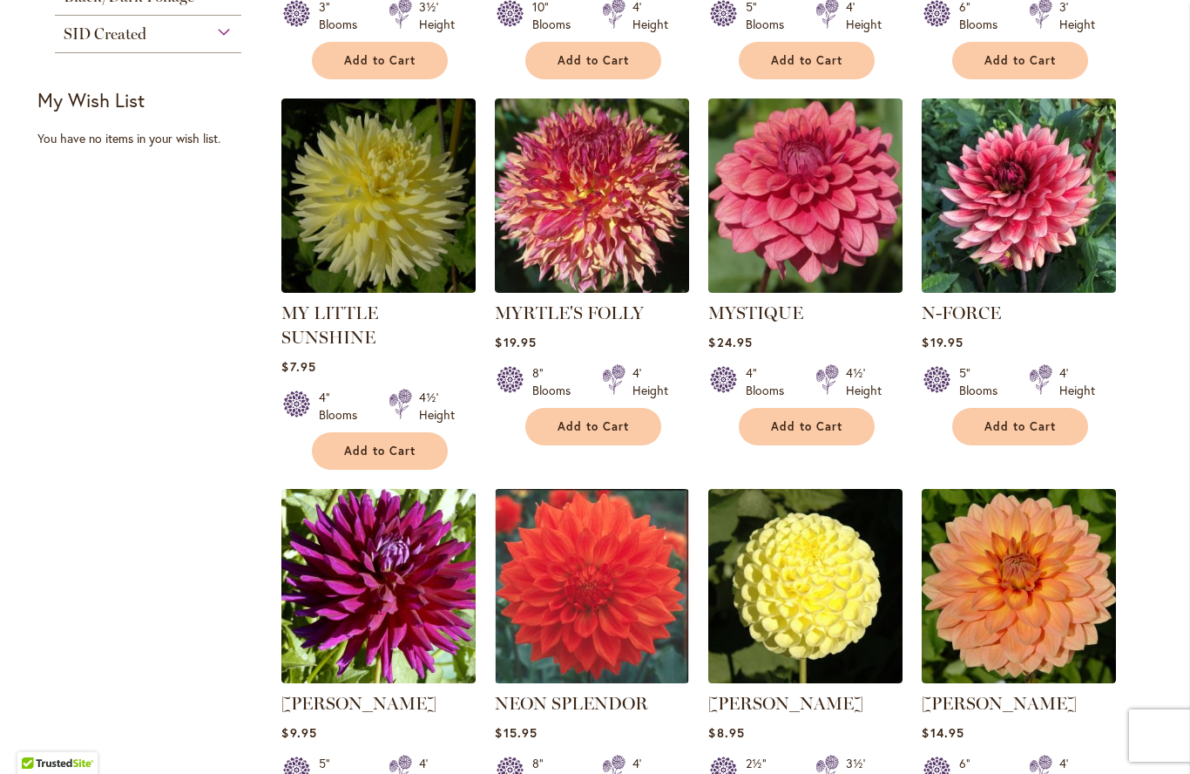
click at [994, 220] on img at bounding box center [1019, 195] width 194 height 194
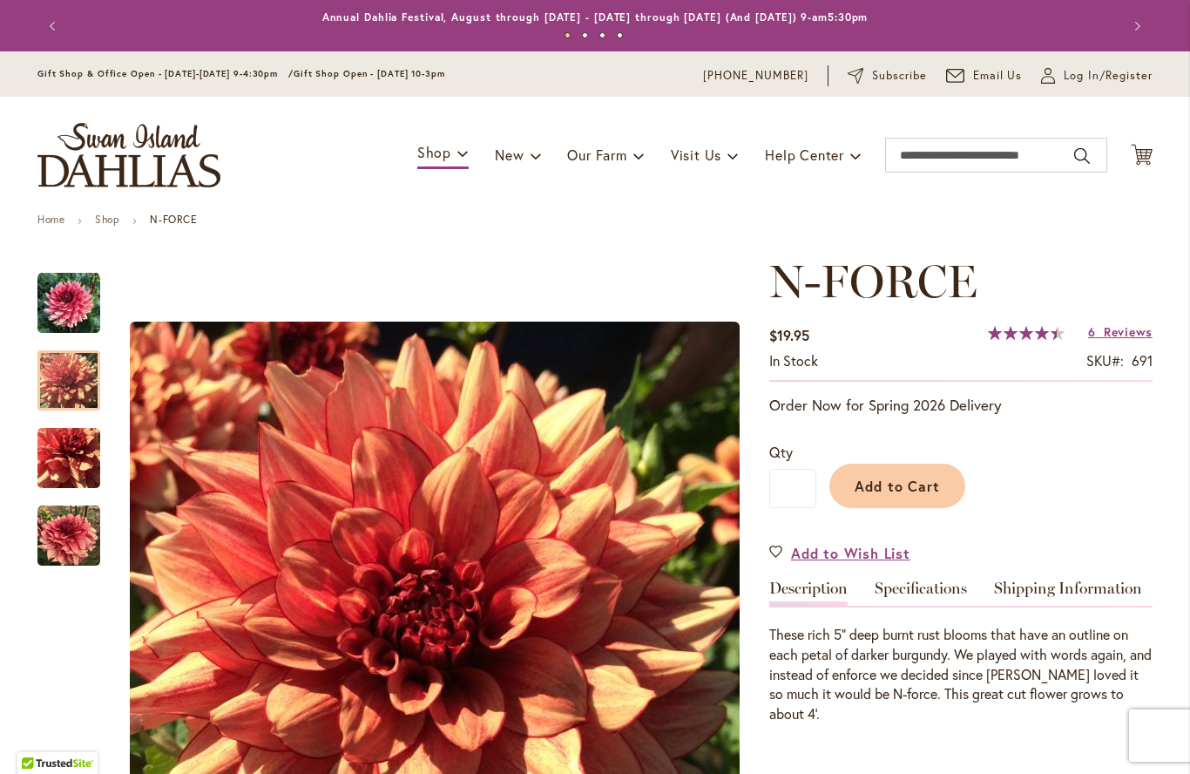
click at [68, 390] on img "N-FORCE" at bounding box center [68, 380] width 63 height 63
click at [68, 459] on img "N-FORCE" at bounding box center [68, 458] width 63 height 63
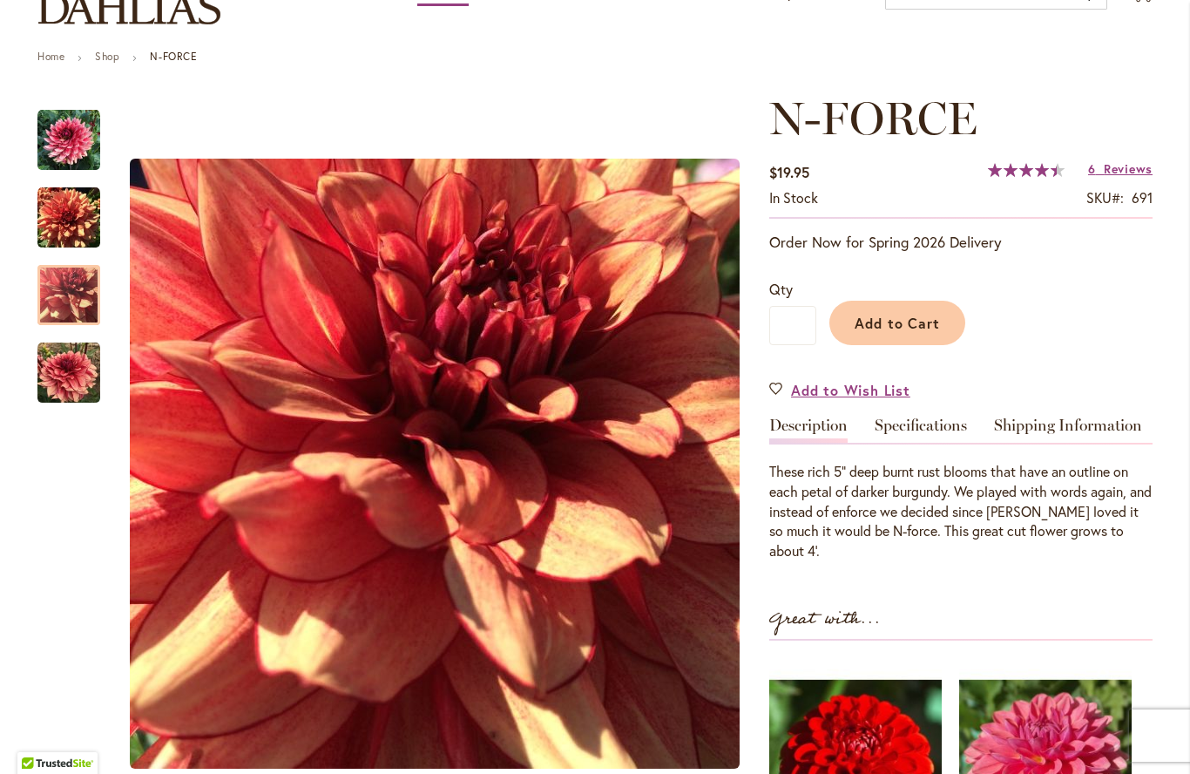
scroll to position [169, 0]
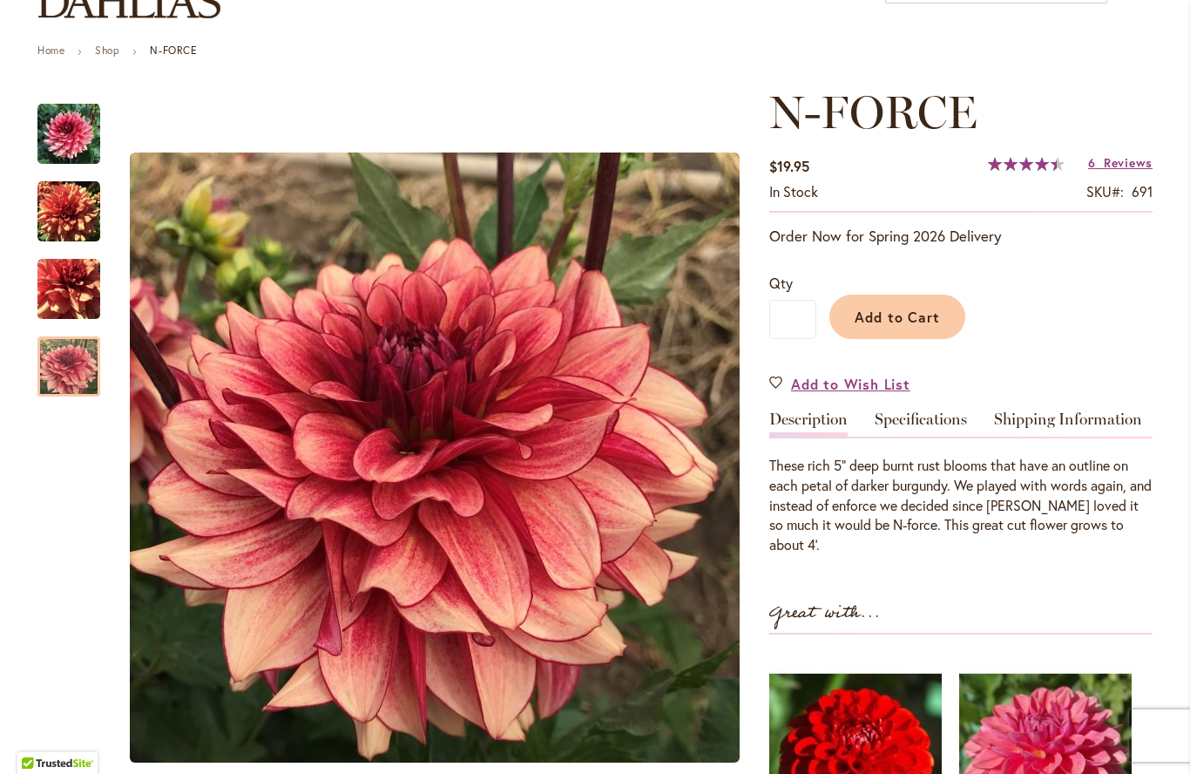
click at [61, 385] on img "N-FORCE" at bounding box center [68, 366] width 63 height 63
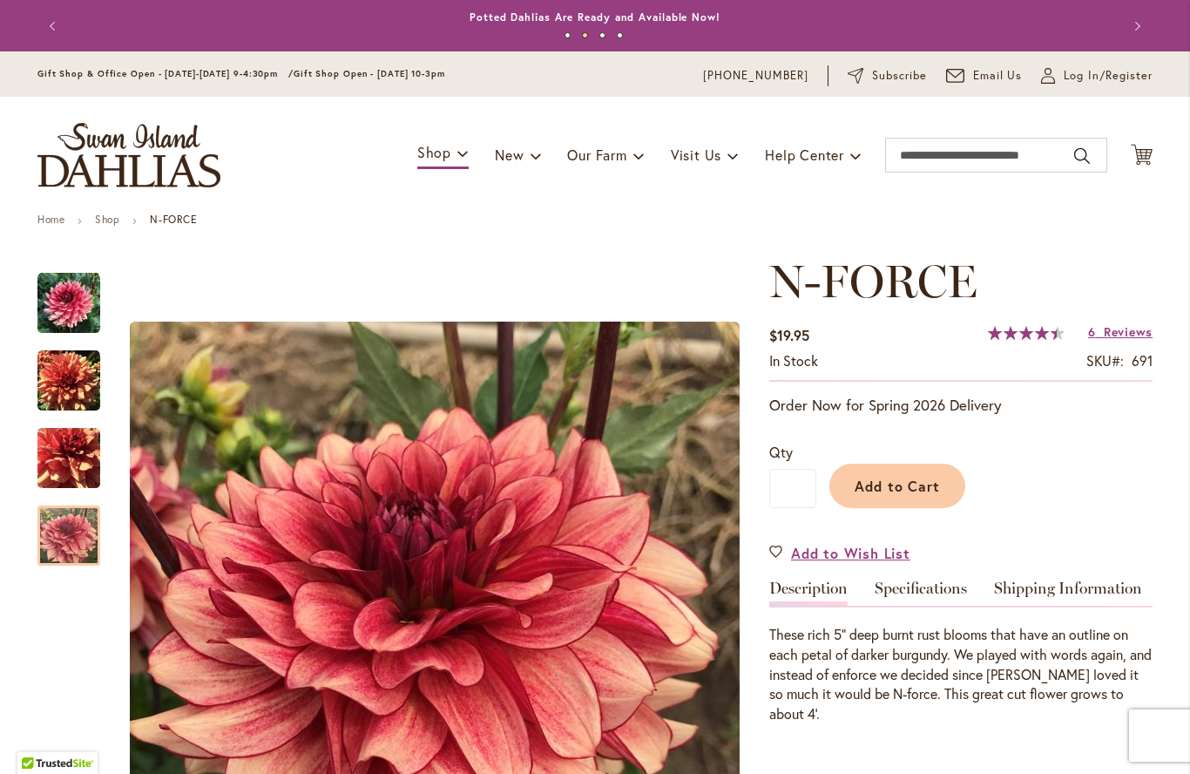
scroll to position [-1, 0]
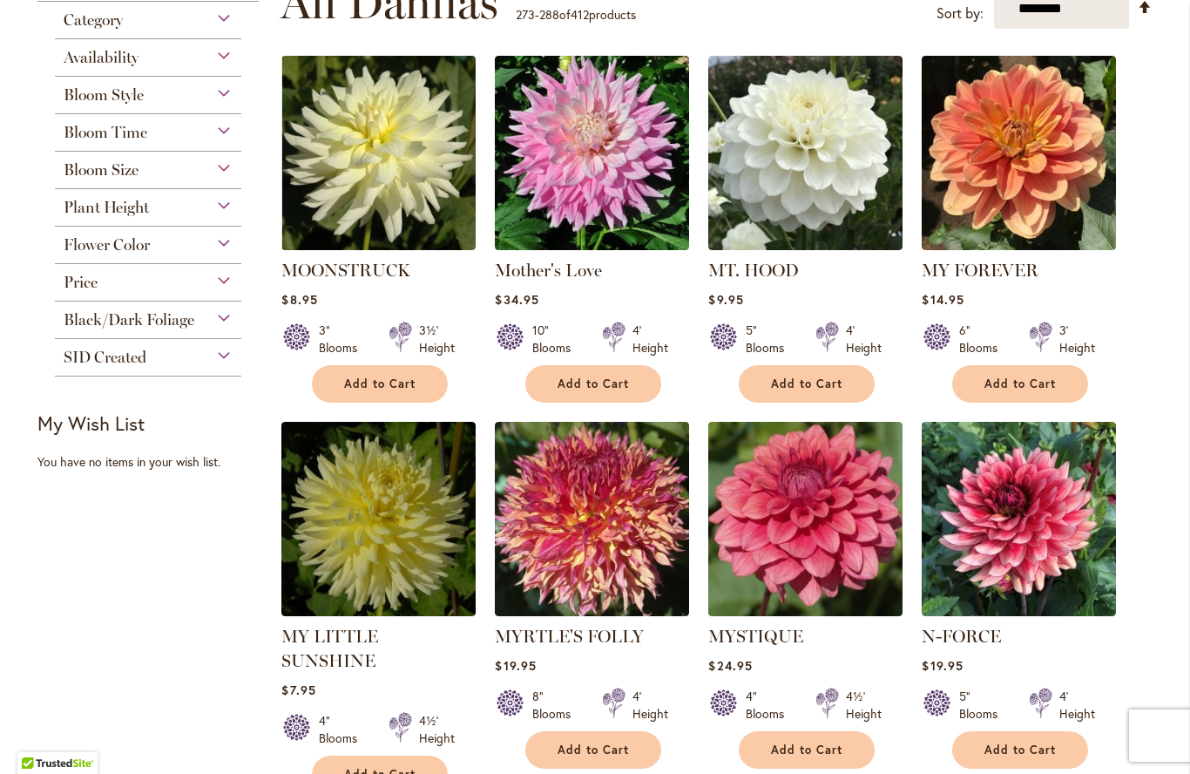
scroll to position [382, 0]
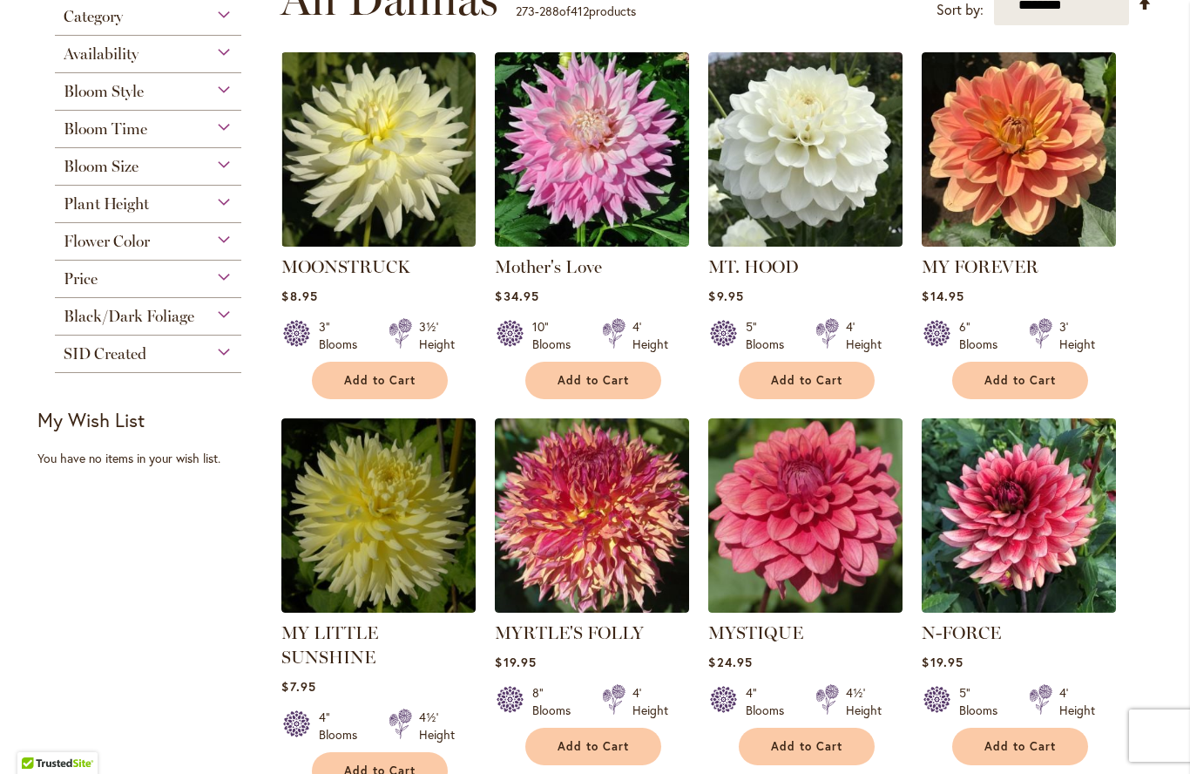
click at [784, 533] on img at bounding box center [805, 515] width 194 height 194
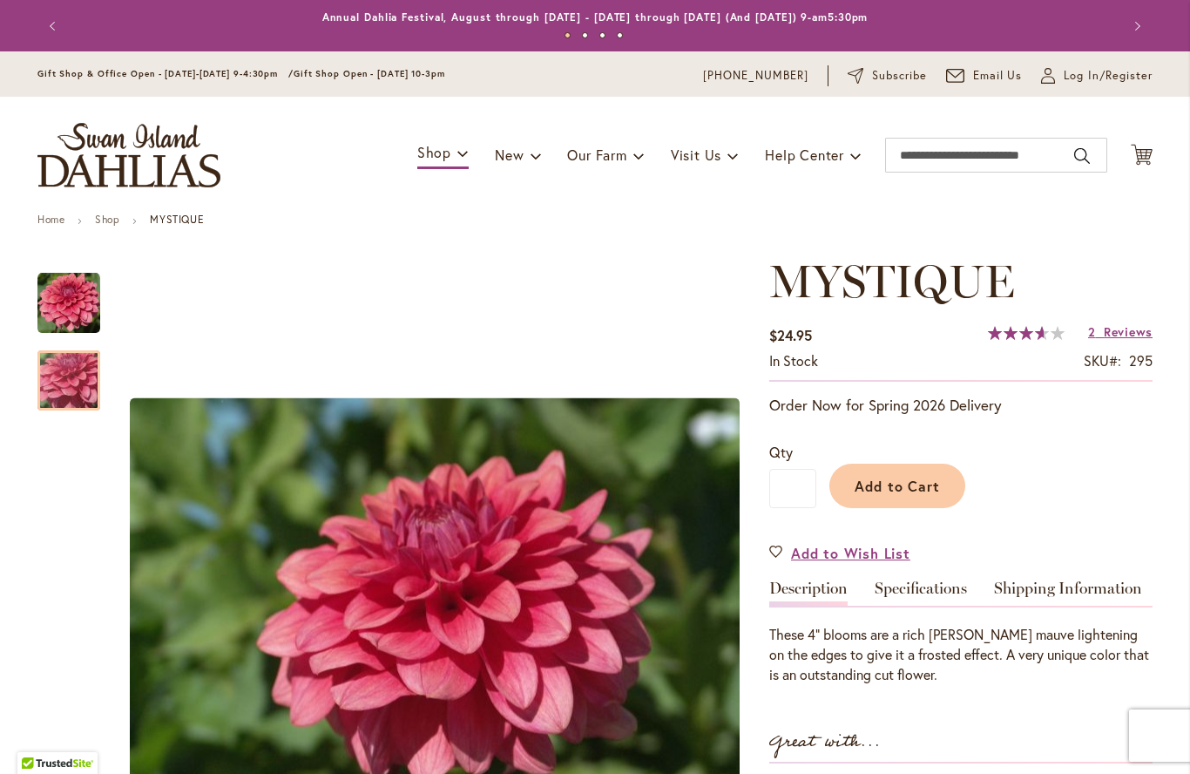
click at [70, 383] on img "MYSTIQUE" at bounding box center [68, 381] width 125 height 94
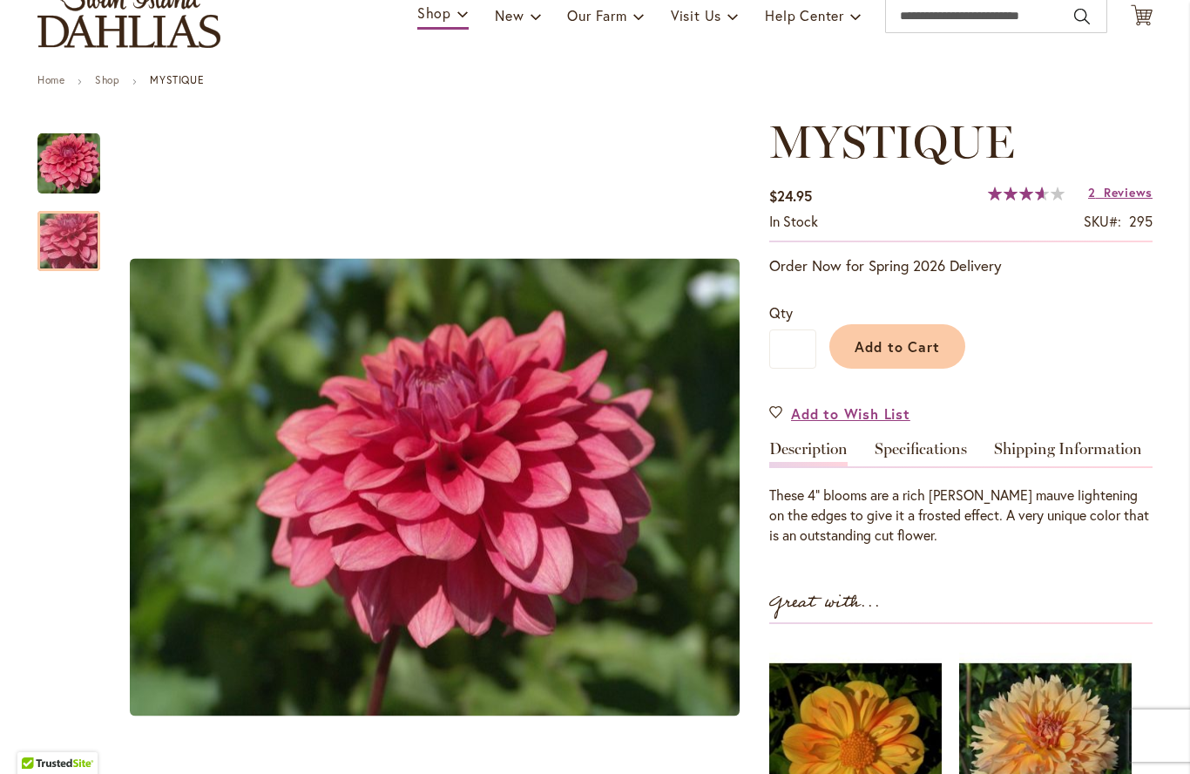
scroll to position [109, 0]
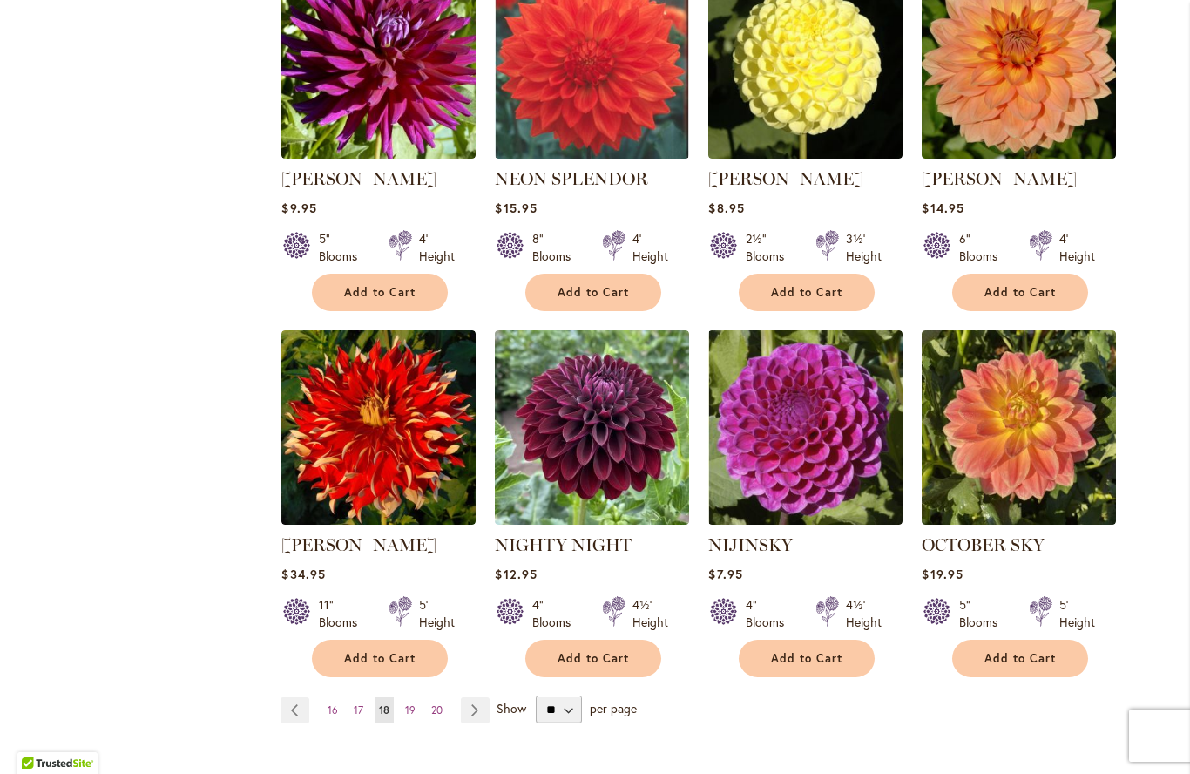
scroll to position [1243, 0]
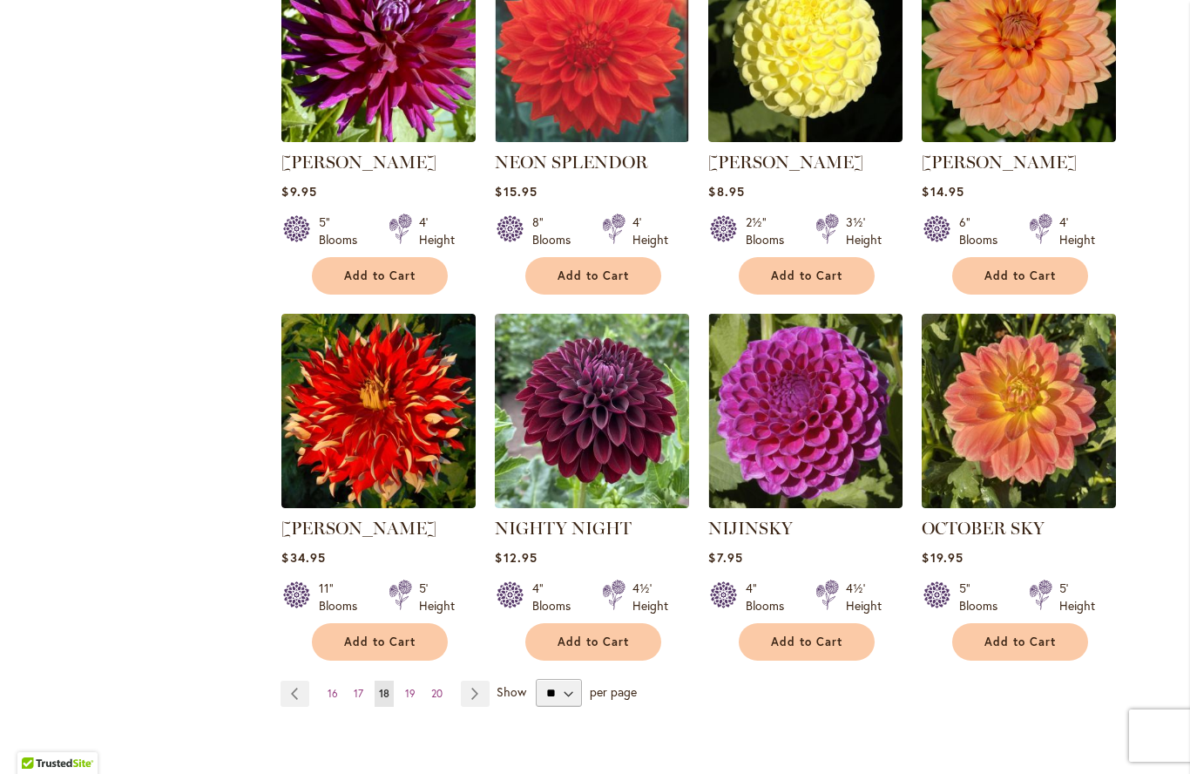
click at [415, 687] on span "19" at bounding box center [410, 693] width 10 height 13
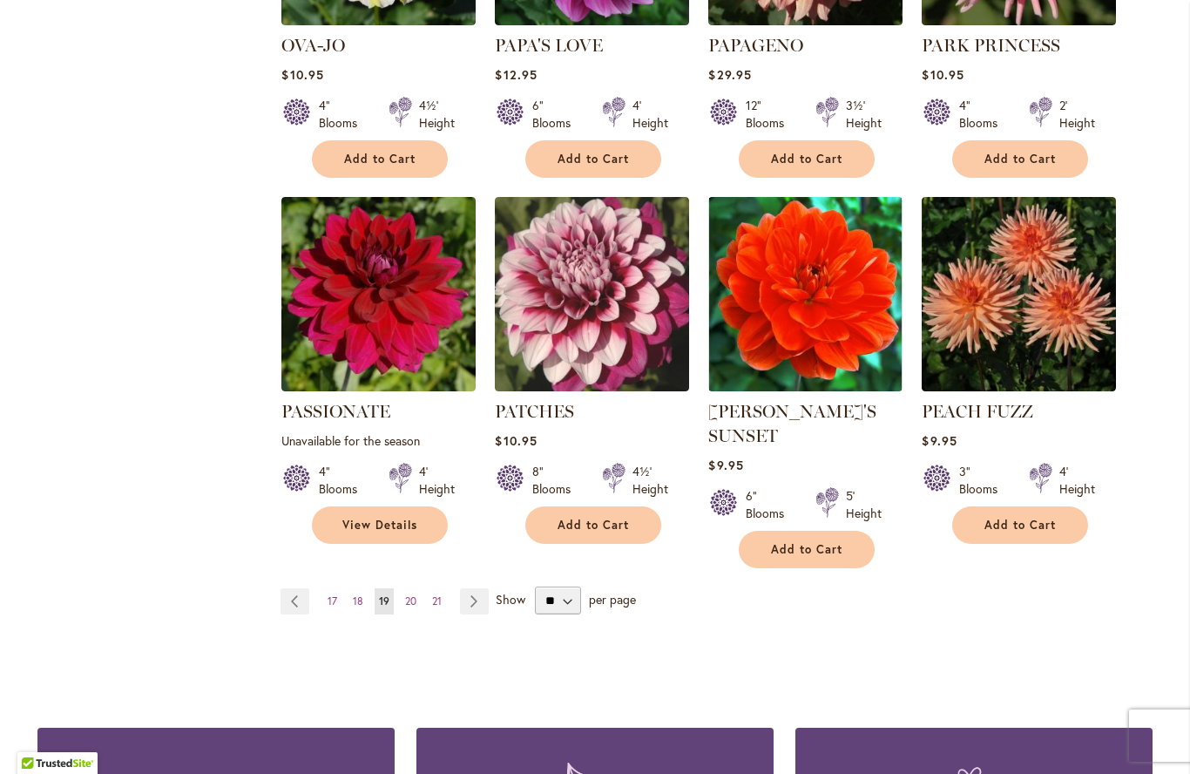
scroll to position [1363, 0]
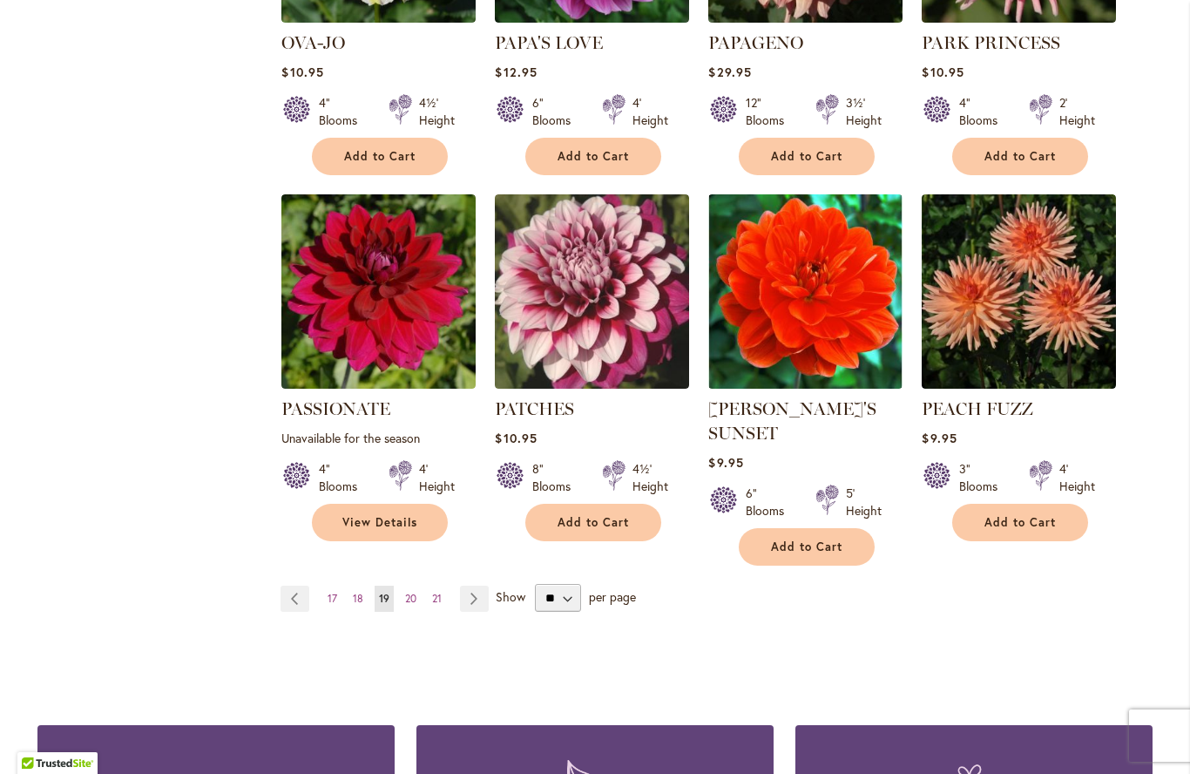
click at [415, 592] on span "20" at bounding box center [410, 598] width 11 height 13
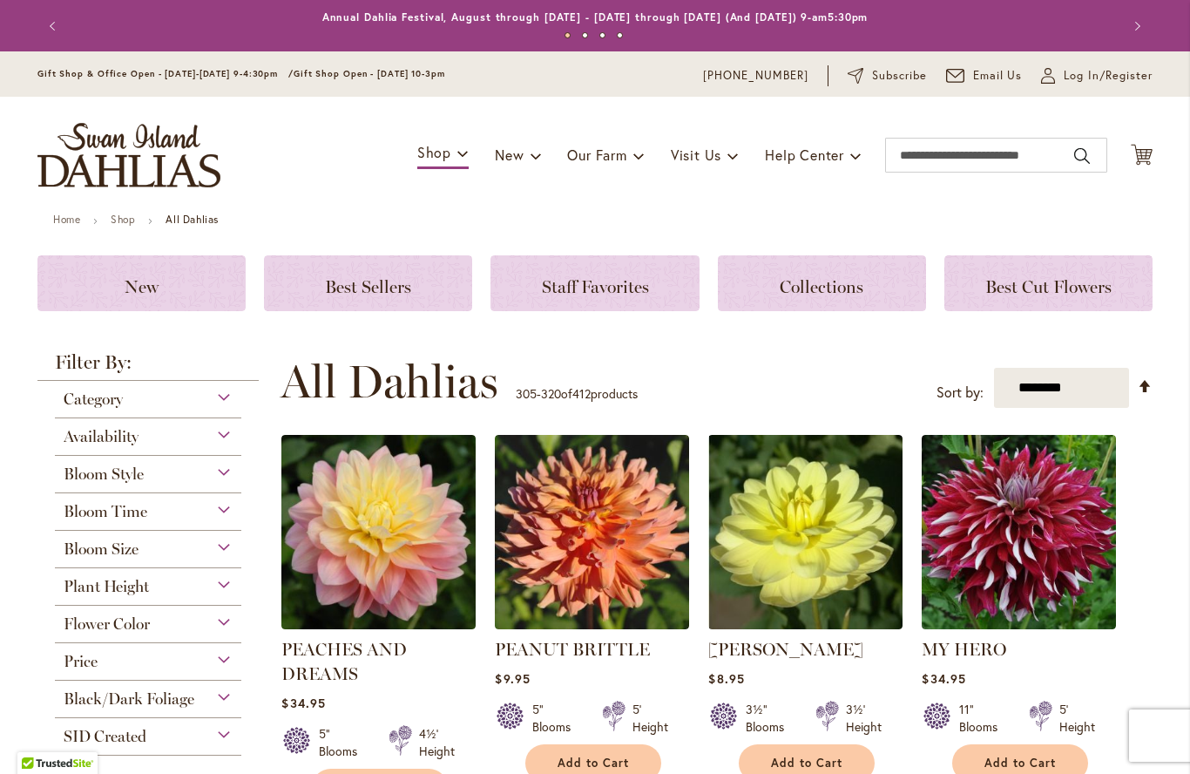
click at [361, 577] on img at bounding box center [378, 532] width 194 height 194
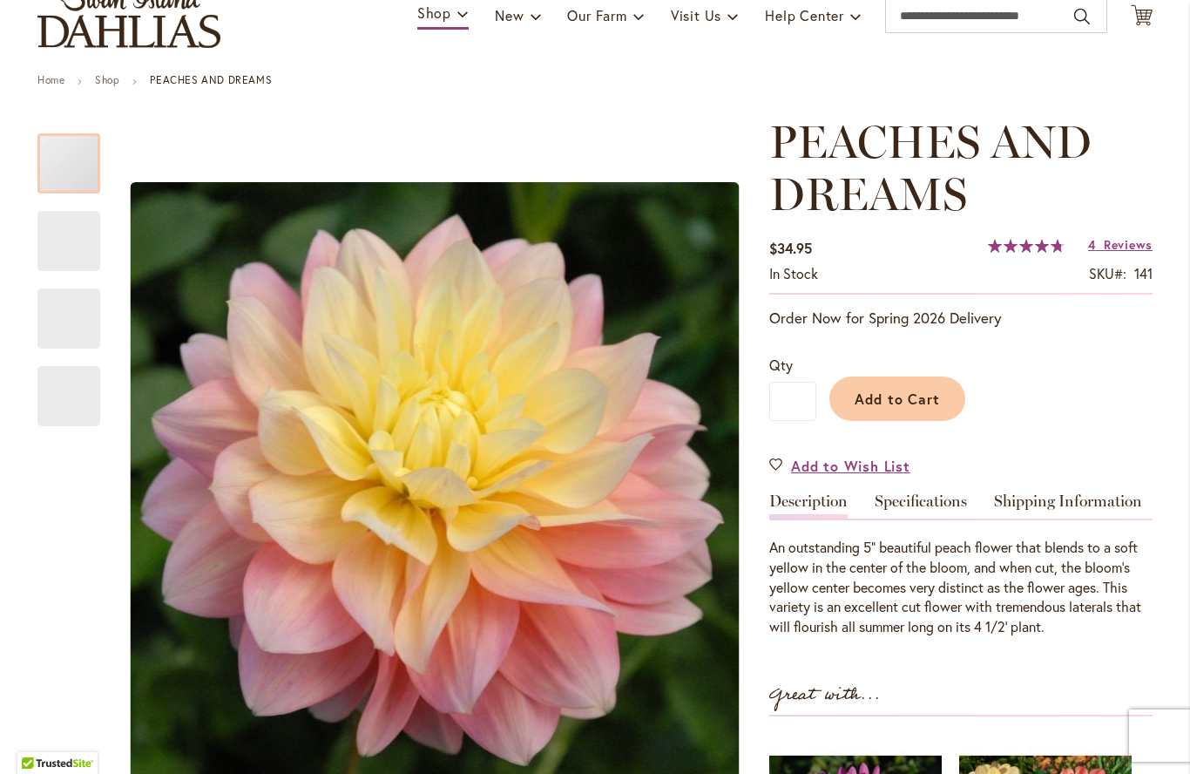
scroll to position [146, 0]
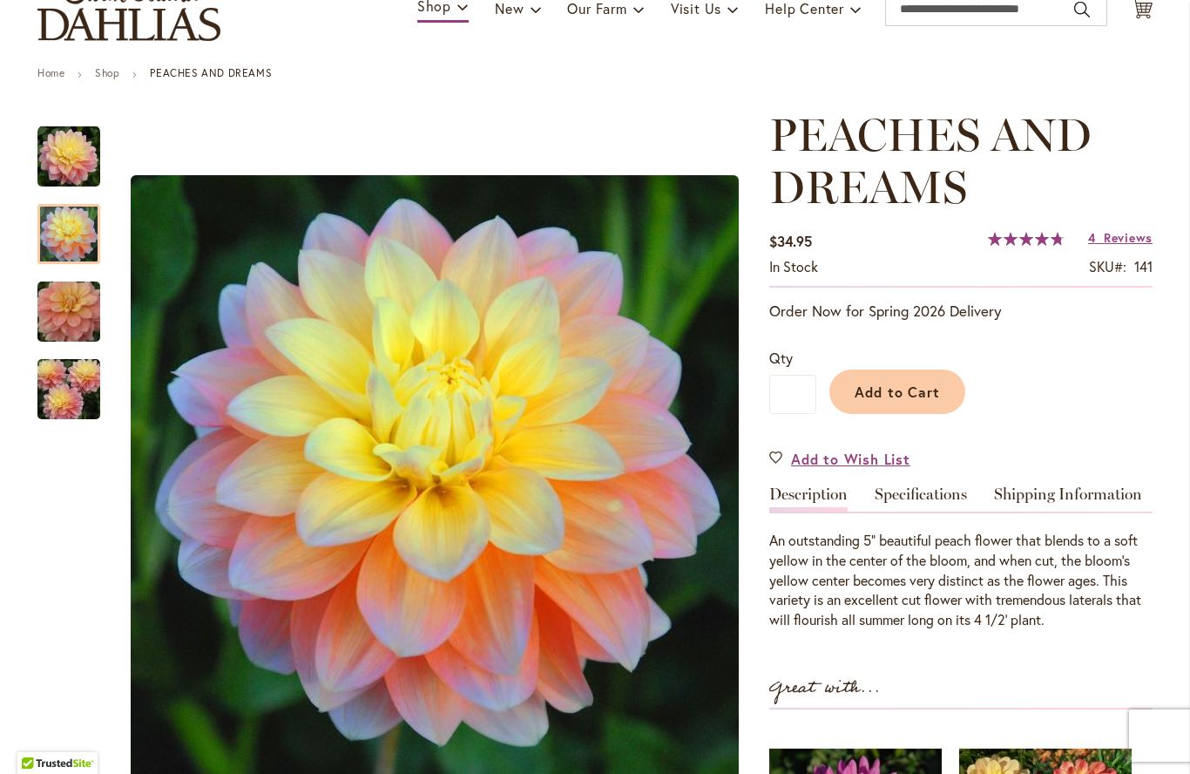
click at [73, 243] on img "PEACHES AND DREAMS" at bounding box center [68, 234] width 63 height 63
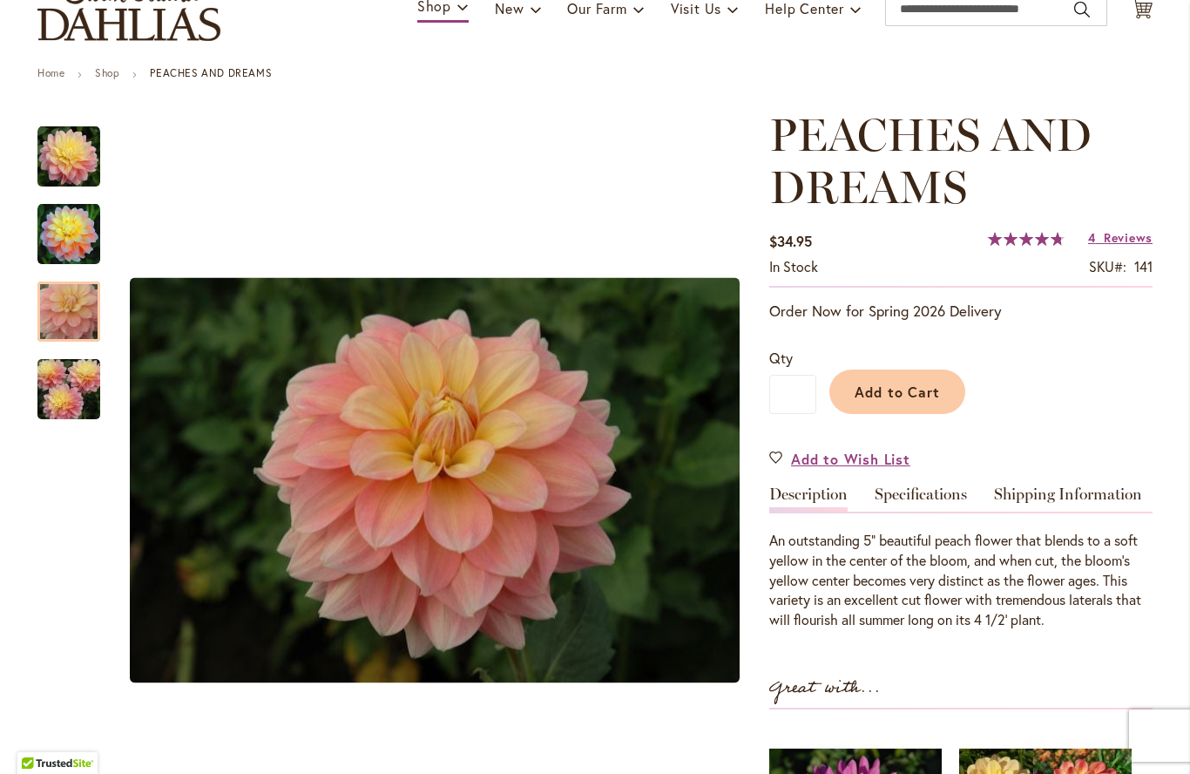
click at [71, 316] on img "PEACHES AND DREAMS" at bounding box center [68, 312] width 125 height 84
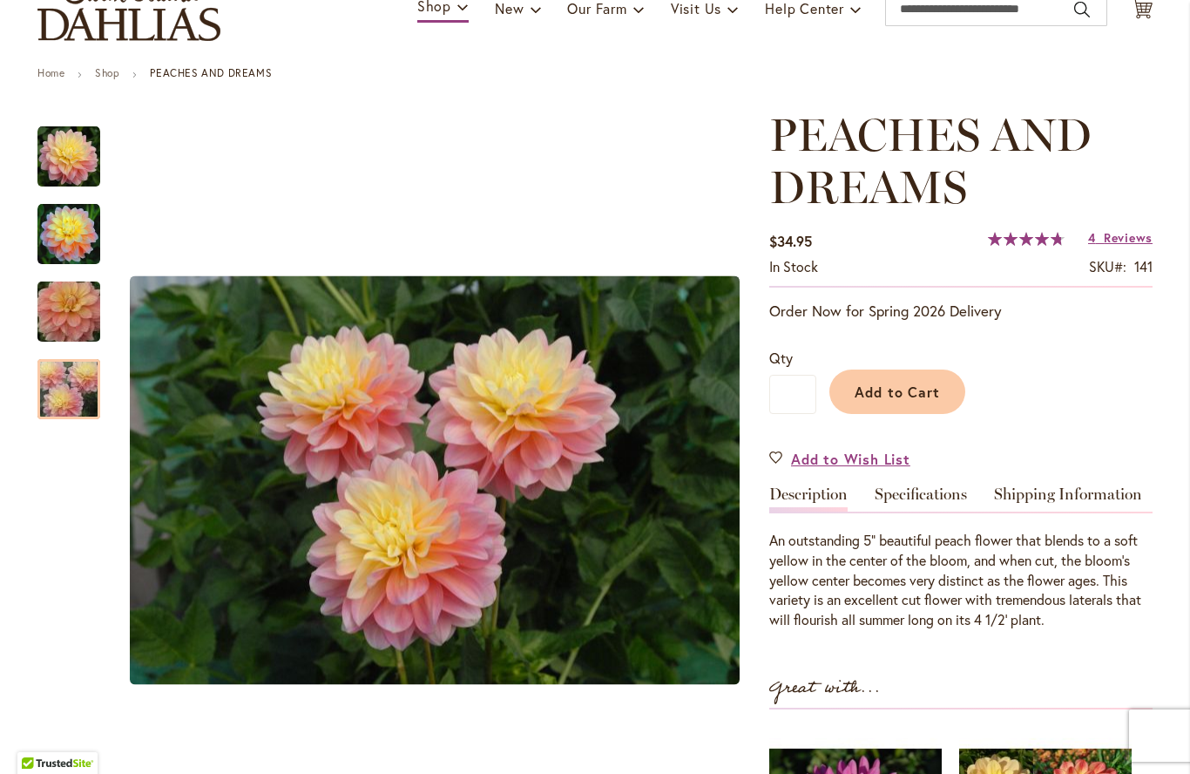
click at [66, 392] on img "PEACHES AND DREAMS" at bounding box center [68, 390] width 125 height 84
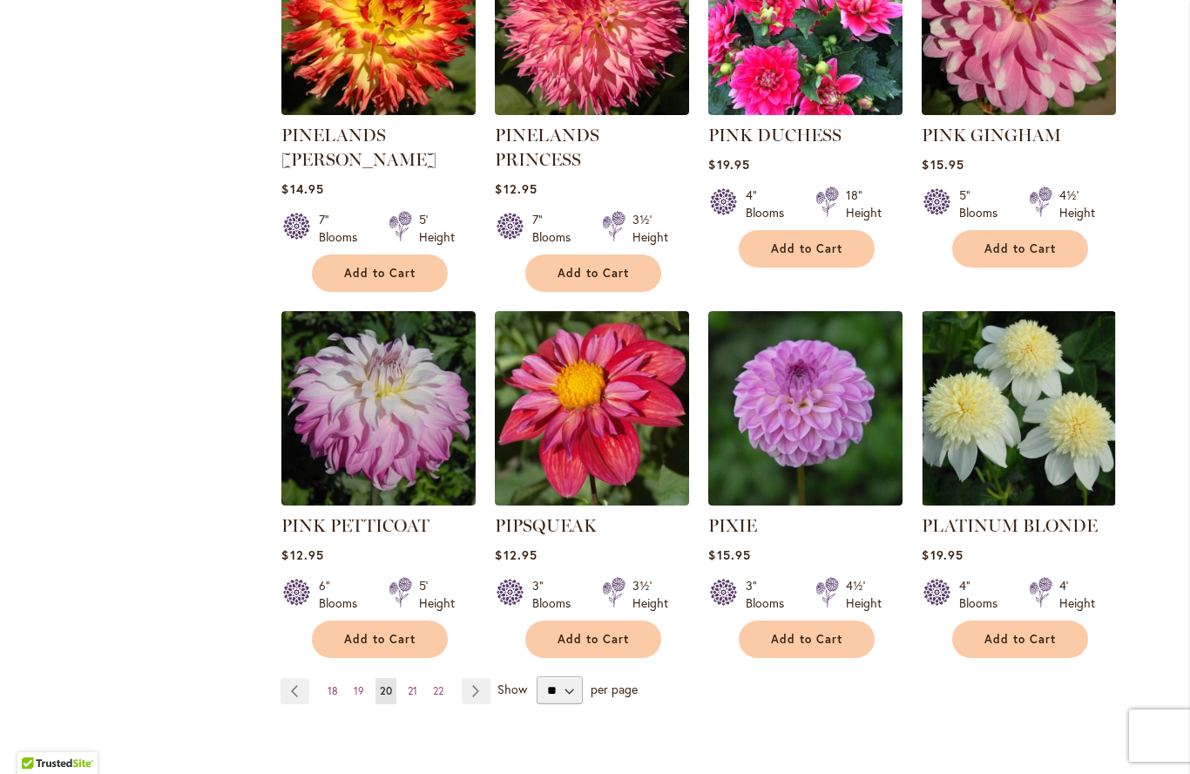
scroll to position [1293, 0]
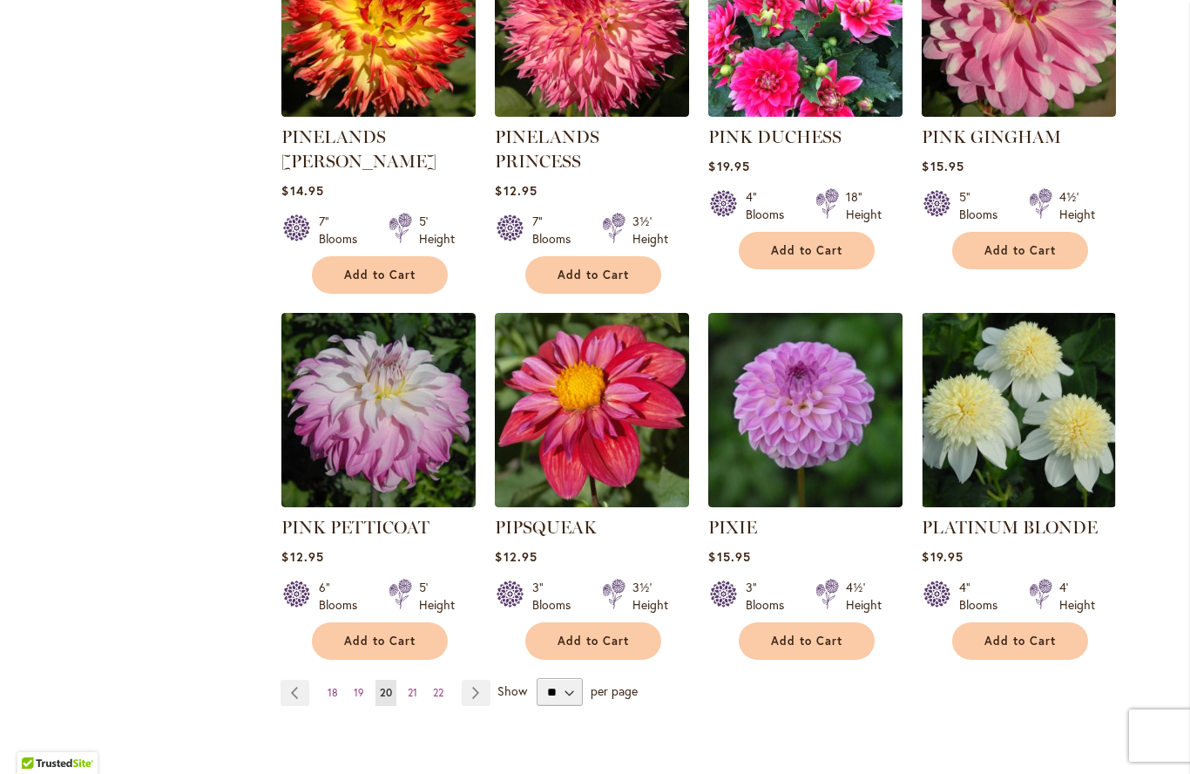
click at [1039, 393] on img at bounding box center [1019, 410] width 194 height 194
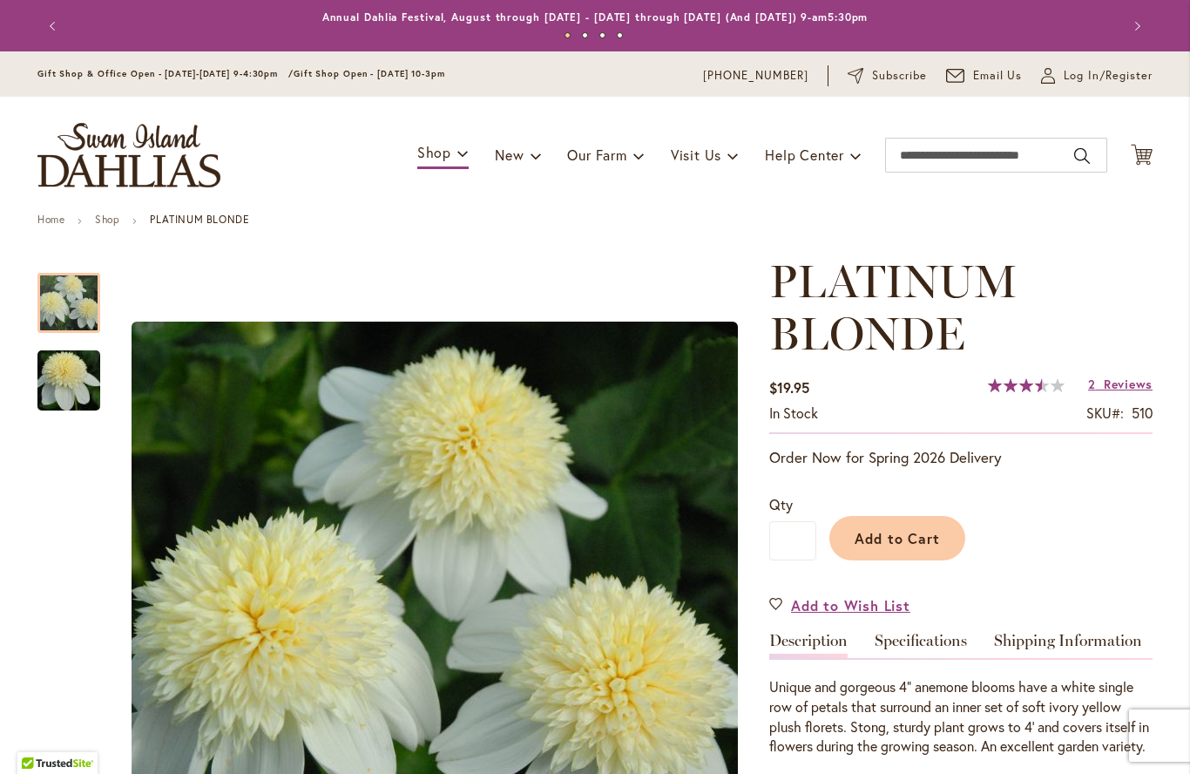
scroll to position [-7, 0]
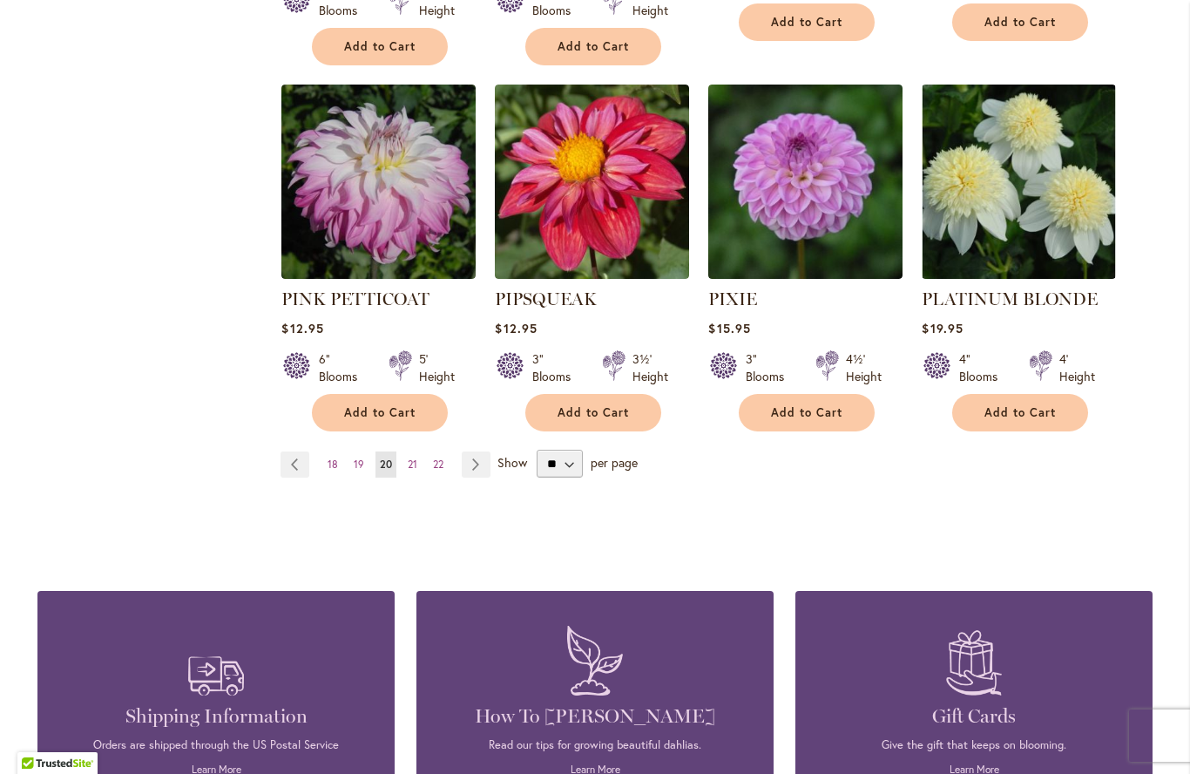
scroll to position [1517, 0]
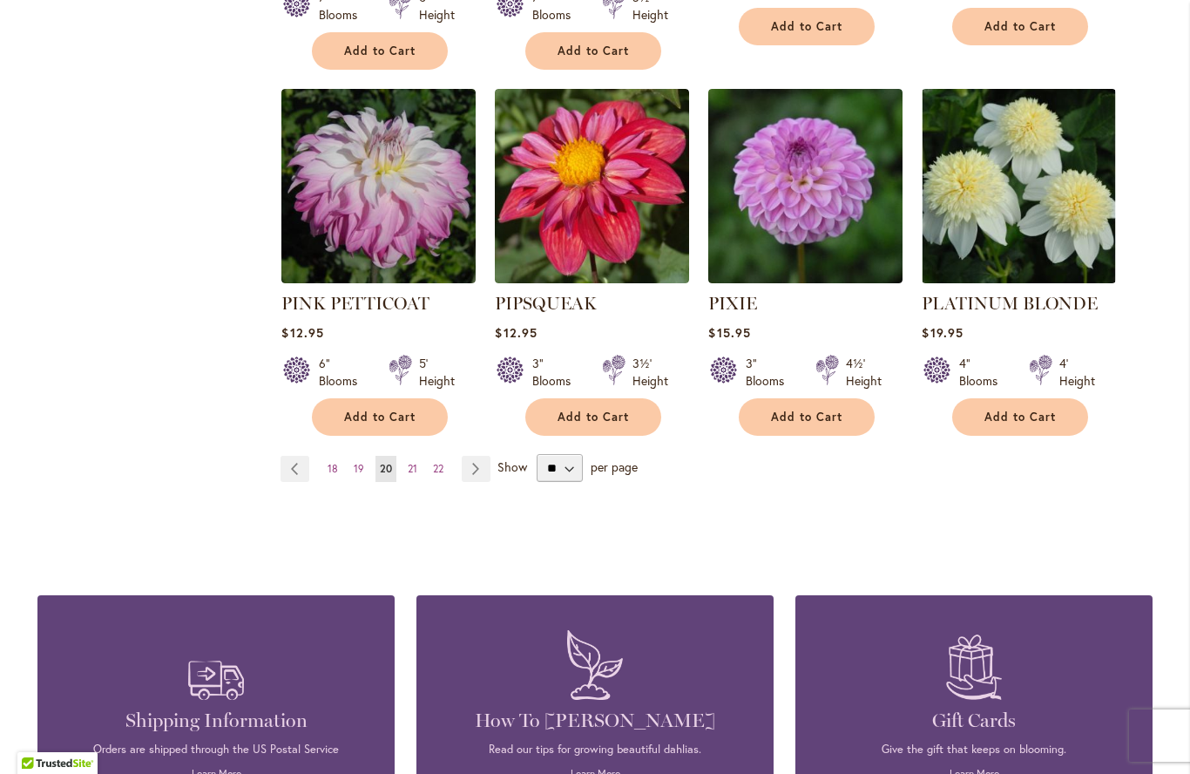
click at [411, 462] on span "21" at bounding box center [413, 468] width 10 height 13
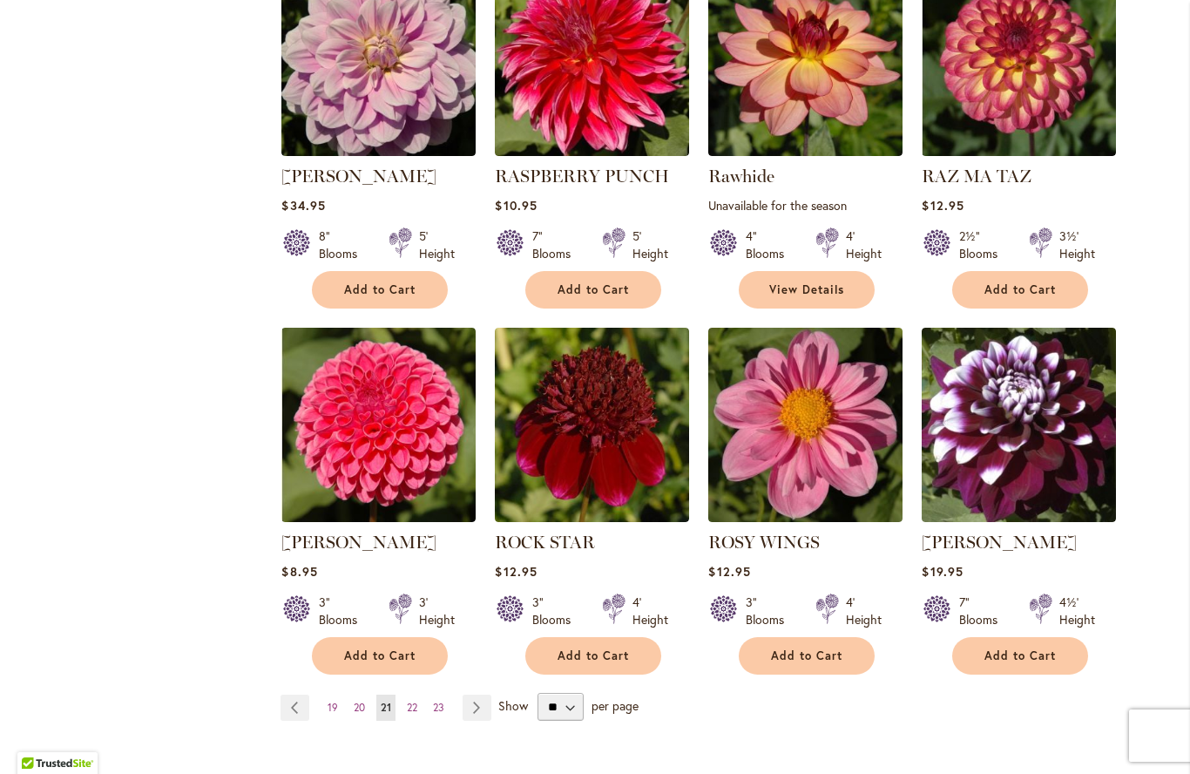
scroll to position [1231, 0]
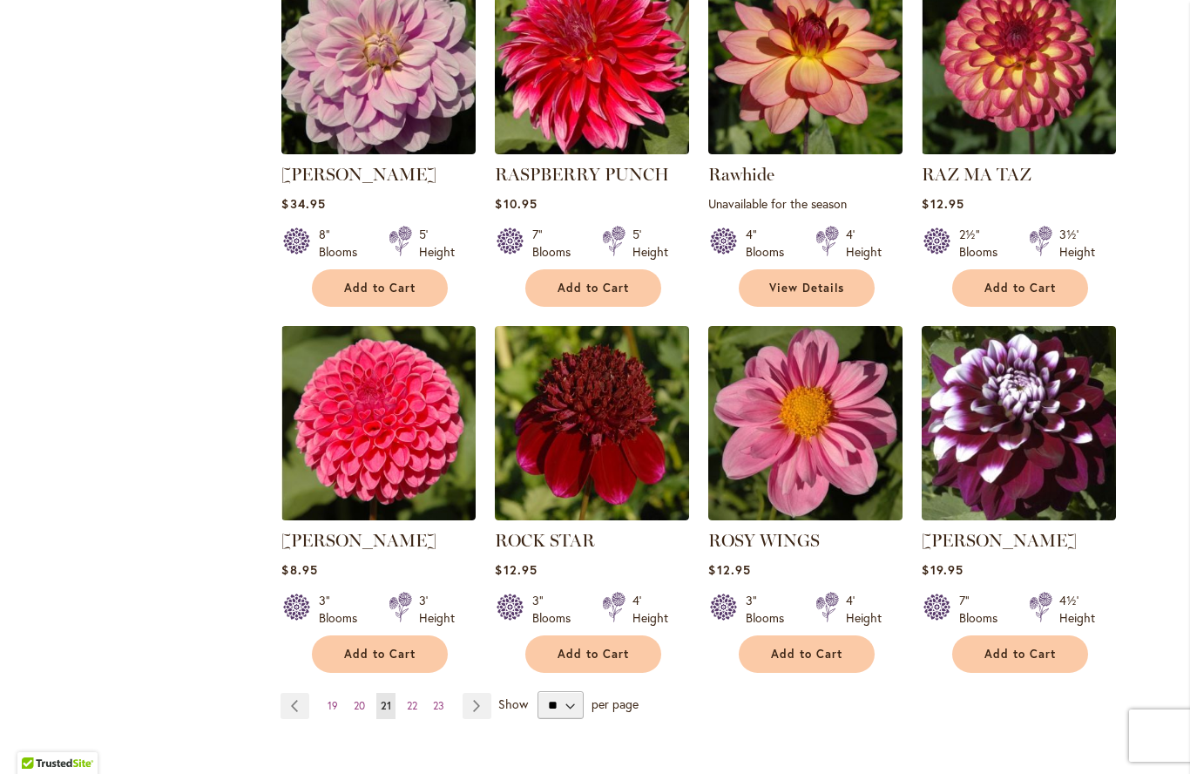
click at [413, 707] on span "22" at bounding box center [412, 705] width 10 height 13
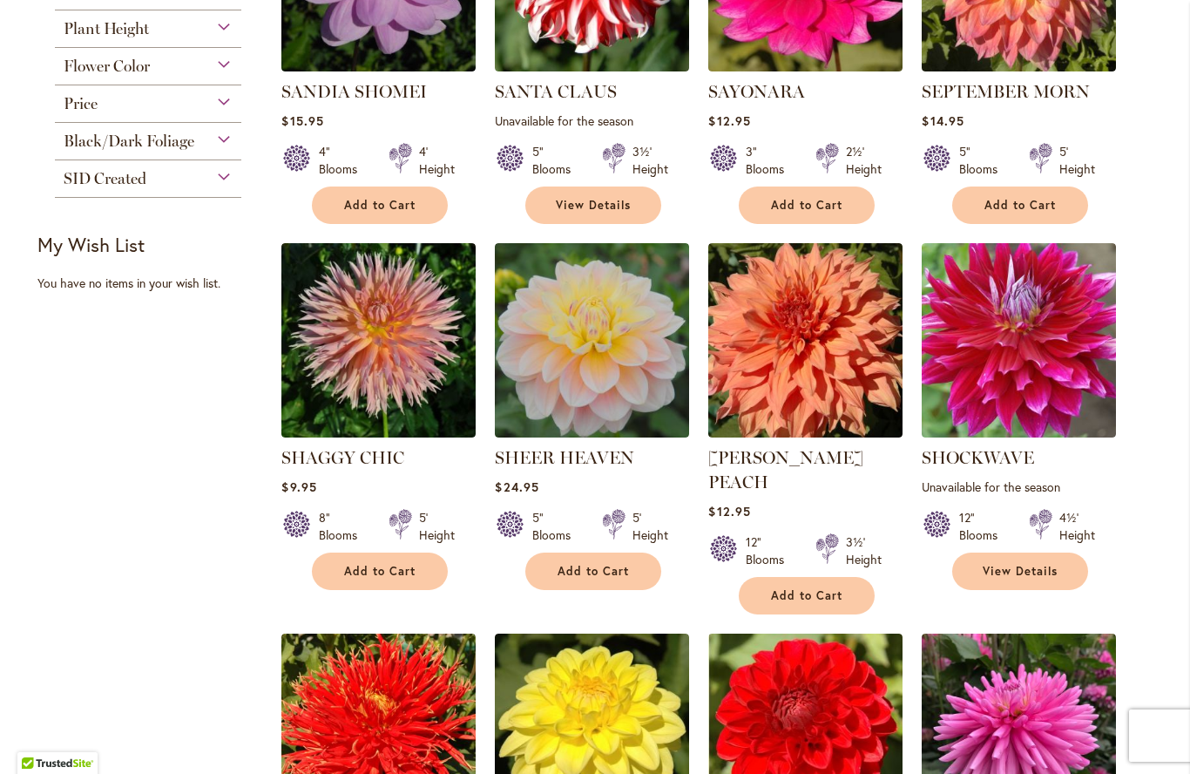
scroll to position [559, 0]
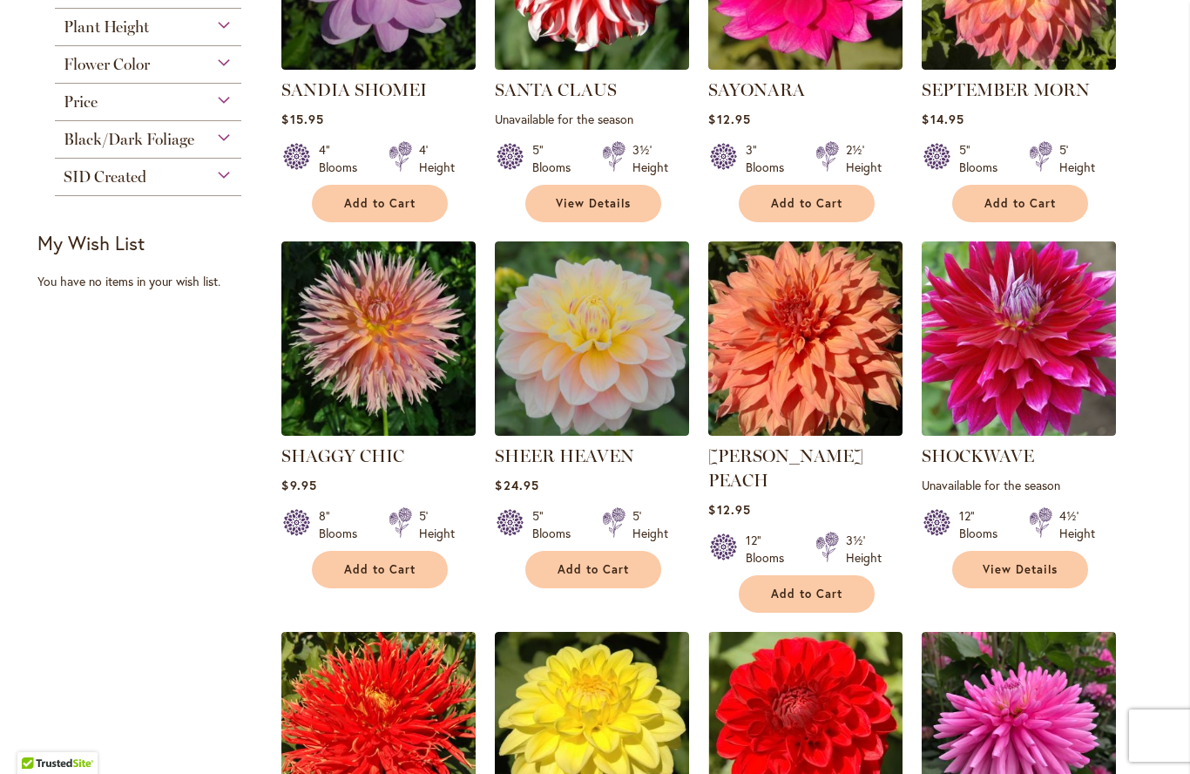
click at [577, 377] on img at bounding box center [592, 338] width 194 height 194
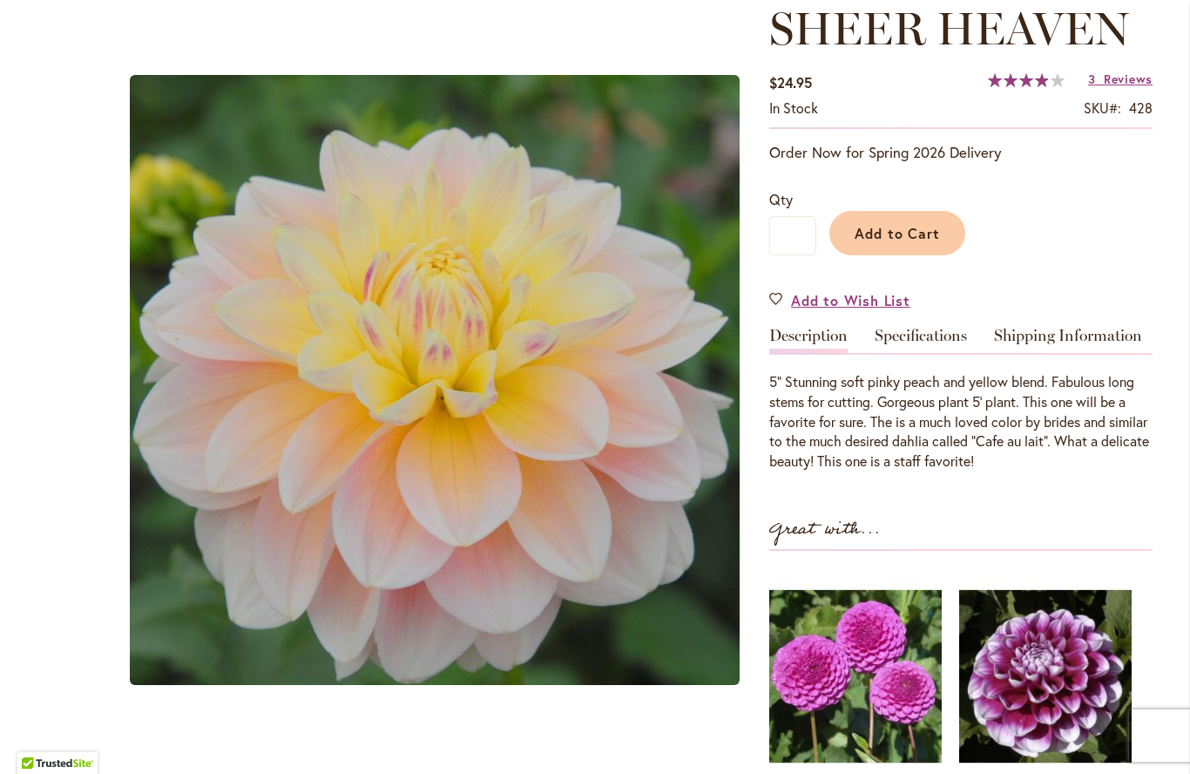
scroll to position [252, 0]
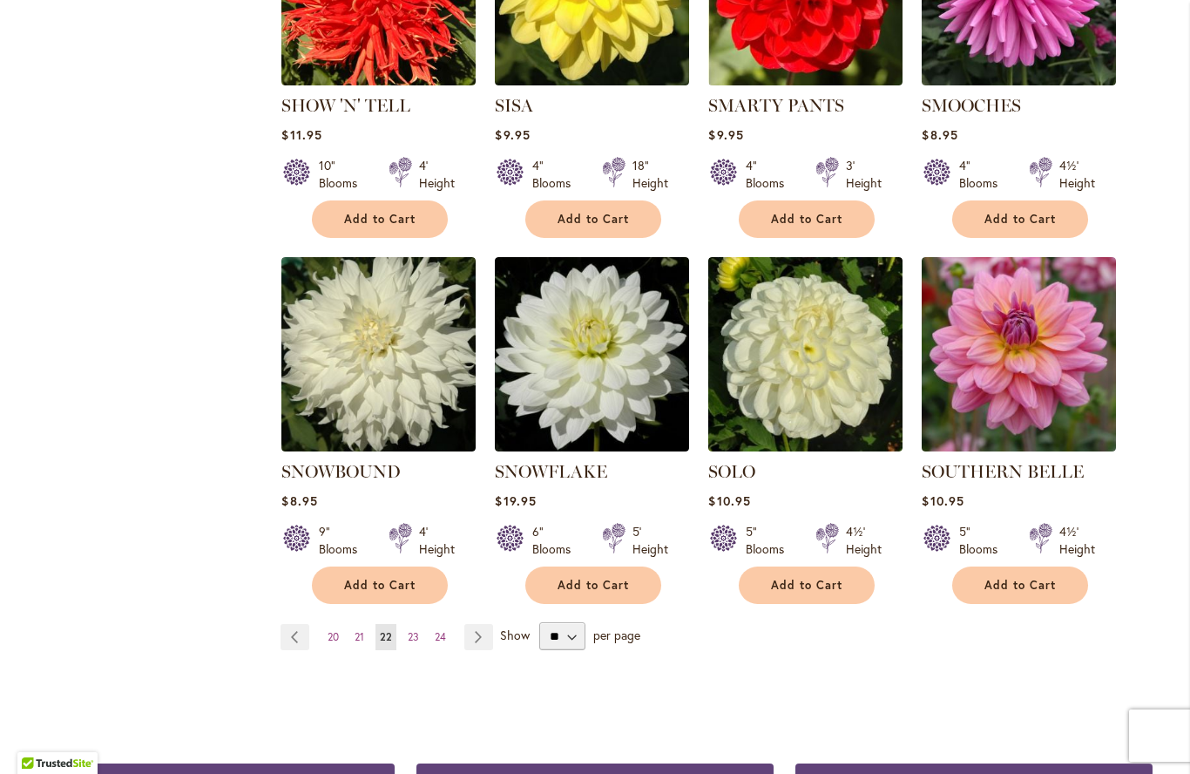
scroll to position [1299, 0]
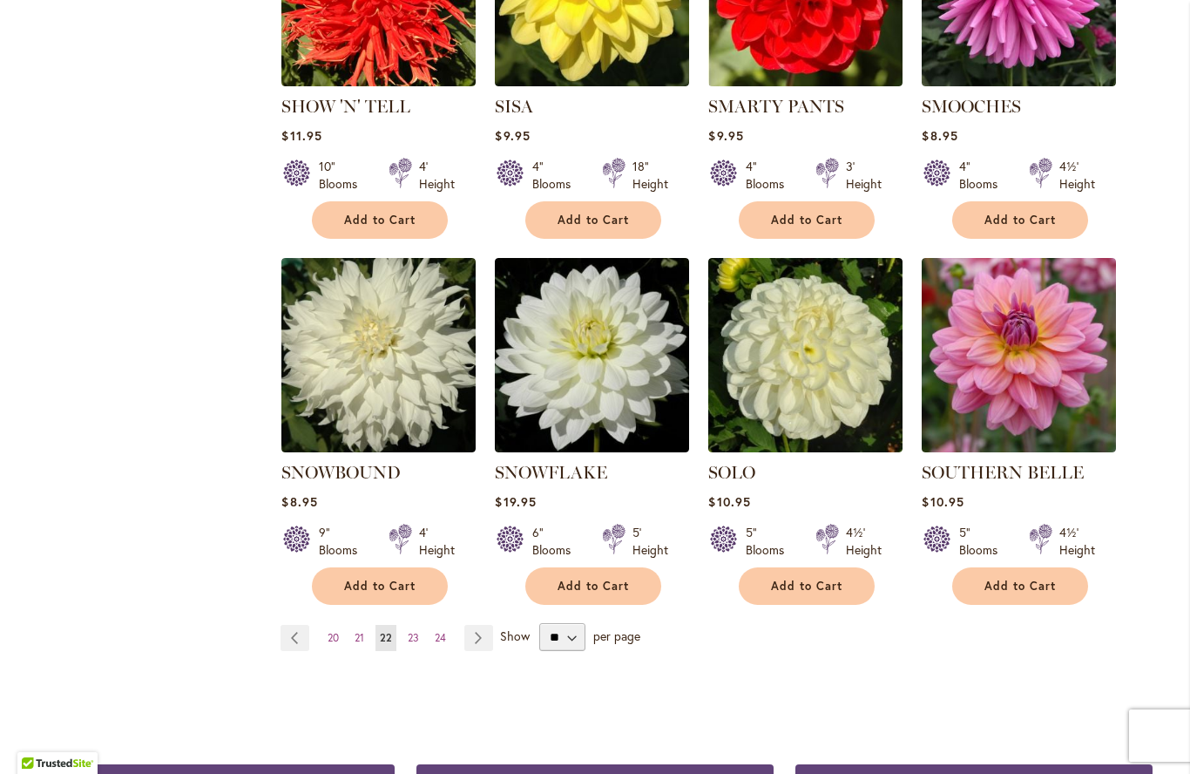
click at [413, 631] on span "23" at bounding box center [413, 637] width 11 height 13
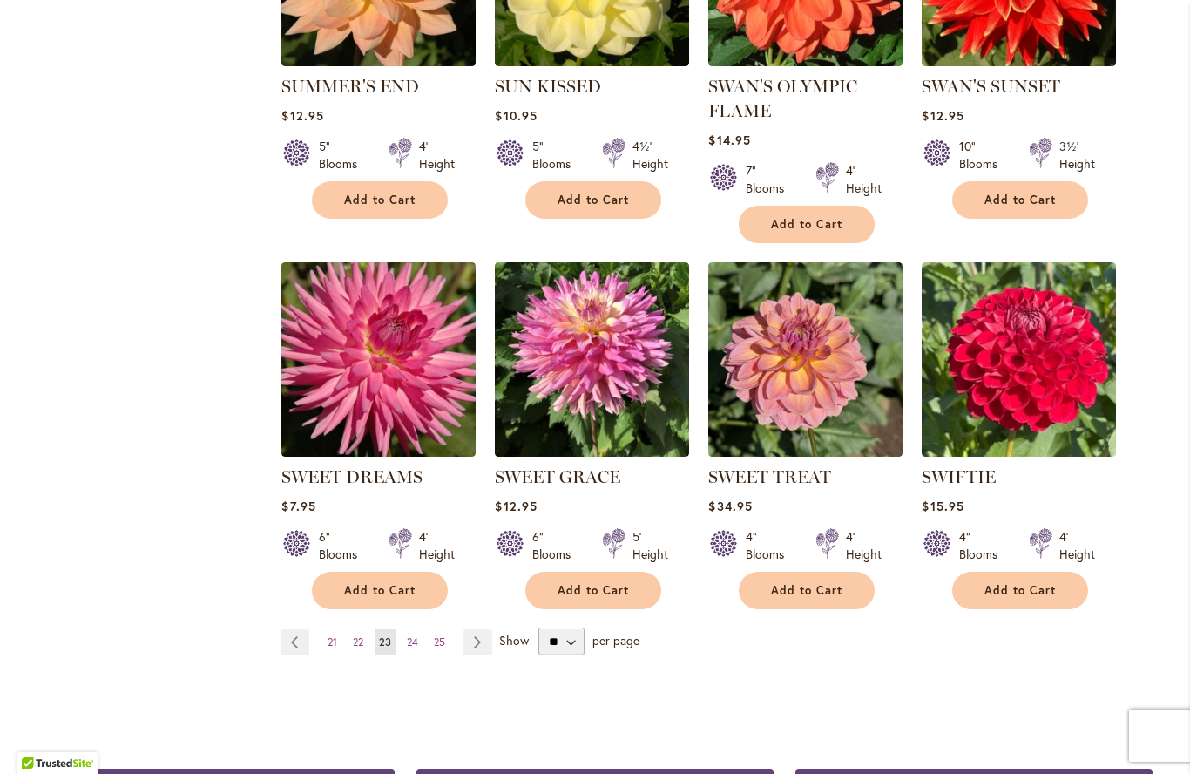
scroll to position [1296, 0]
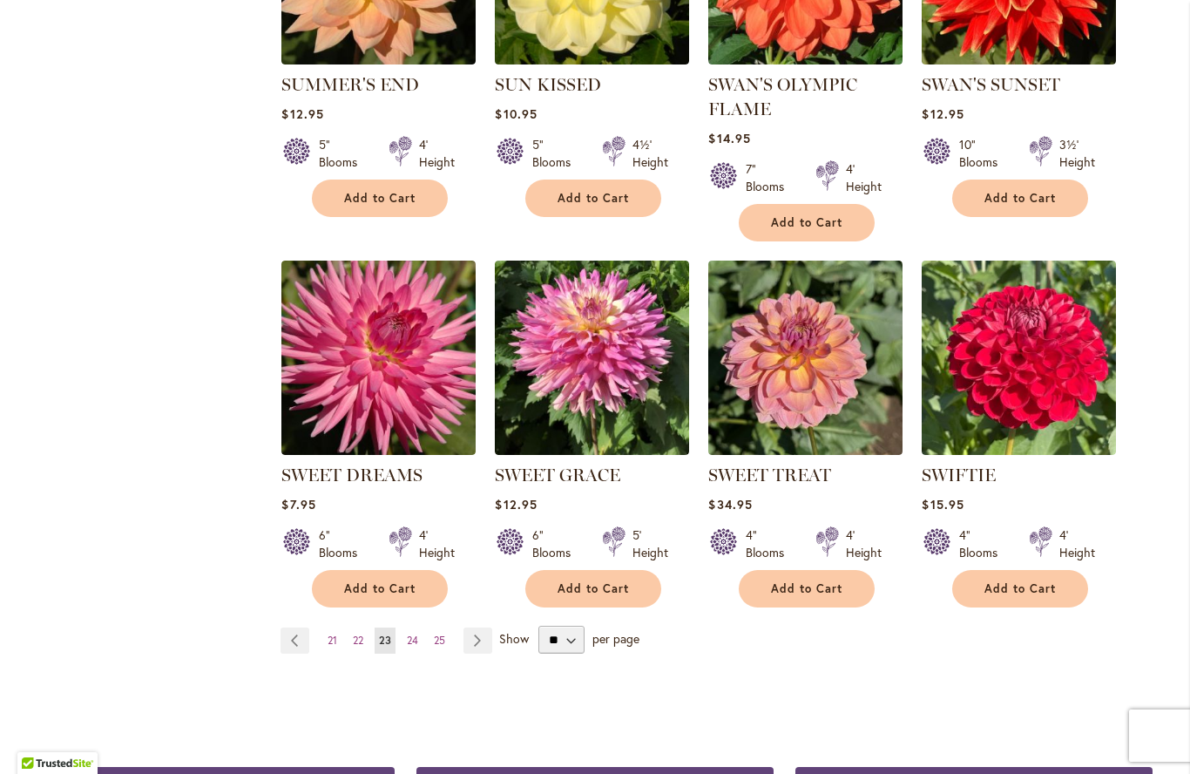
click at [415, 640] on span "24" at bounding box center [412, 639] width 11 height 13
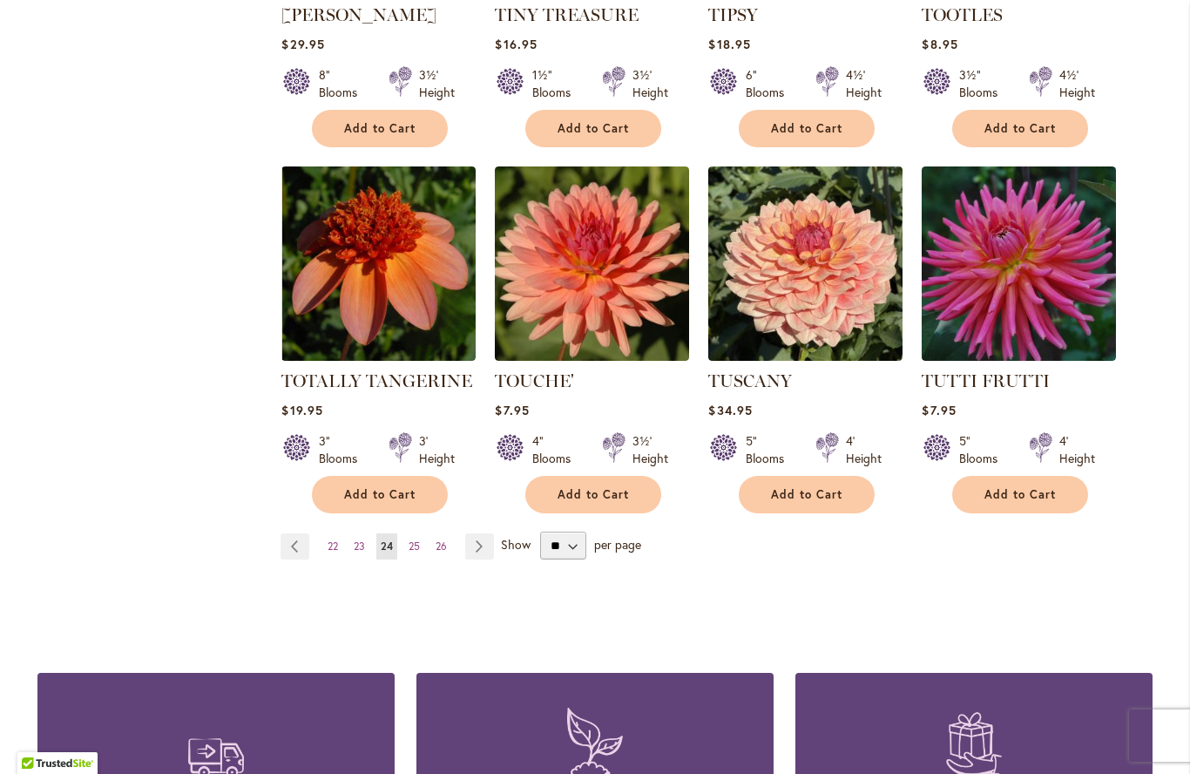
scroll to position [1400, 0]
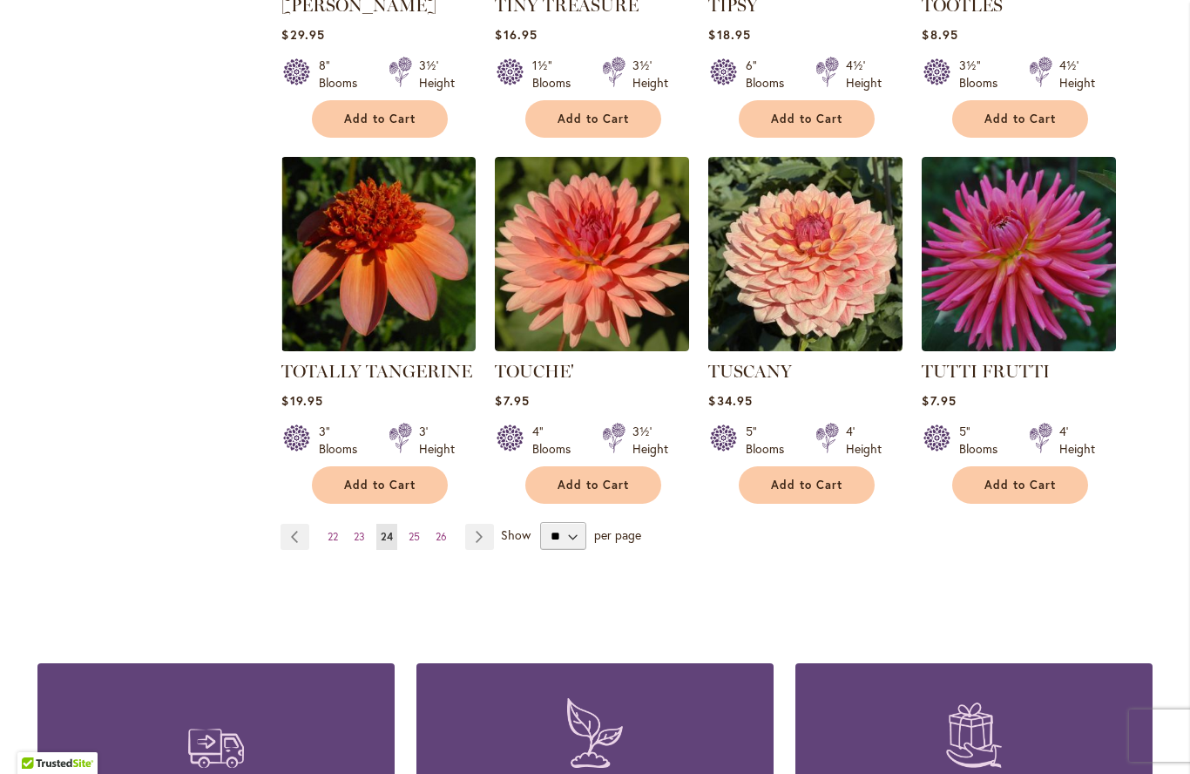
click at [414, 530] on span "25" at bounding box center [414, 536] width 11 height 13
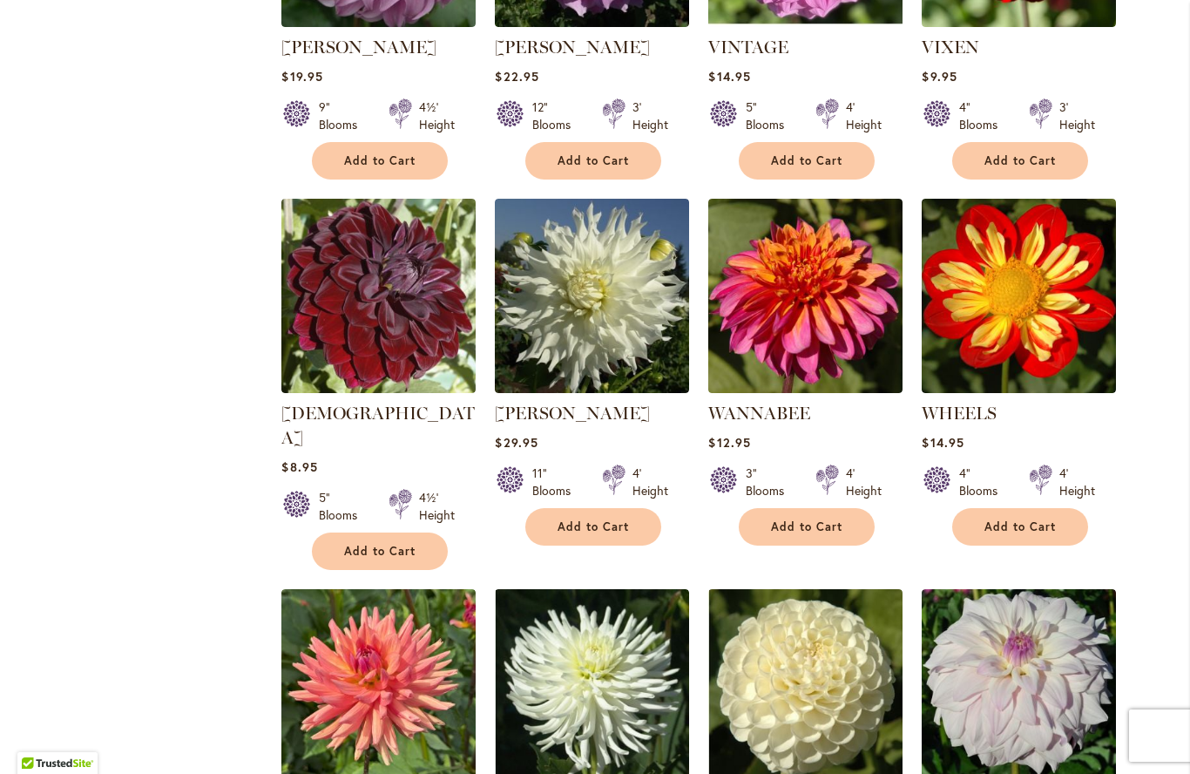
scroll to position [969, 0]
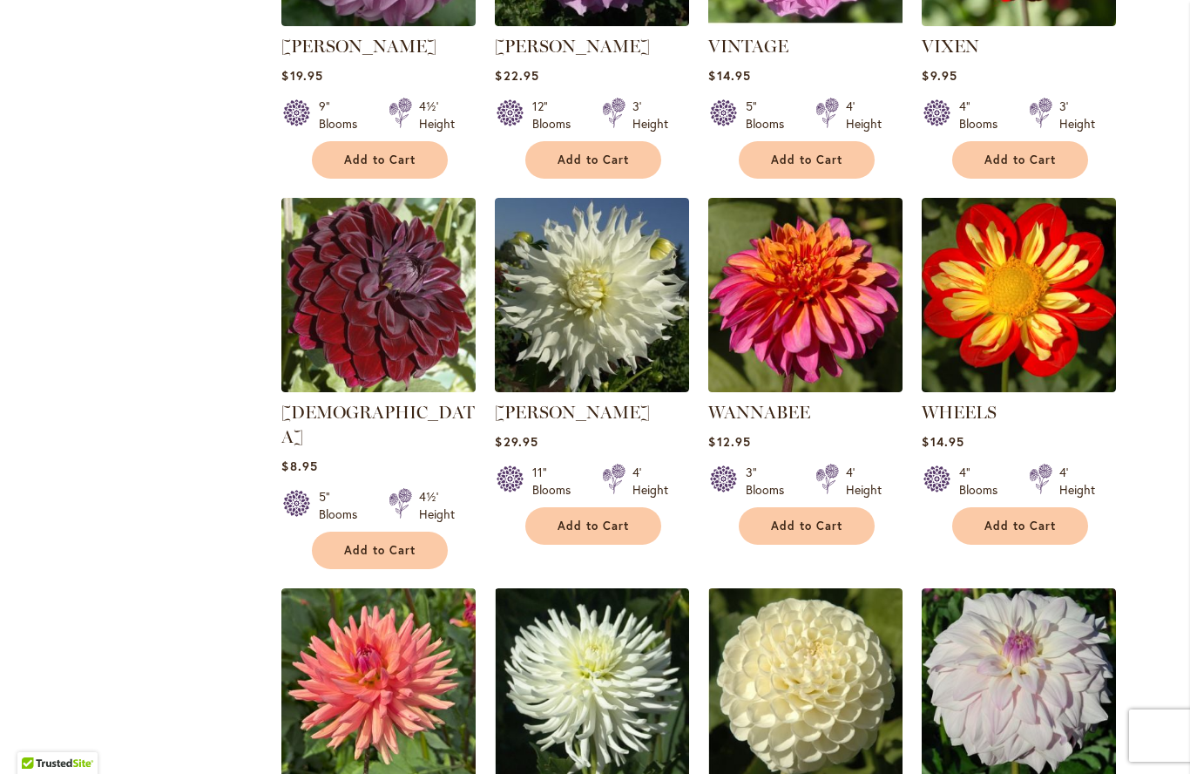
click at [808, 306] on img at bounding box center [805, 295] width 194 height 194
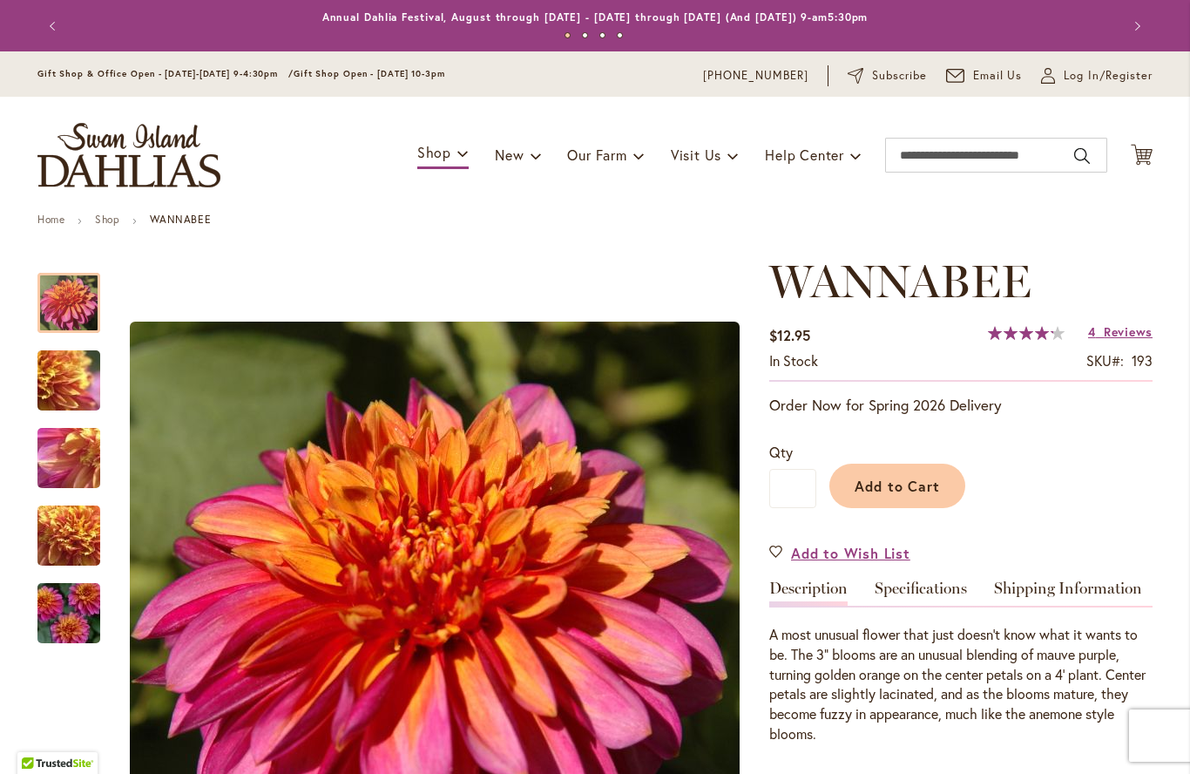
click at [66, 380] on img "WANNABEE" at bounding box center [68, 381] width 125 height 94
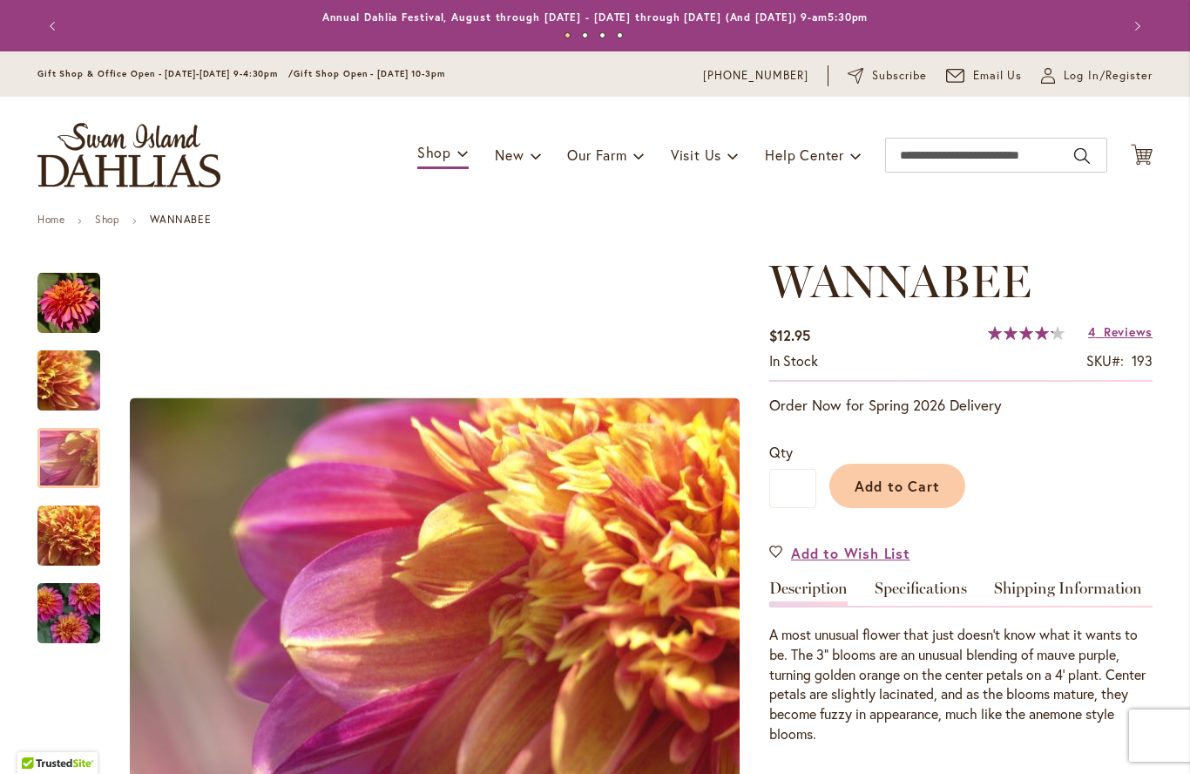
click at [61, 454] on img "WANNABEE" at bounding box center [68, 458] width 125 height 94
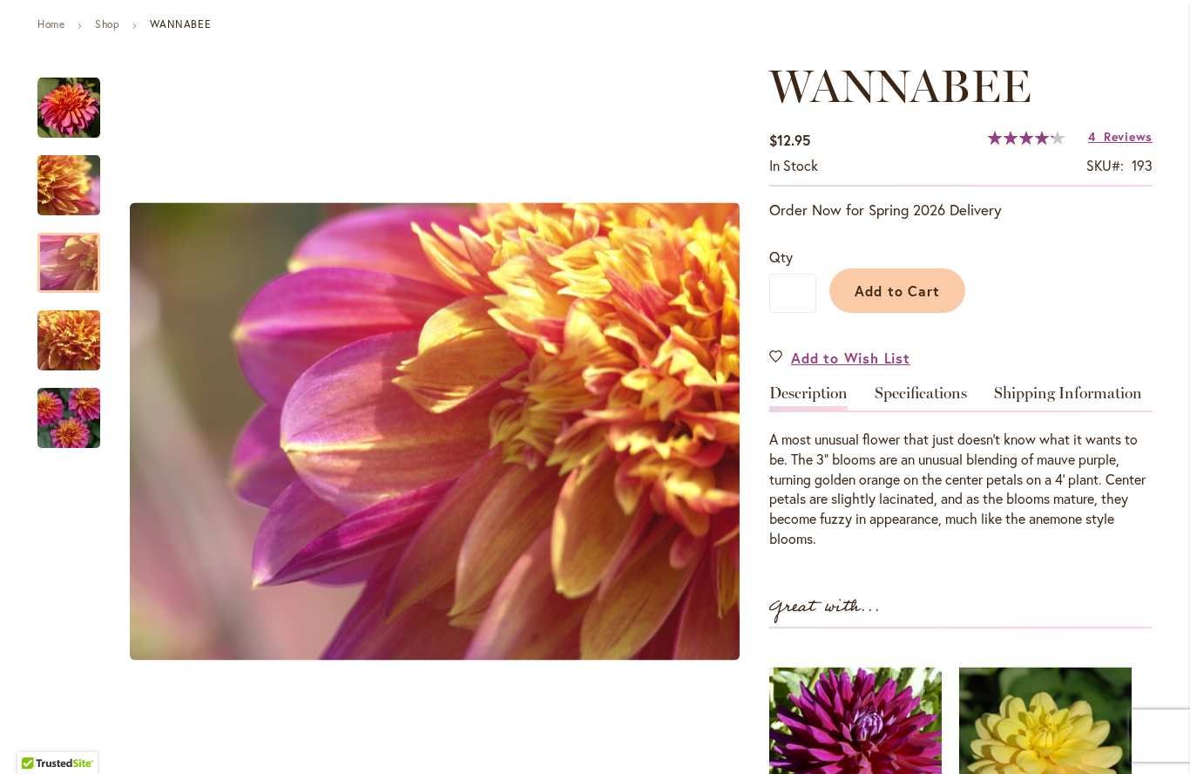
scroll to position [200, 0]
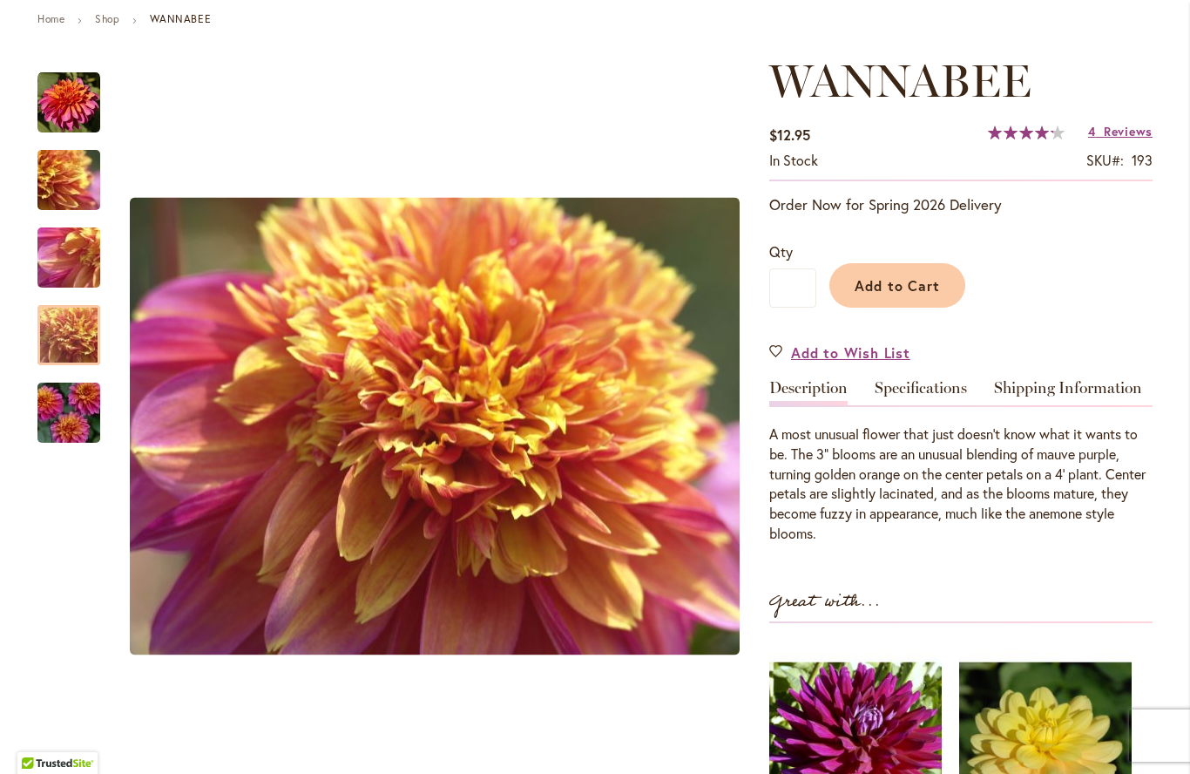
click at [71, 343] on img "WANNABEE" at bounding box center [68, 335] width 125 height 94
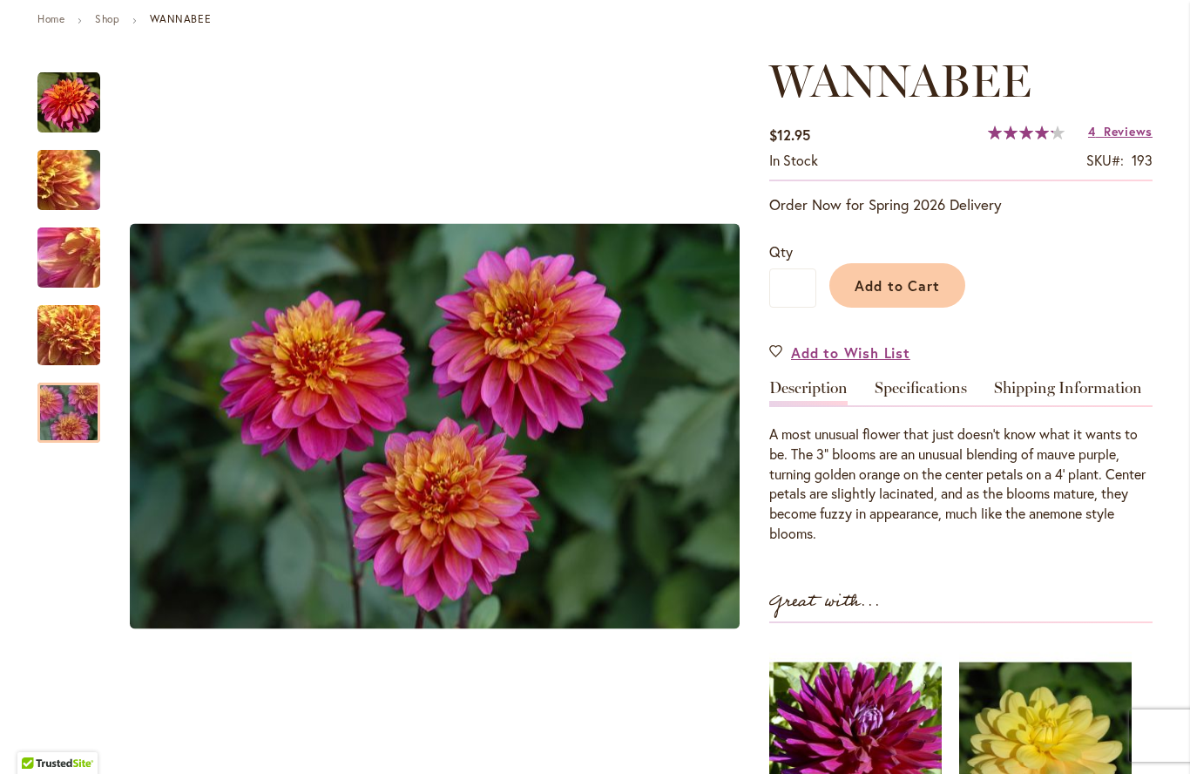
click at [65, 403] on img "WANNABEE" at bounding box center [68, 413] width 125 height 84
click at [71, 334] on img "WANNABEE" at bounding box center [68, 335] width 125 height 94
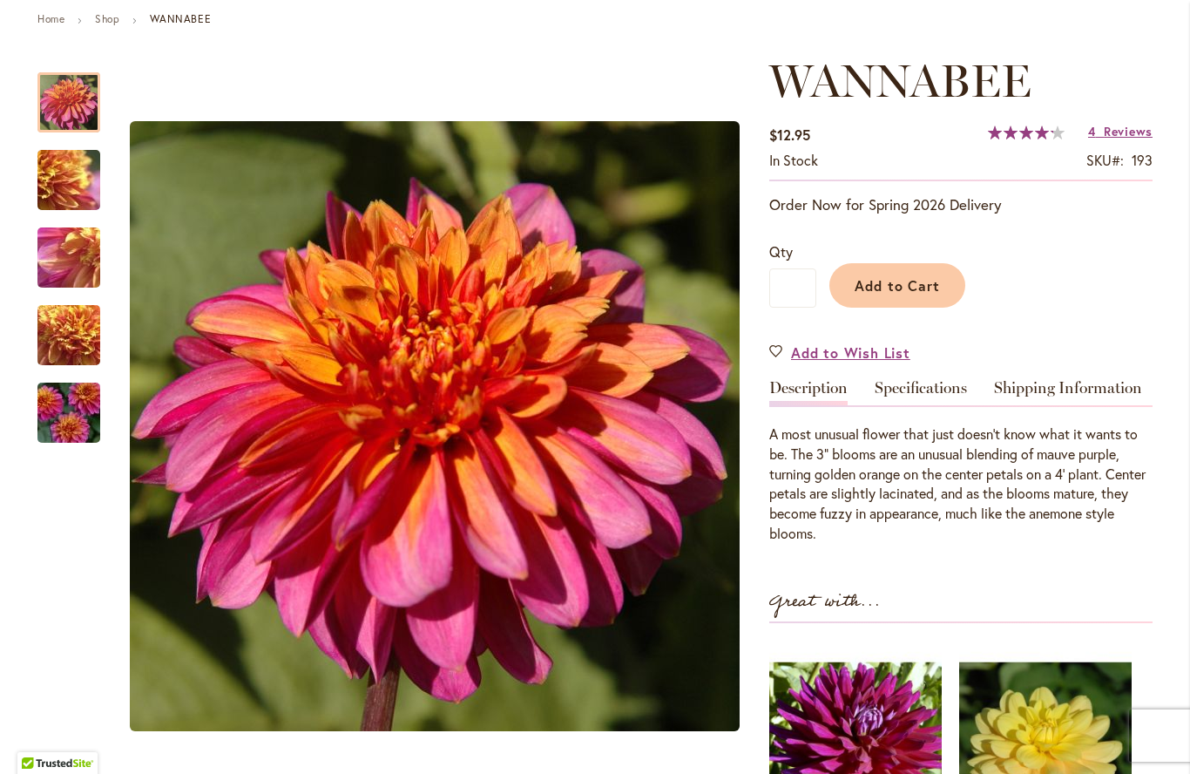
click at [74, 91] on img "WANNABEE" at bounding box center [68, 102] width 63 height 63
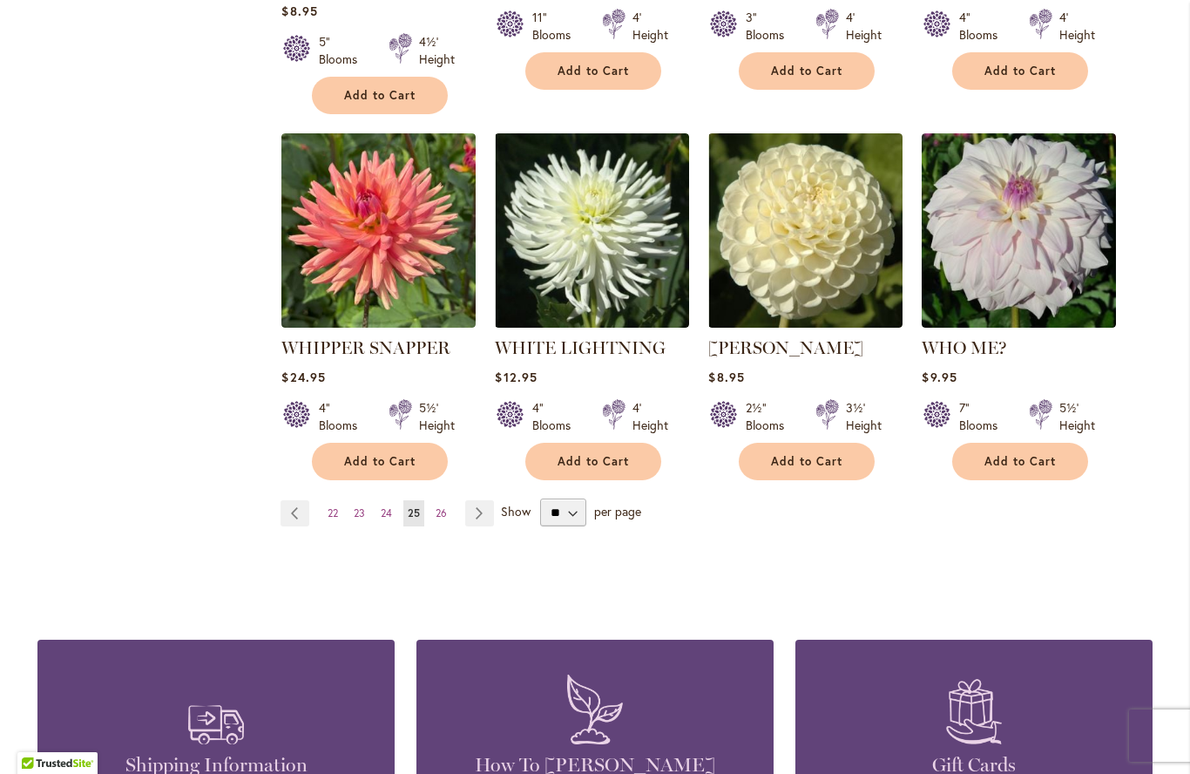
scroll to position [1417, 0]
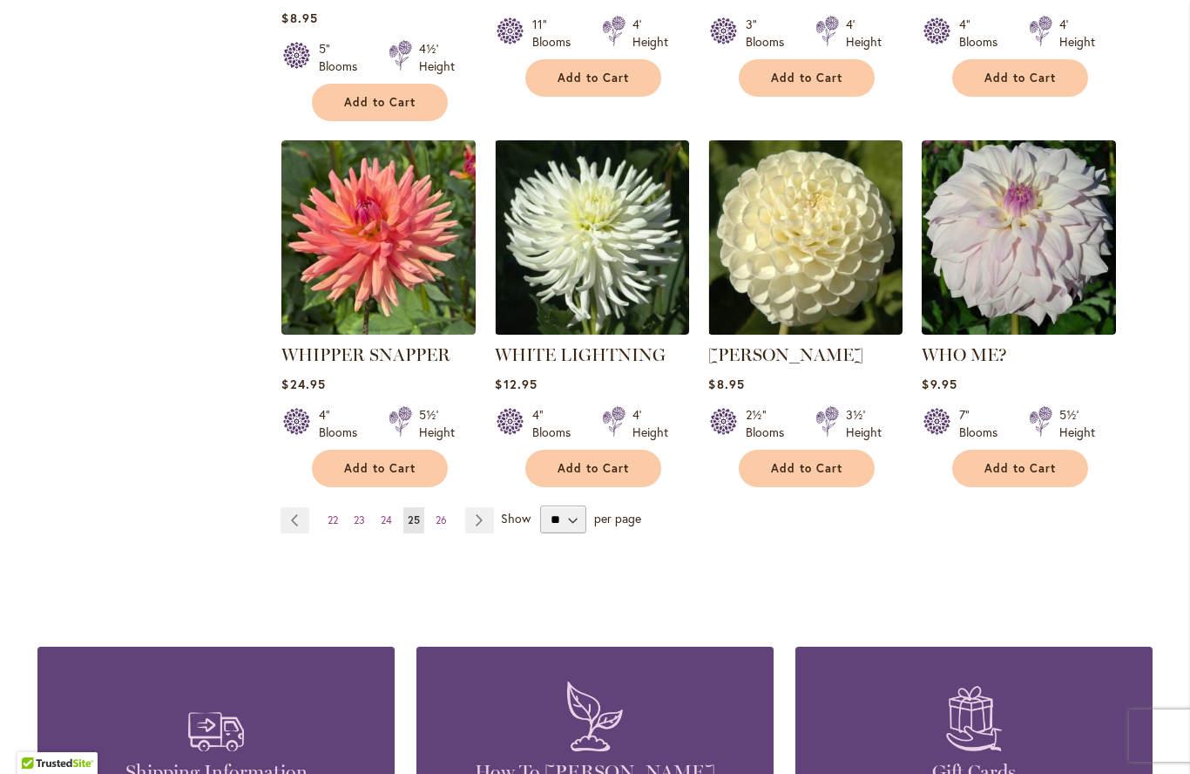
click at [444, 513] on span "26" at bounding box center [441, 519] width 11 height 13
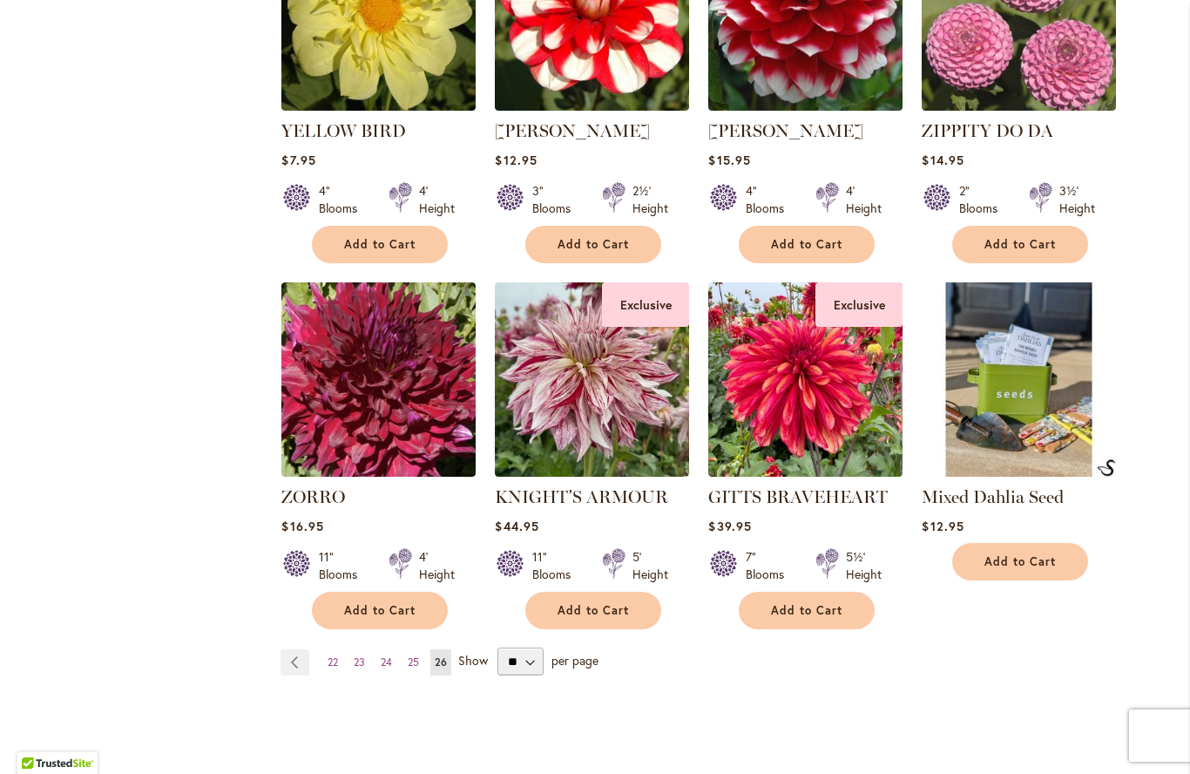
scroll to position [880, 0]
